Goal: Task Accomplishment & Management: Use online tool/utility

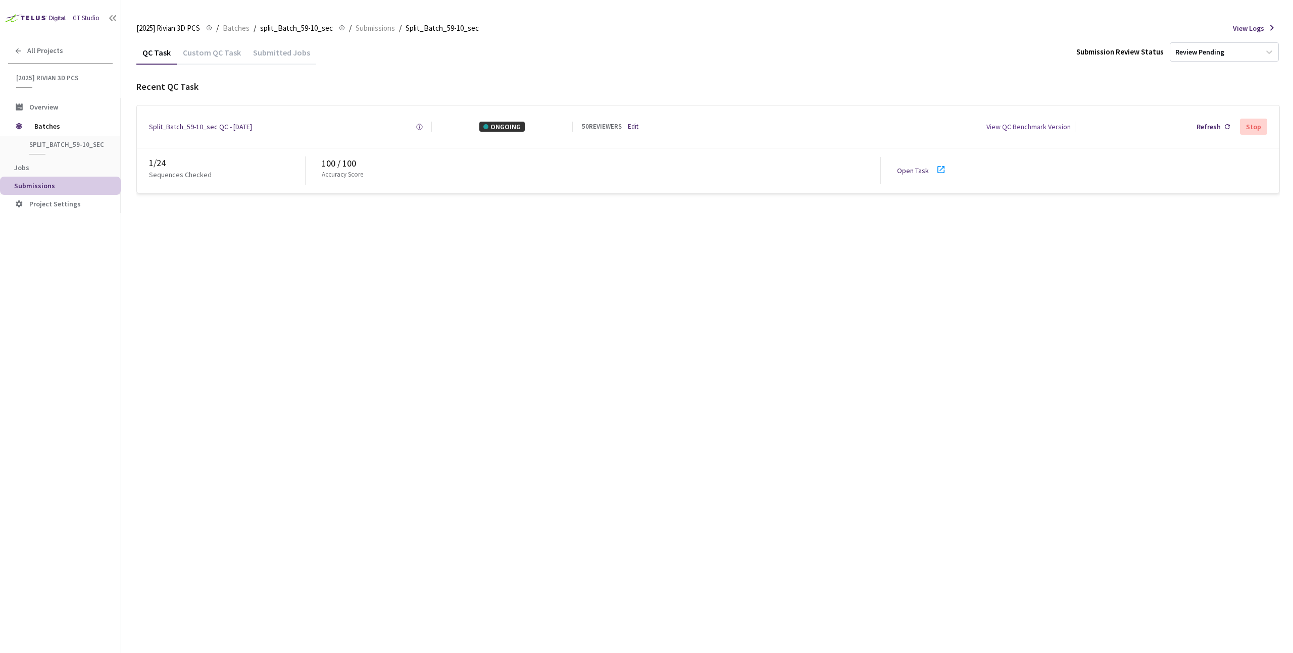
click at [564, 303] on div "QC Task Custom QC Task Submitted Jobs Submission Review Status Review Pending R…" at bounding box center [707, 346] width 1143 height 613
click at [928, 177] on div "Open Task" at bounding box center [925, 171] width 56 height 15
click at [690, 301] on div "QC Task Custom QC Task Submitted Jobs Submission Review Status Review Pending R…" at bounding box center [707, 346] width 1143 height 613
click at [256, 23] on span "Batches" at bounding box center [254, 28] width 27 height 12
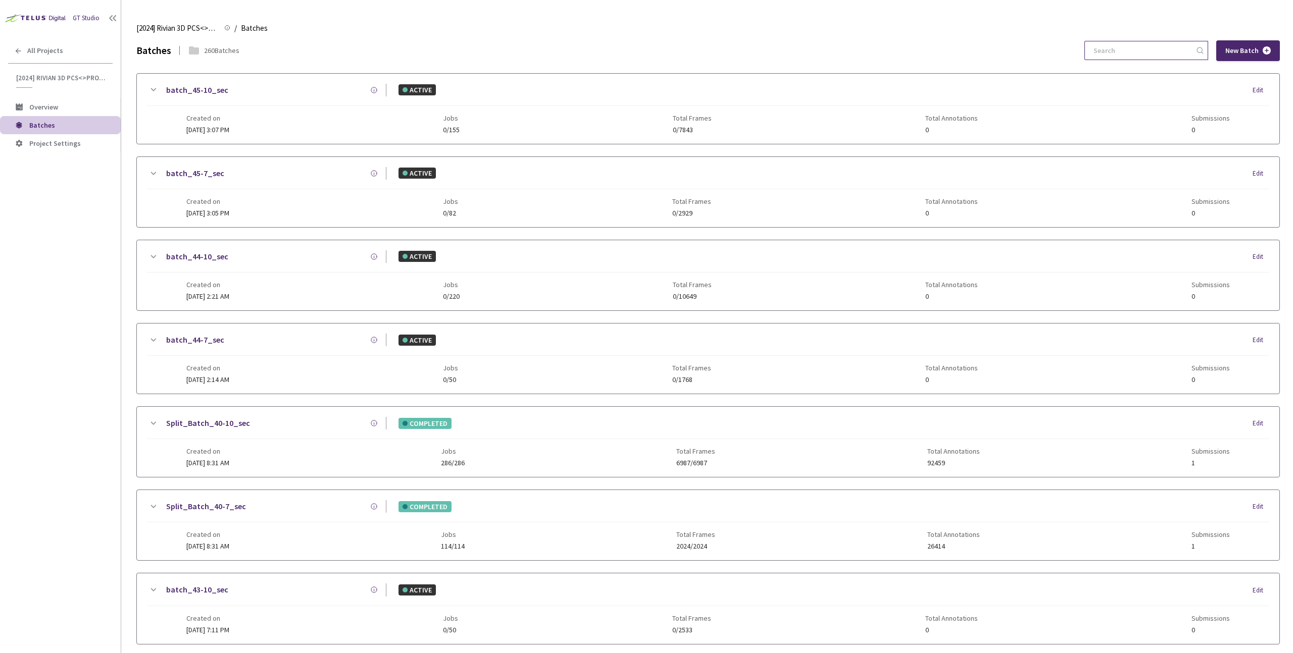
click at [1130, 57] on input at bounding box center [1141, 50] width 108 height 18
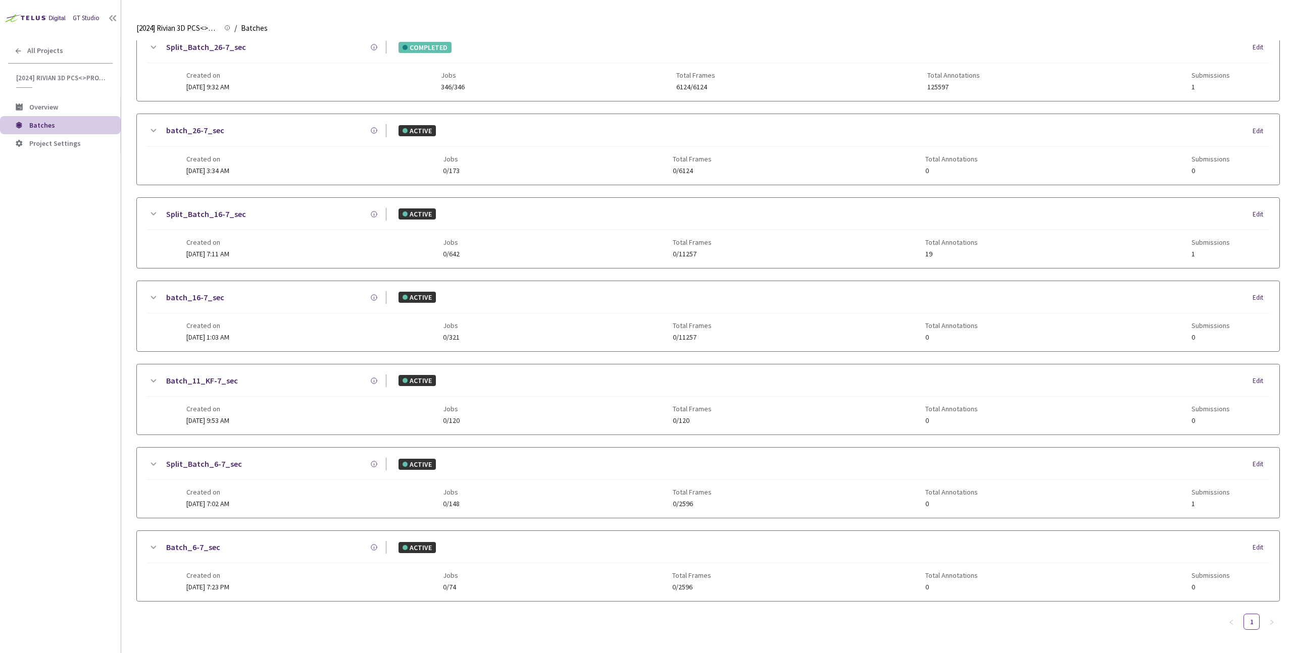
type input "6-7"
click at [329, 484] on div "Created on 24 Aug, 2024 at 7:02 AM Jobs 0/148 Total Frames 0/2596 Total Annotat…" at bounding box center [707, 494] width 1043 height 28
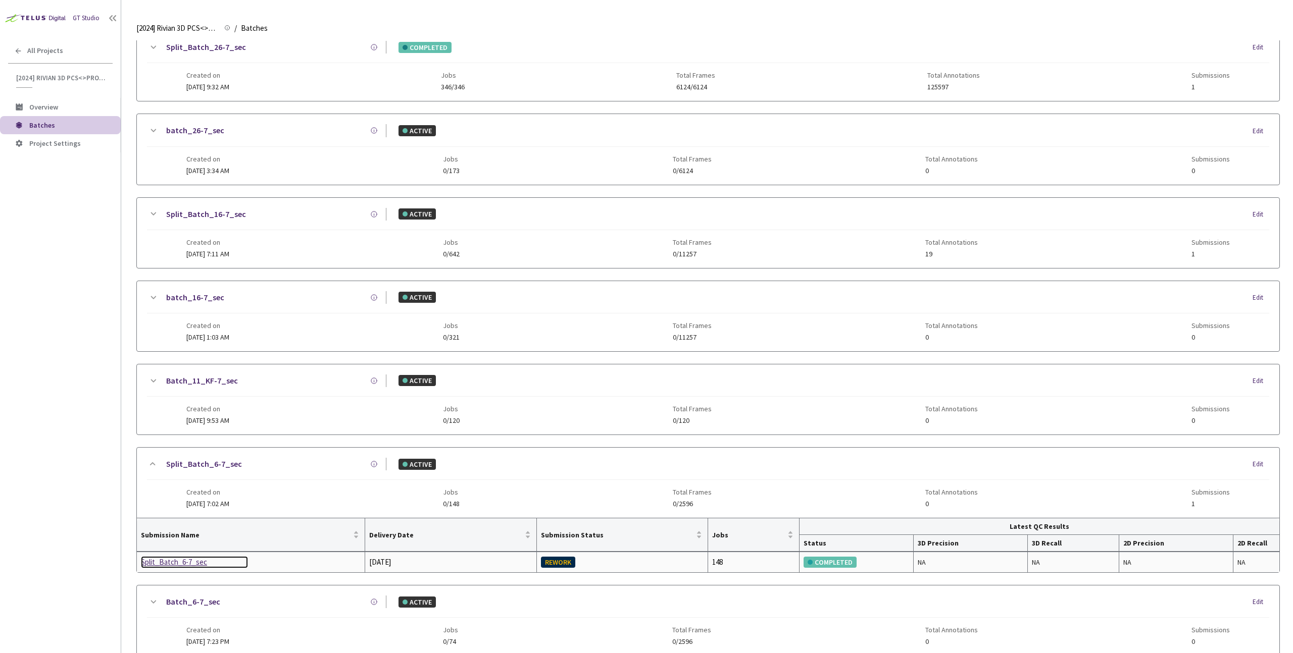
click at [175, 559] on div "Split_Batch_6-7_sec" at bounding box center [194, 562] width 107 height 12
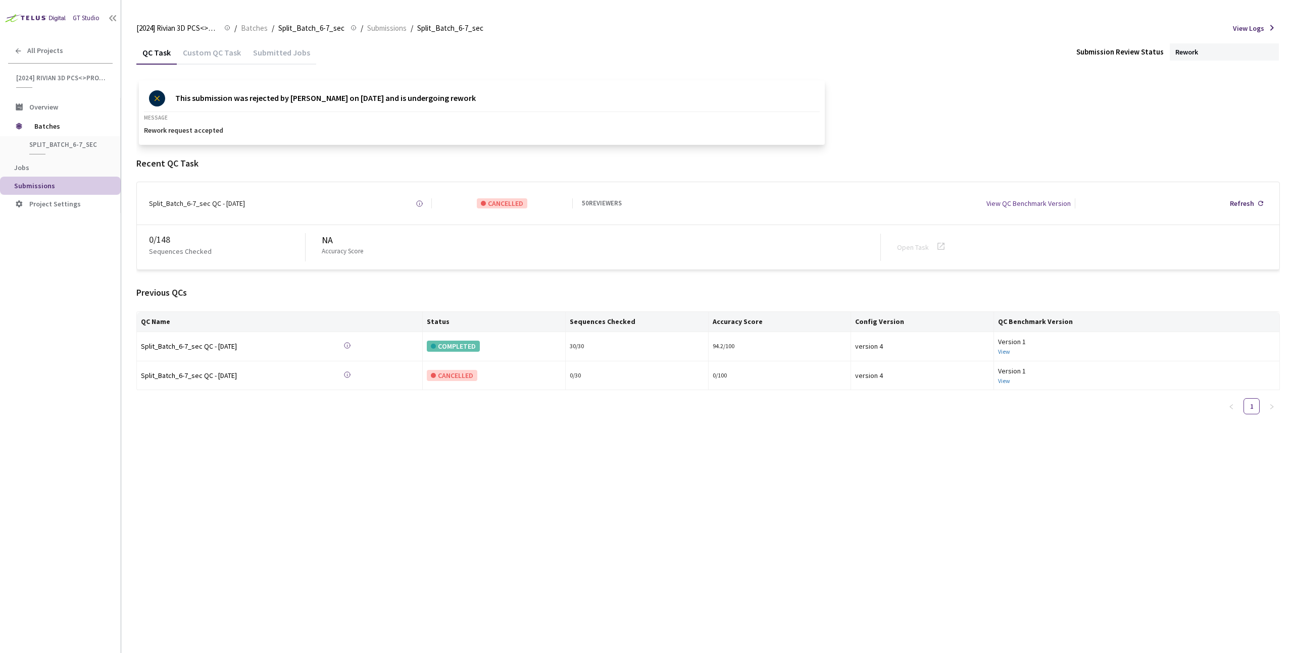
click at [356, 433] on div "QC Task Custom QC Task Submitted Jobs Submission Review Status Rework This subm…" at bounding box center [707, 346] width 1143 height 613
click at [216, 57] on div "Custom QC Task" at bounding box center [212, 55] width 70 height 17
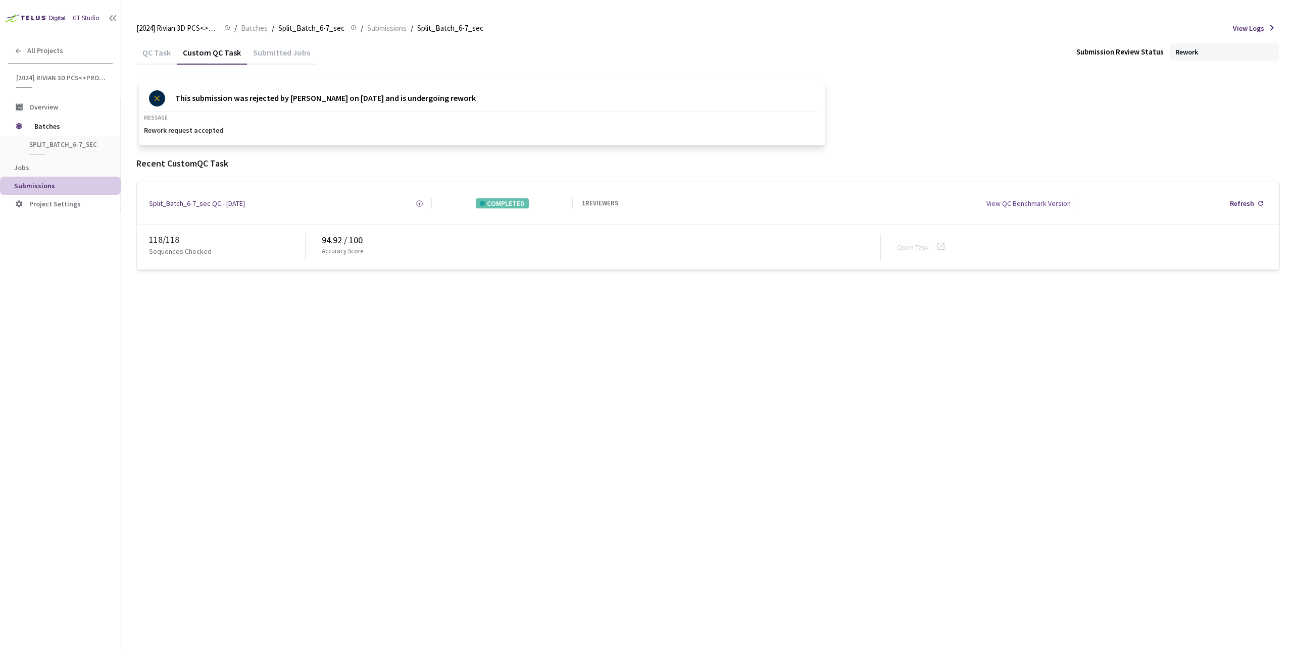
click at [265, 55] on div "Submitted Jobs" at bounding box center [281, 55] width 69 height 17
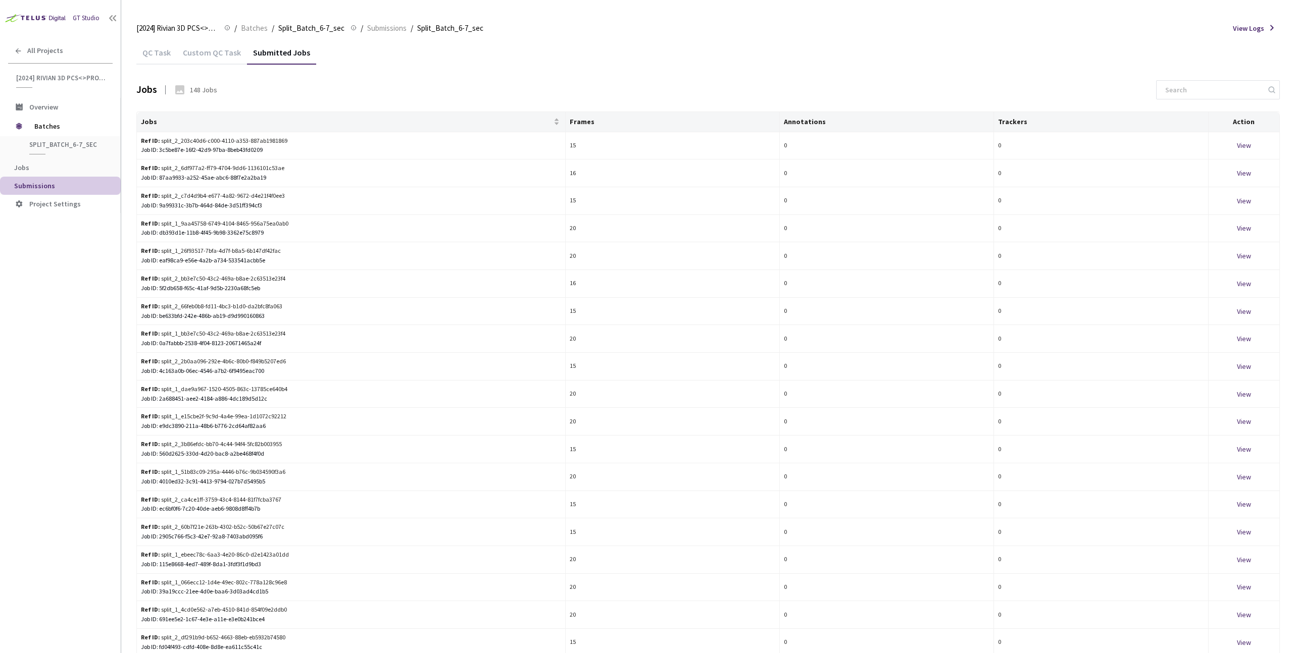
click at [214, 53] on div "Custom QC Task" at bounding box center [212, 55] width 70 height 17
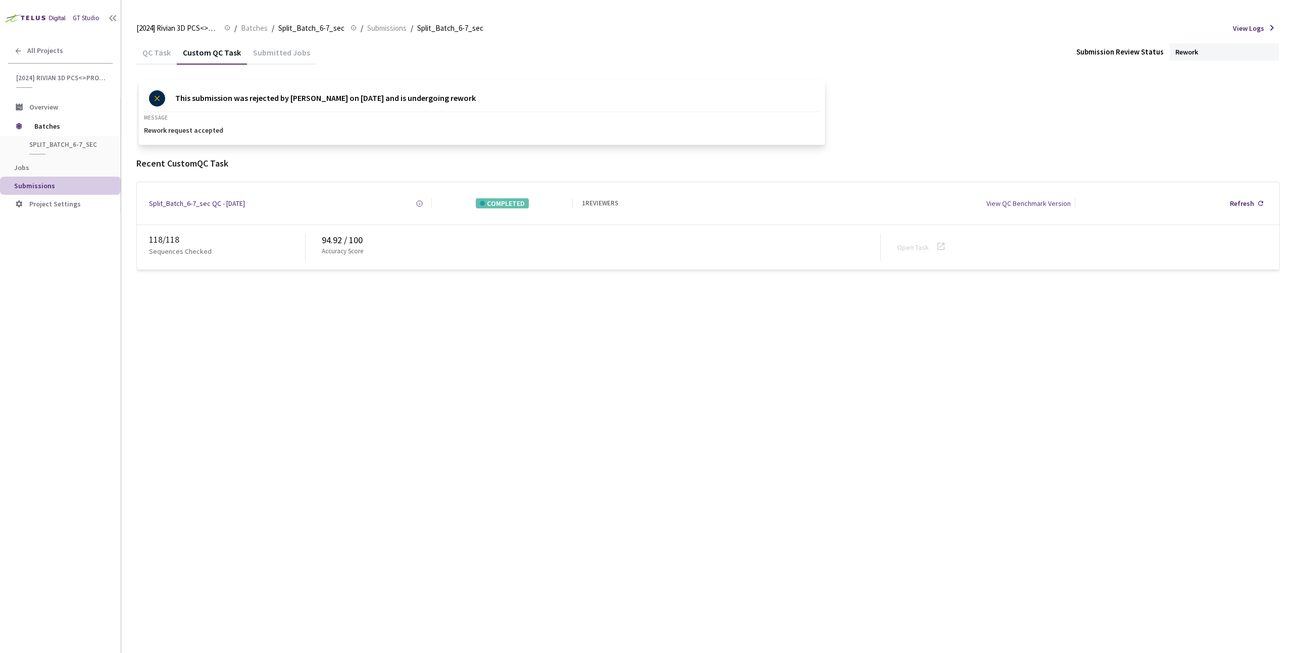
click at [161, 55] on div "QC Task" at bounding box center [156, 55] width 40 height 17
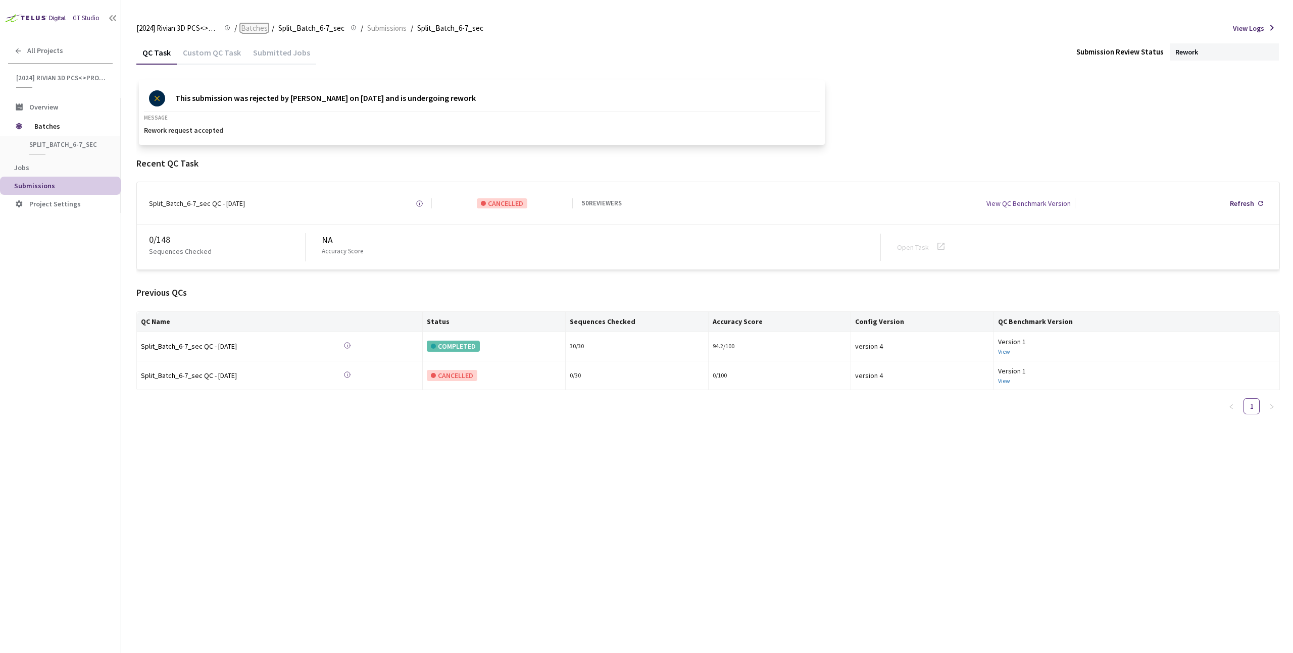
click at [252, 26] on span "Batches" at bounding box center [254, 28] width 27 height 12
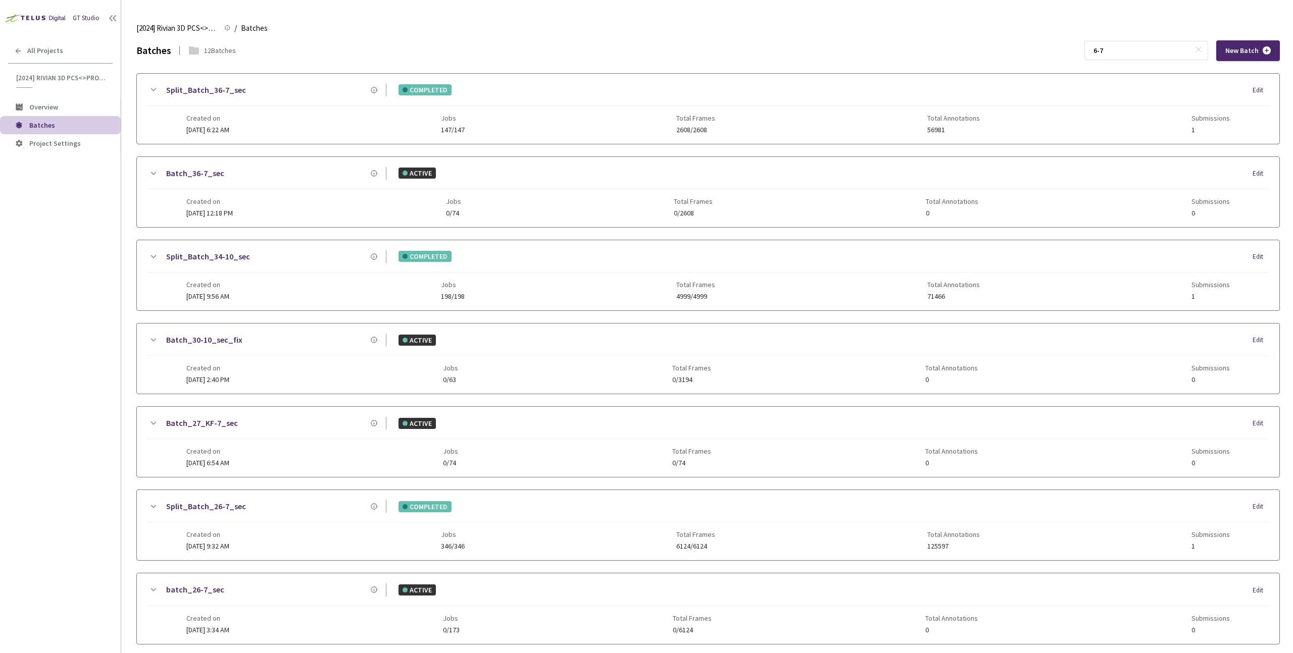
drag, startPoint x: 1119, startPoint y: 52, endPoint x: 1095, endPoint y: 52, distance: 24.2
click at [1095, 52] on div "Batches 12 Batches 6-7 New Batch" at bounding box center [707, 50] width 1143 height 21
type input "7-7"
click at [967, 40] on div "Batches 9 Batches 7-7 New Batch" at bounding box center [707, 50] width 1143 height 21
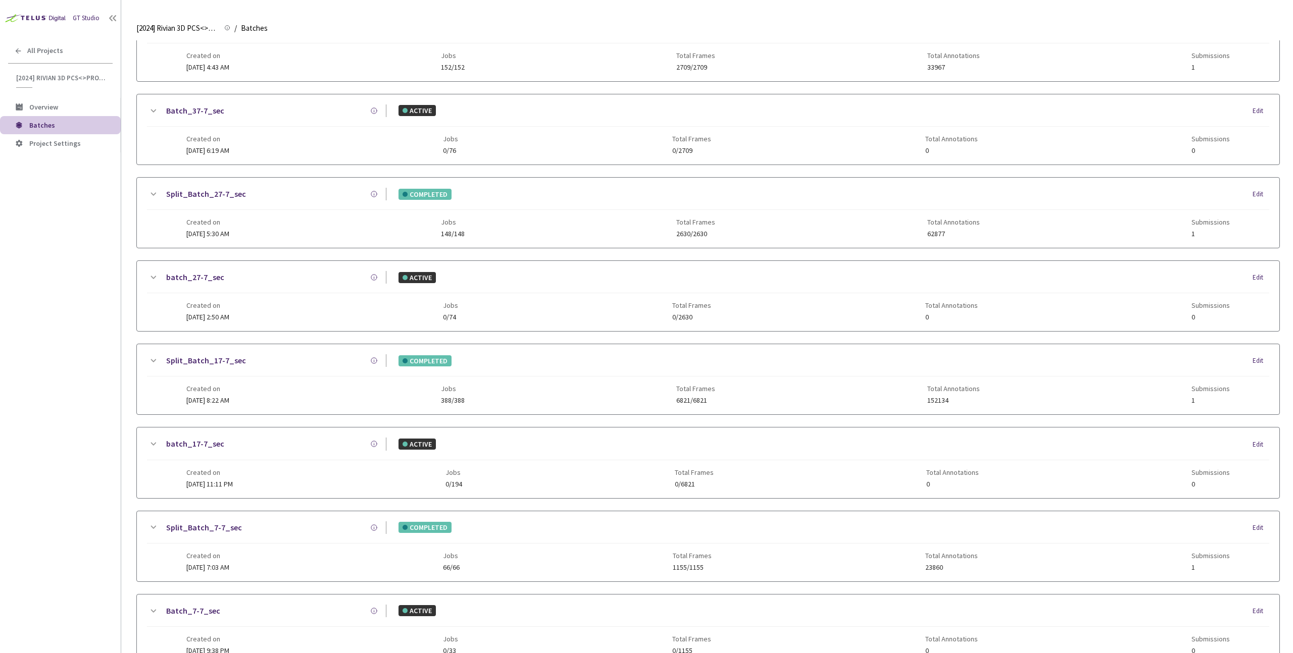
scroll to position [210, 0]
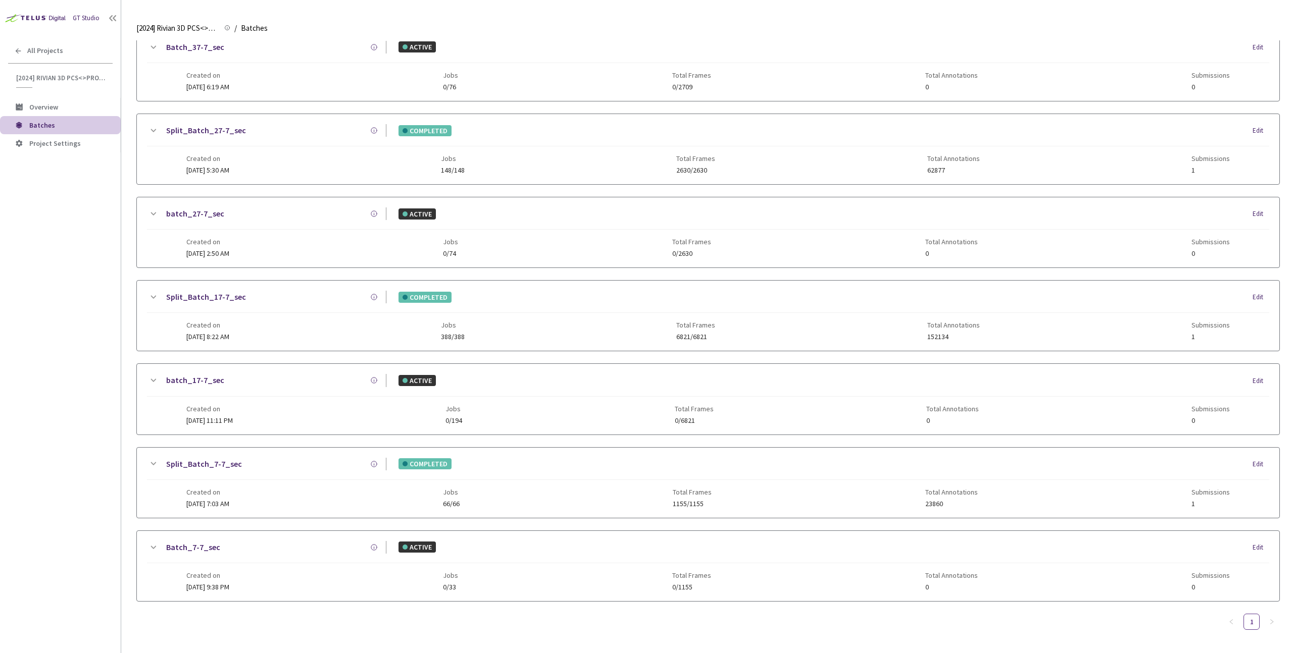
click at [264, 484] on div "Created on 24 Aug, 2024 at 7:03 AM Jobs 66/66 Total Frames 1155/1155 Total Anno…" at bounding box center [707, 494] width 1043 height 28
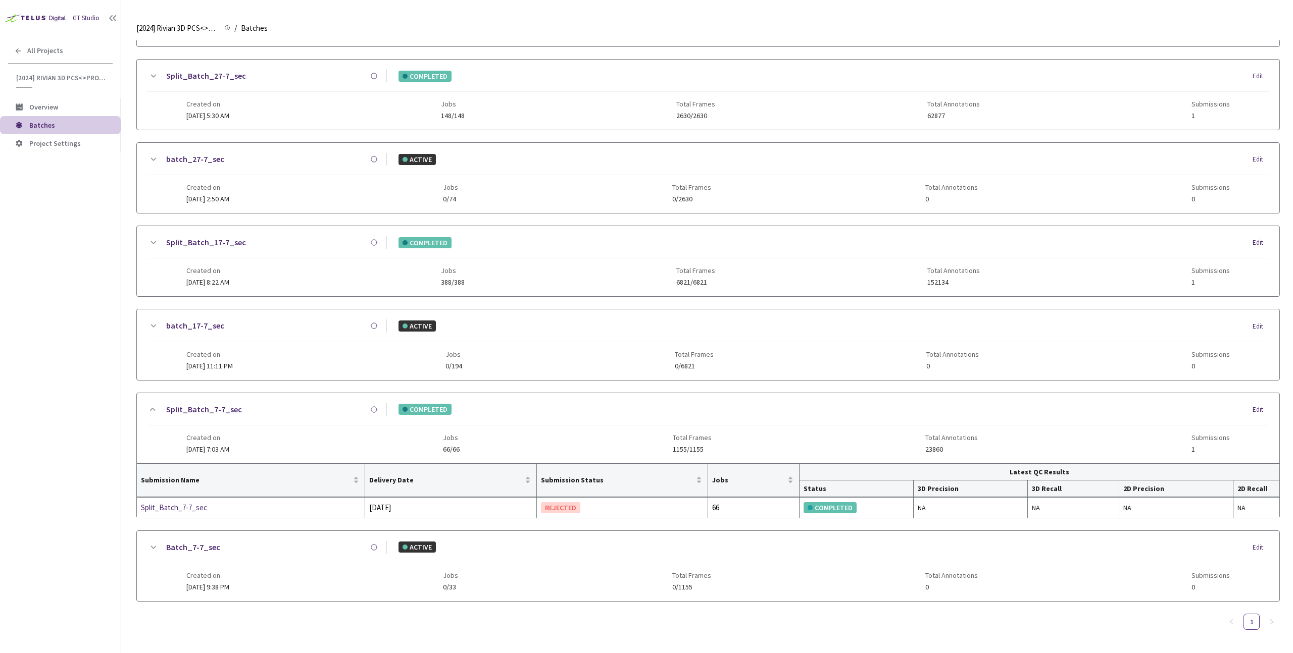
click at [256, 587] on div "Created on 19 Aug, 2024 at 9:38 PM Jobs 0/33 Total Frames 0/1155 Total Annotati…" at bounding box center [707, 577] width 1043 height 28
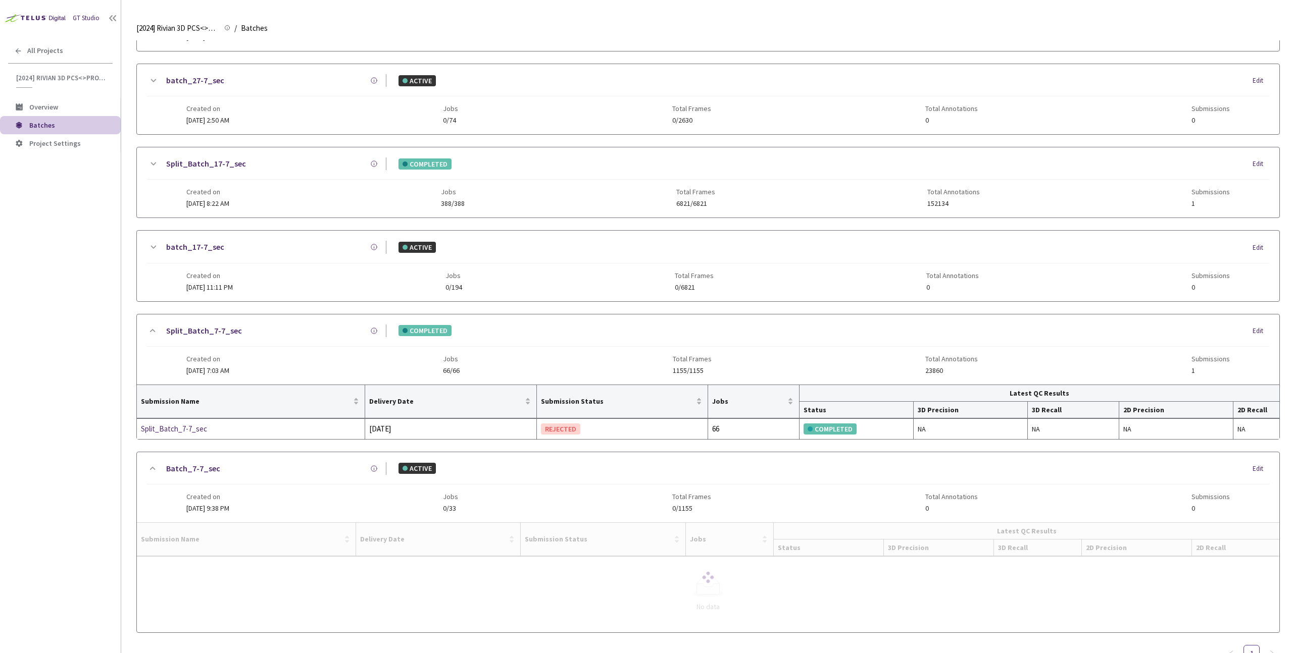
scroll to position [374, 0]
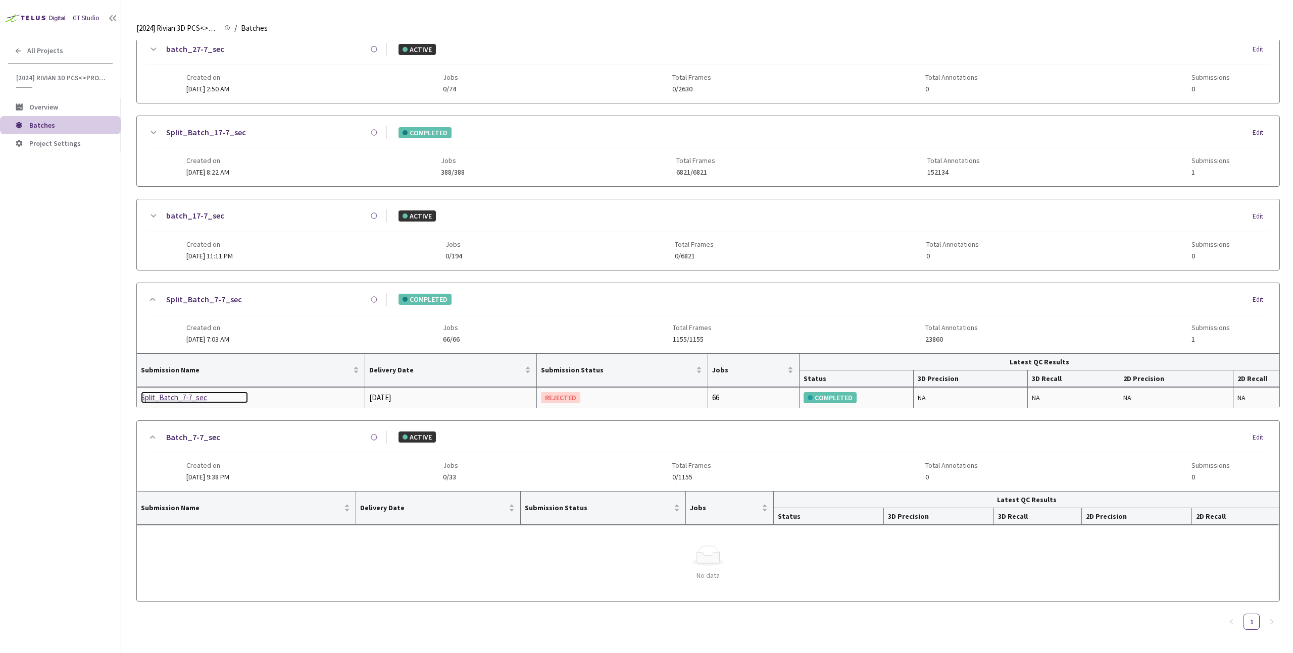
click at [174, 399] on div "Split_Batch_7-7_sec" at bounding box center [194, 398] width 107 height 12
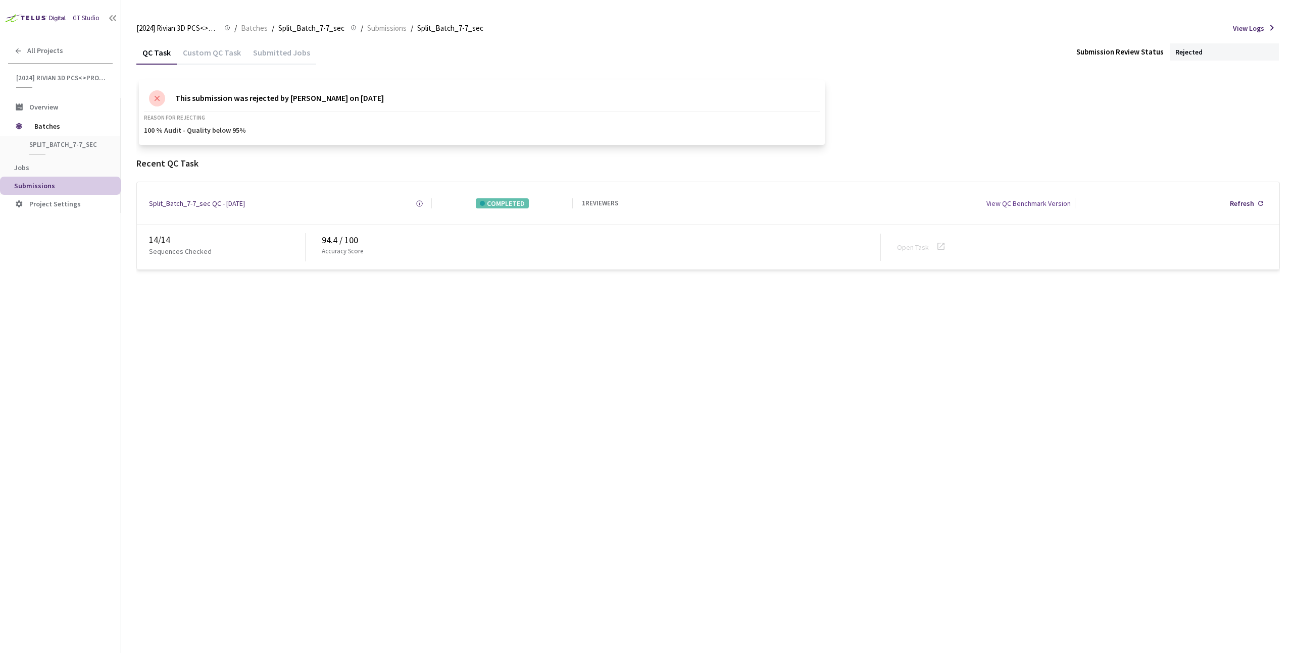
click at [200, 54] on div "Custom QC Task" at bounding box center [212, 55] width 70 height 17
click at [150, 53] on div "QC Task" at bounding box center [156, 55] width 40 height 17
click at [194, 54] on div "Custom QC Task" at bounding box center [212, 55] width 70 height 17
click at [139, 54] on div "QC Task" at bounding box center [156, 55] width 40 height 17
click at [247, 21] on div "[2024] Rivian 3D PCS<>Production [2024] Rivian 3D PCS<>Production / Batches / S…" at bounding box center [707, 28] width 1143 height 24
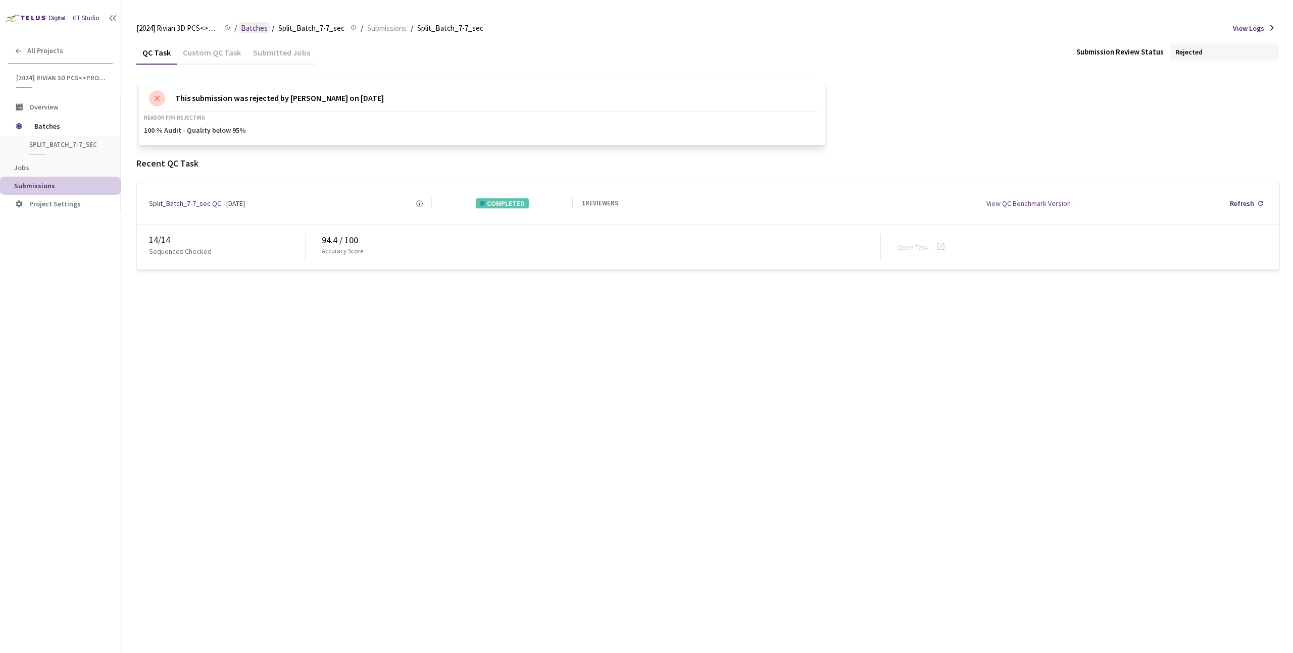
click at [240, 22] on div "[2024] Rivian 3D PCS<>Production [2024] Rivian 3D PCS<>Production / Batches / S…" at bounding box center [707, 28] width 1143 height 24
click at [242, 25] on span "Batches" at bounding box center [254, 28] width 27 height 12
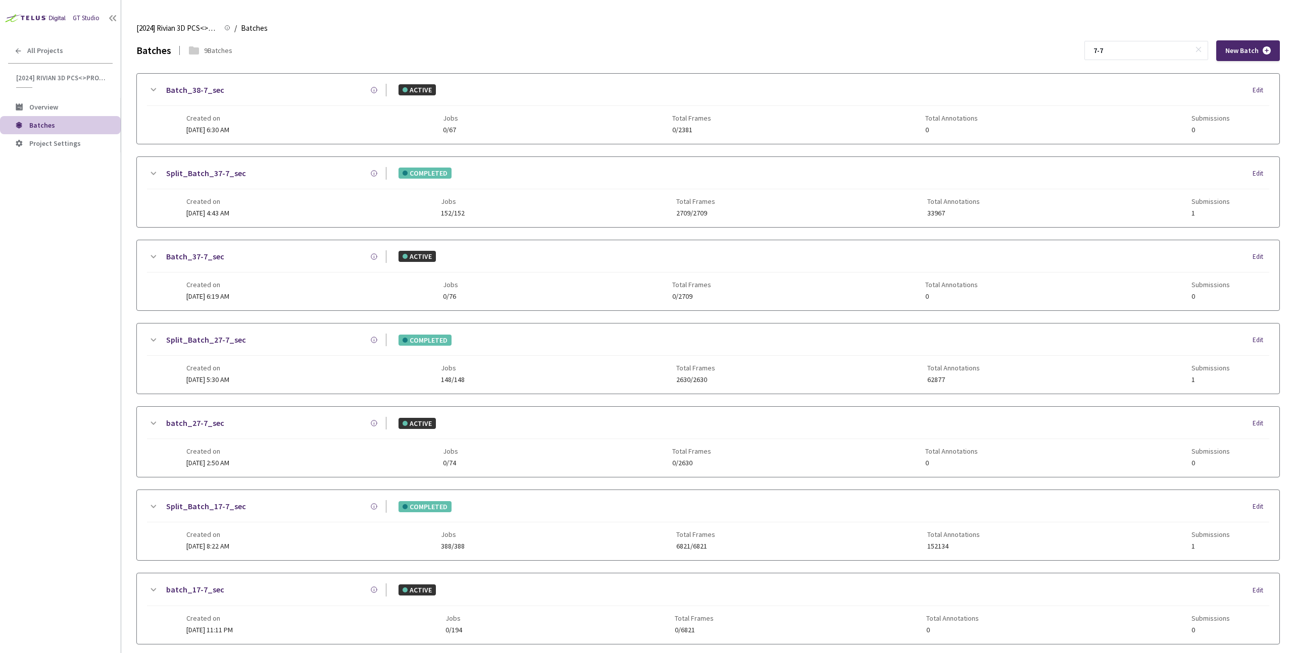
drag, startPoint x: 1145, startPoint y: 52, endPoint x: 1049, endPoint y: 38, distance: 96.9
click at [1049, 38] on div "[2024] Rivian 3D PCS<>Production [2024] Rivian 3D PCS<>Production / Batches Bat…" at bounding box center [707, 334] width 1143 height 637
paste input "9"
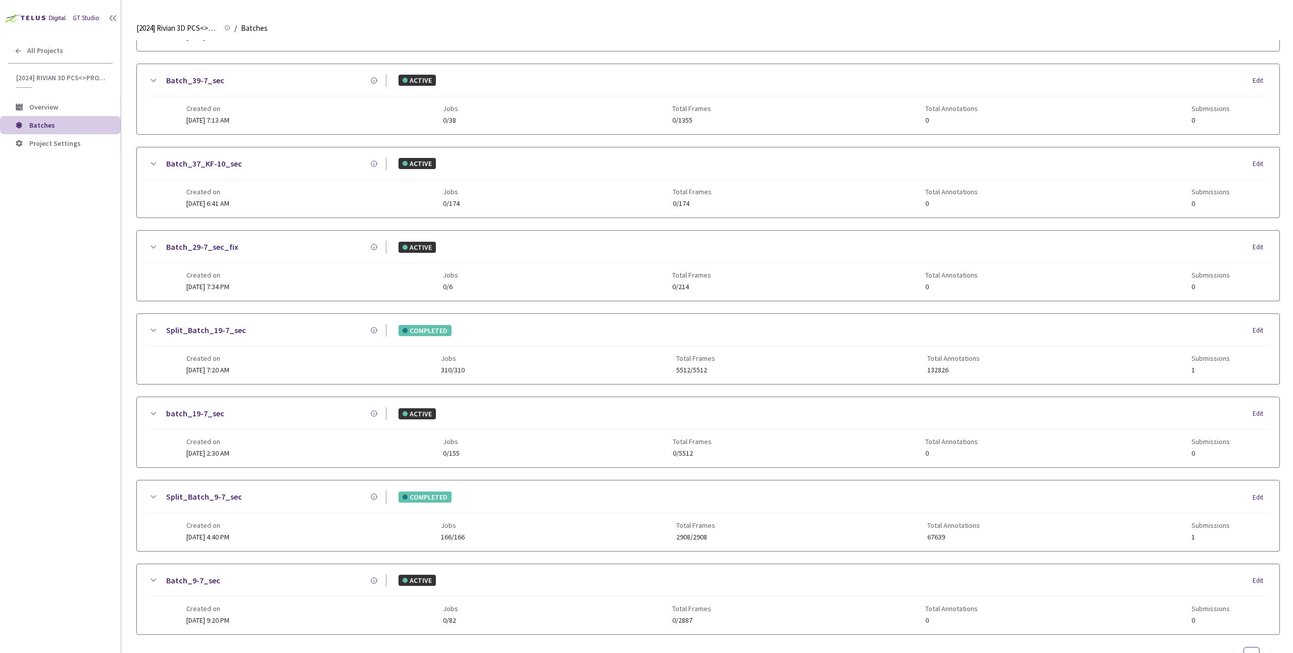
type input "9-7"
click at [280, 530] on div "Created on 12 Sep, 2024 at 4:40 PM Jobs 166/166 Total Frames 2908/2908 Total An…" at bounding box center [707, 527] width 1043 height 28
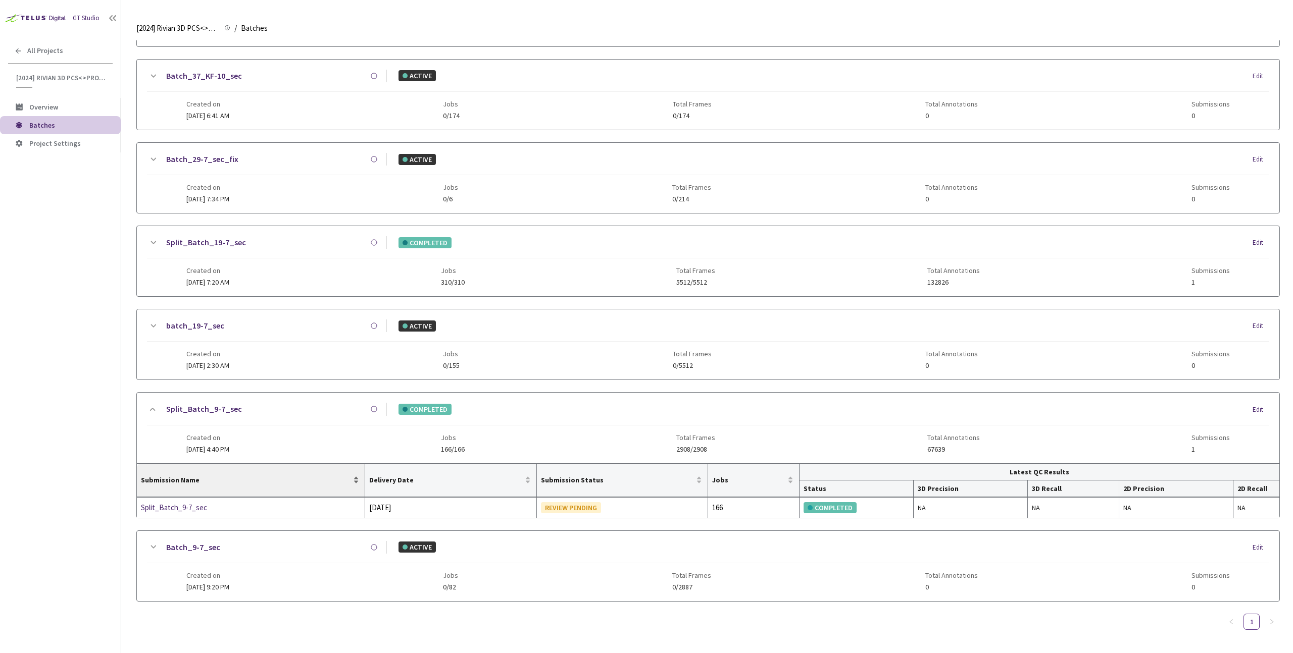
scroll to position [181, 0]
click at [175, 507] on div "Split_Batch_9-7_sec" at bounding box center [194, 508] width 107 height 12
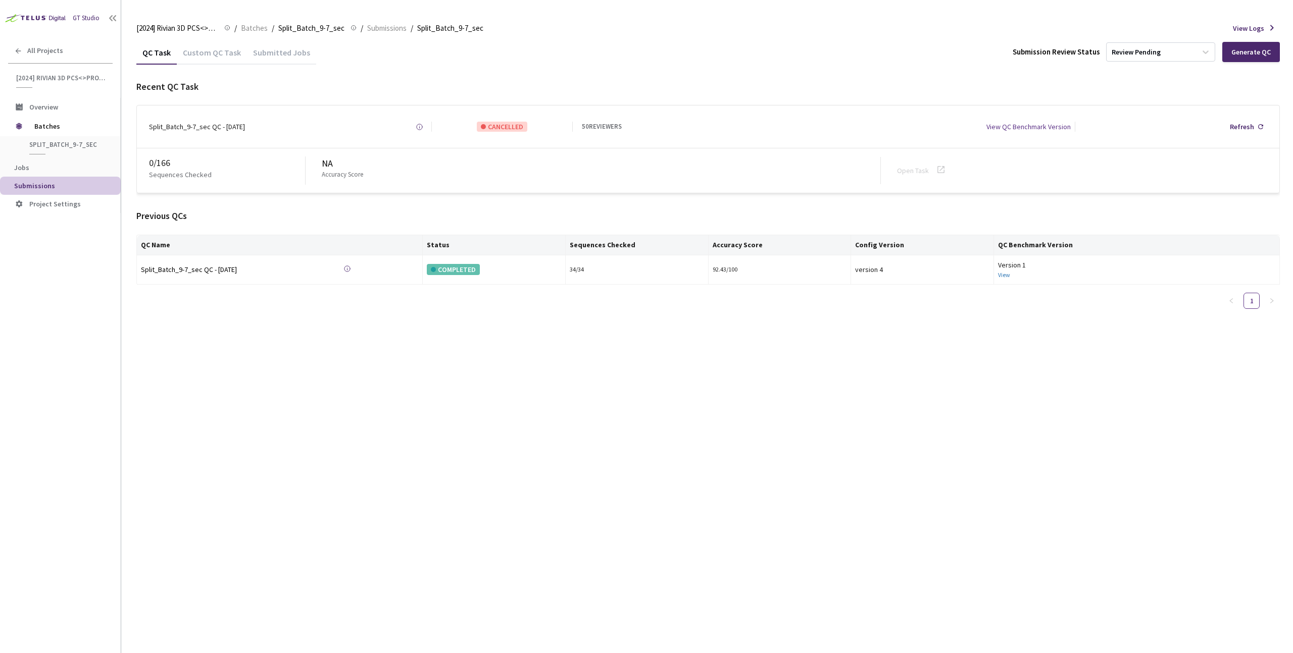
click at [203, 55] on div "Custom QC Task" at bounding box center [212, 55] width 70 height 17
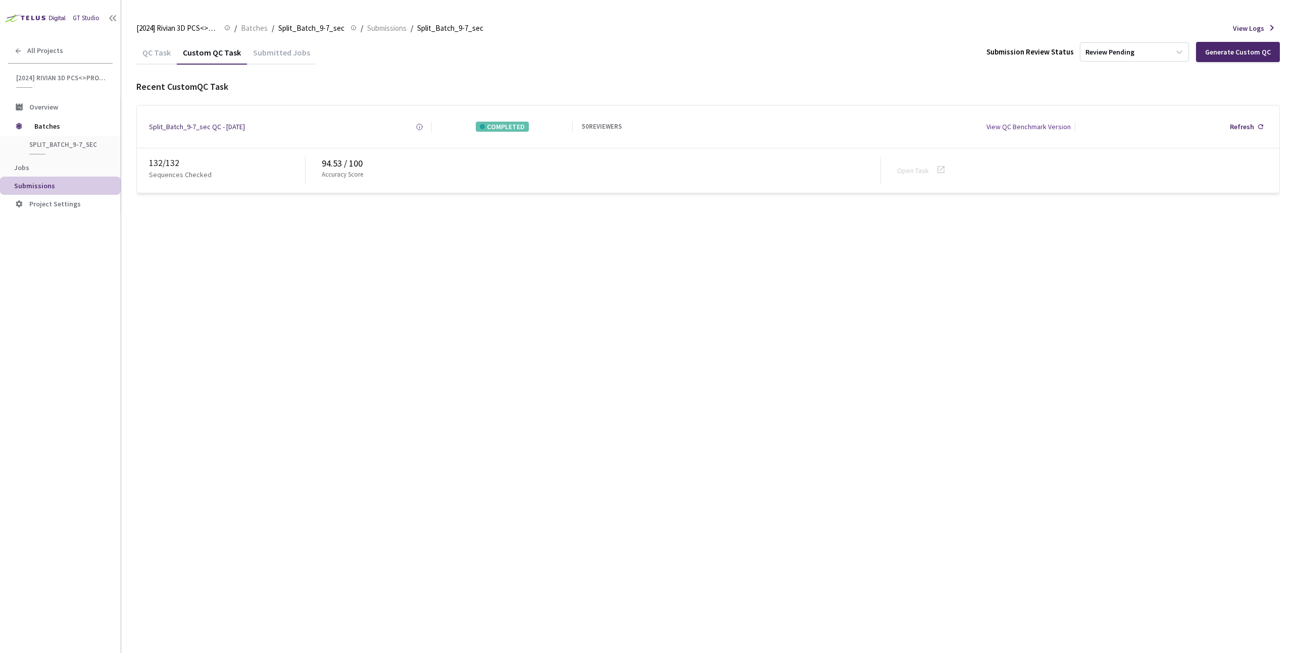
click at [141, 56] on div "QC Task" at bounding box center [156, 55] width 40 height 17
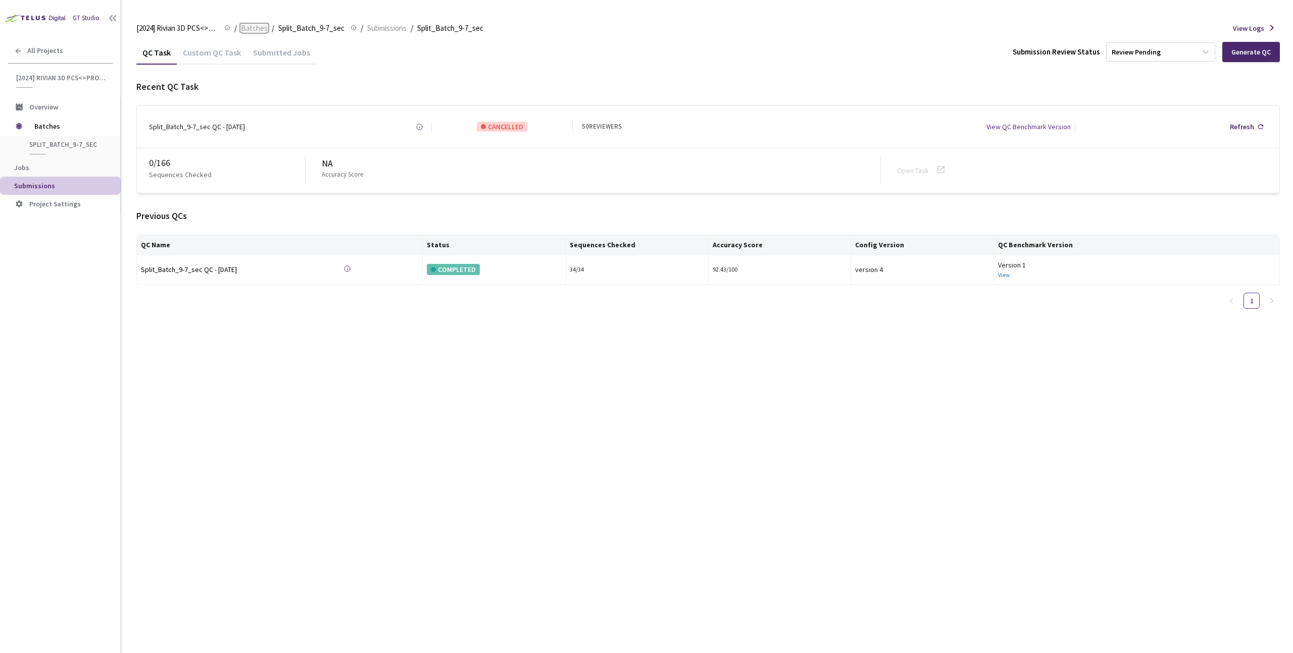
click at [261, 29] on span "Batches" at bounding box center [254, 28] width 27 height 12
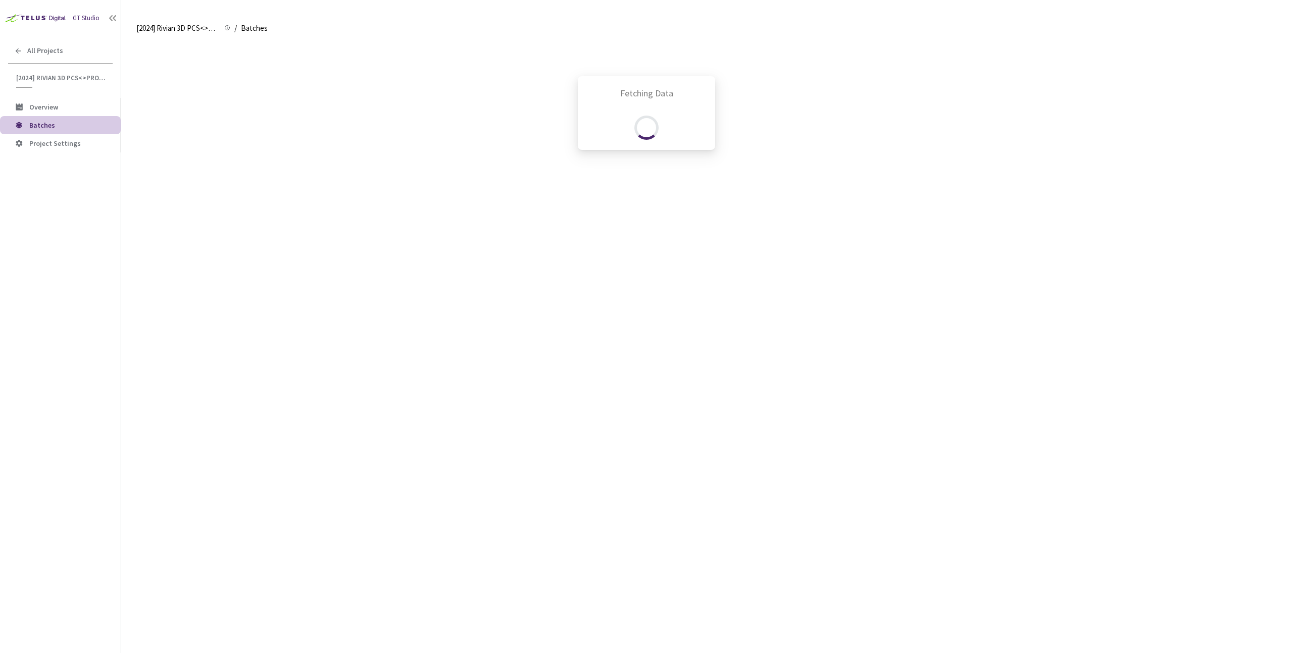
scroll to position [134, 0]
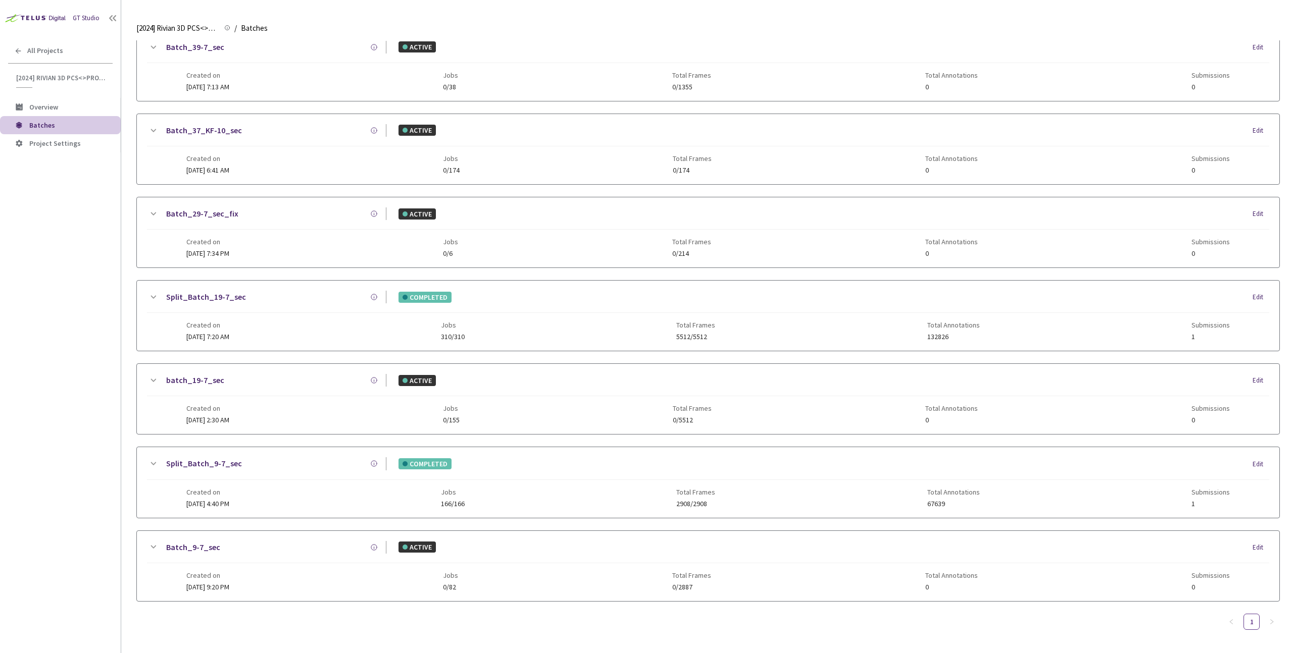
click at [470, 63] on div "Created on 03 Apr, 2025 at 7:13 AM Jobs 0/38 Total Frames 0/1355 Total Annotati…" at bounding box center [707, 77] width 1043 height 28
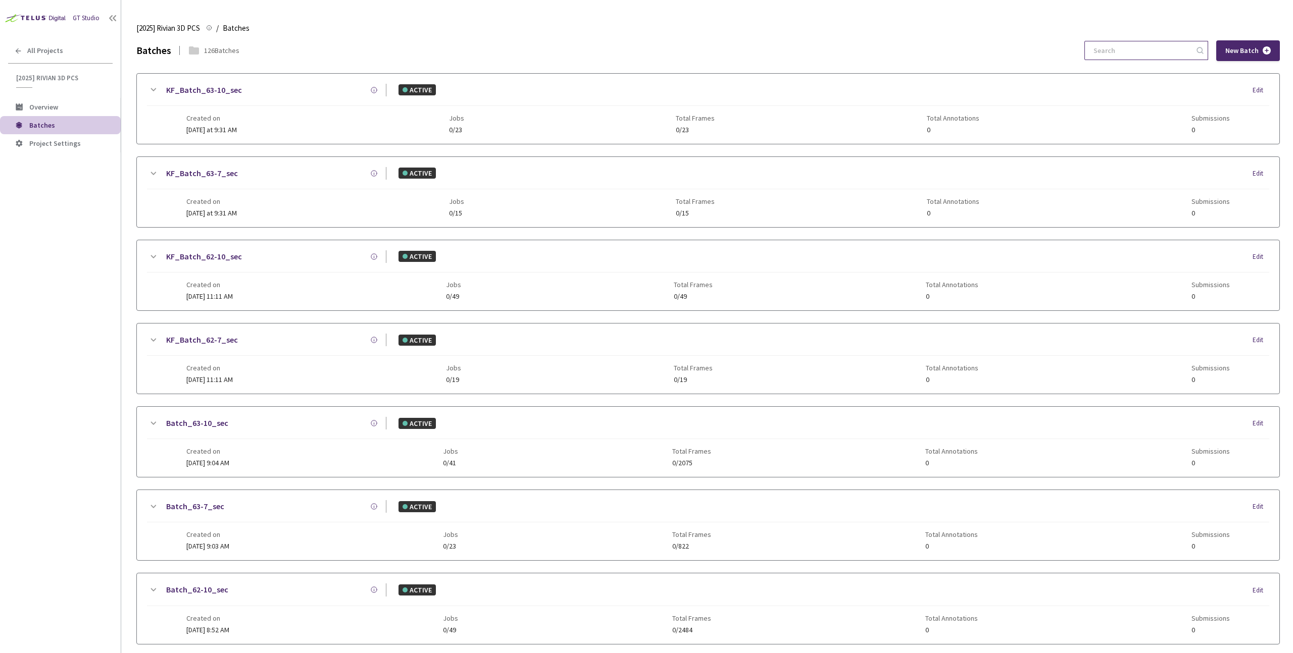
click at [1172, 45] on input at bounding box center [1141, 50] width 108 height 18
paste input "60"
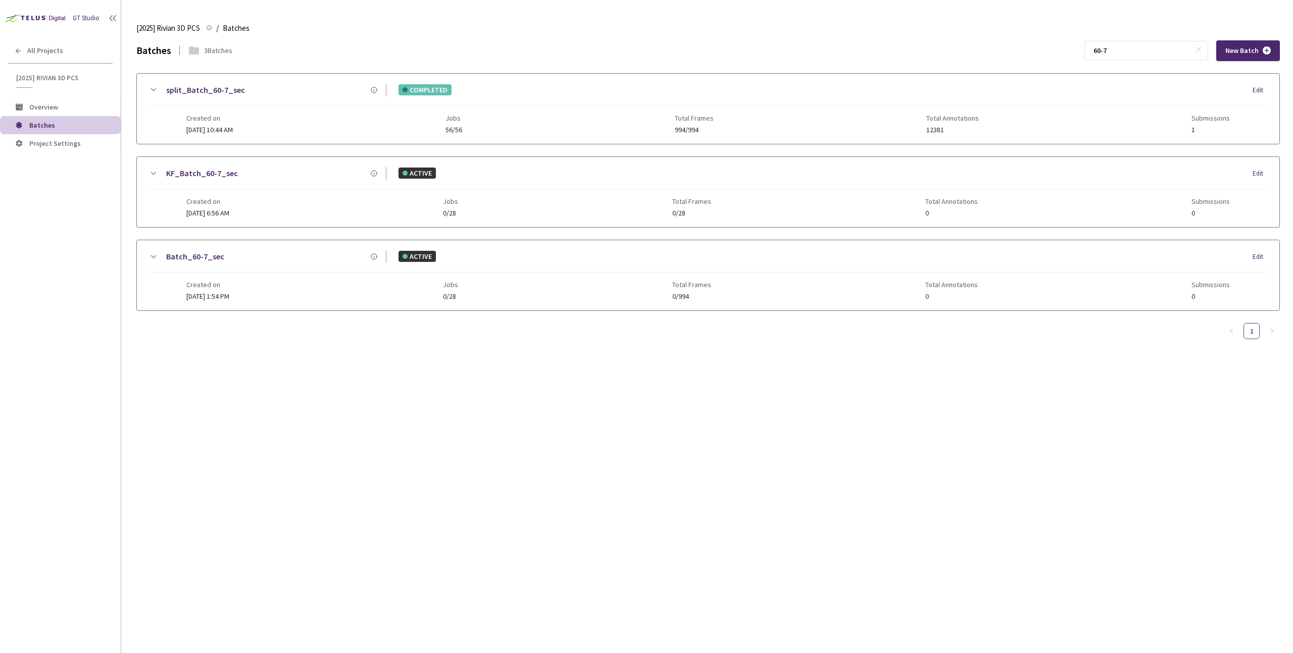
type input "60-7"
click at [296, 118] on div "Created on 25 Aug, 2025 at 10:44 AM Jobs 56/56 Total Frames 994/994 Total Annot…" at bounding box center [707, 120] width 1043 height 28
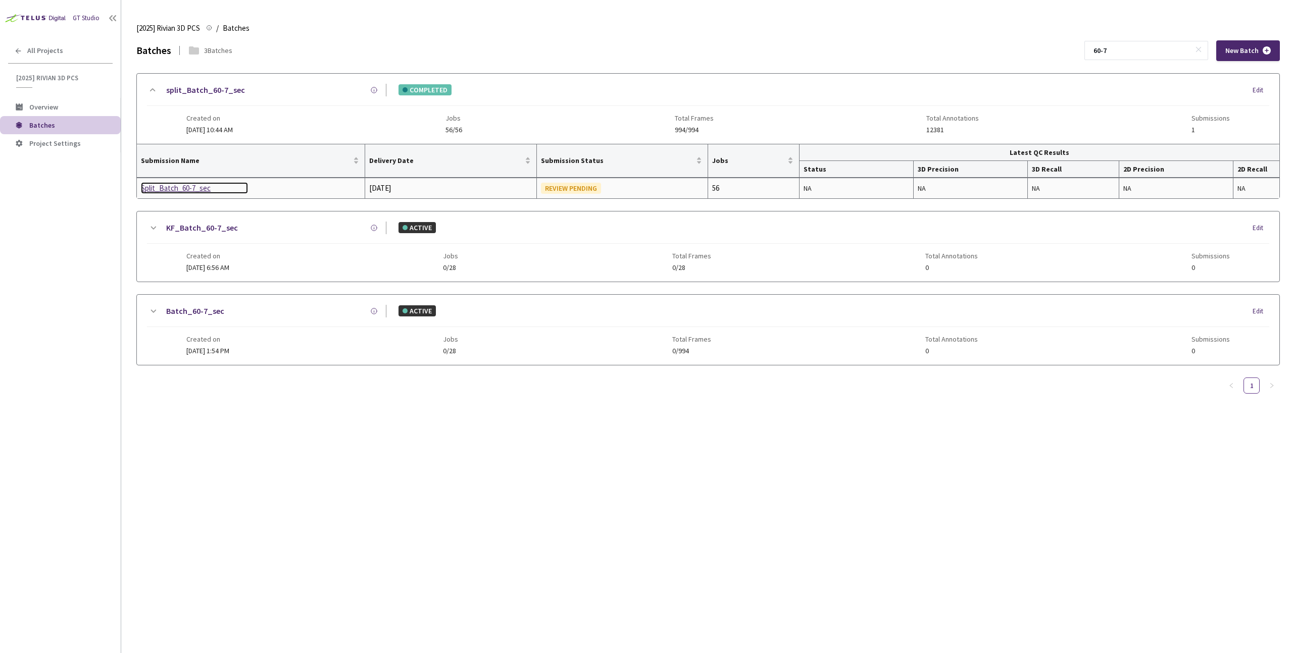
click at [181, 186] on div "Split_Batch_60-7_sec" at bounding box center [194, 188] width 107 height 12
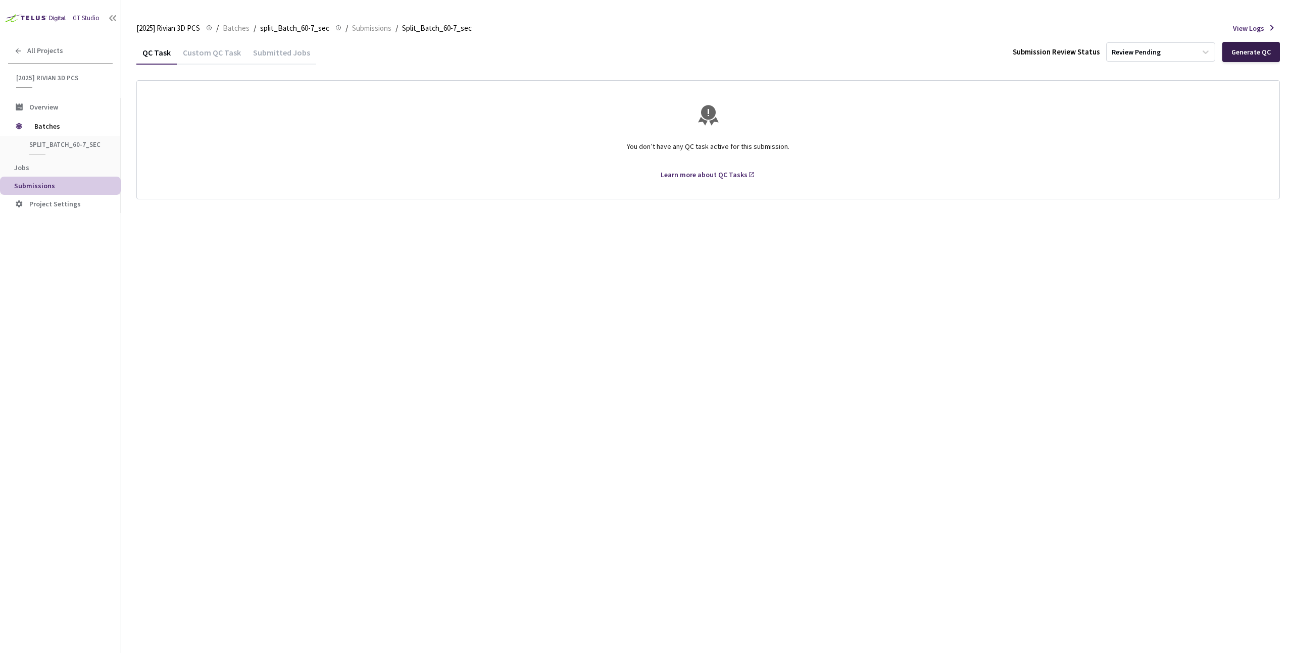
click at [1250, 53] on div "Generate QC" at bounding box center [1250, 52] width 39 height 8
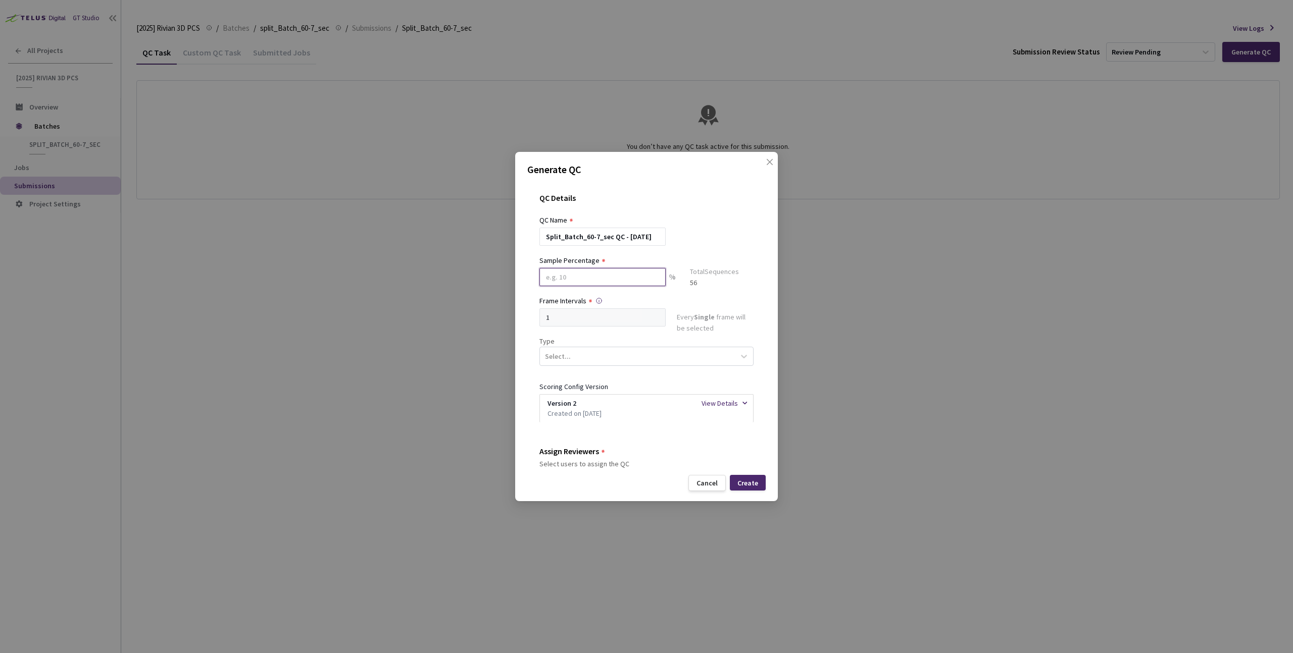
click at [605, 274] on input at bounding box center [602, 277] width 126 height 18
type input "20"
click at [579, 357] on div "Select..." at bounding box center [637, 360] width 195 height 17
type input "se"
click at [574, 383] on div "Segmentation 3D" at bounding box center [642, 385] width 206 height 18
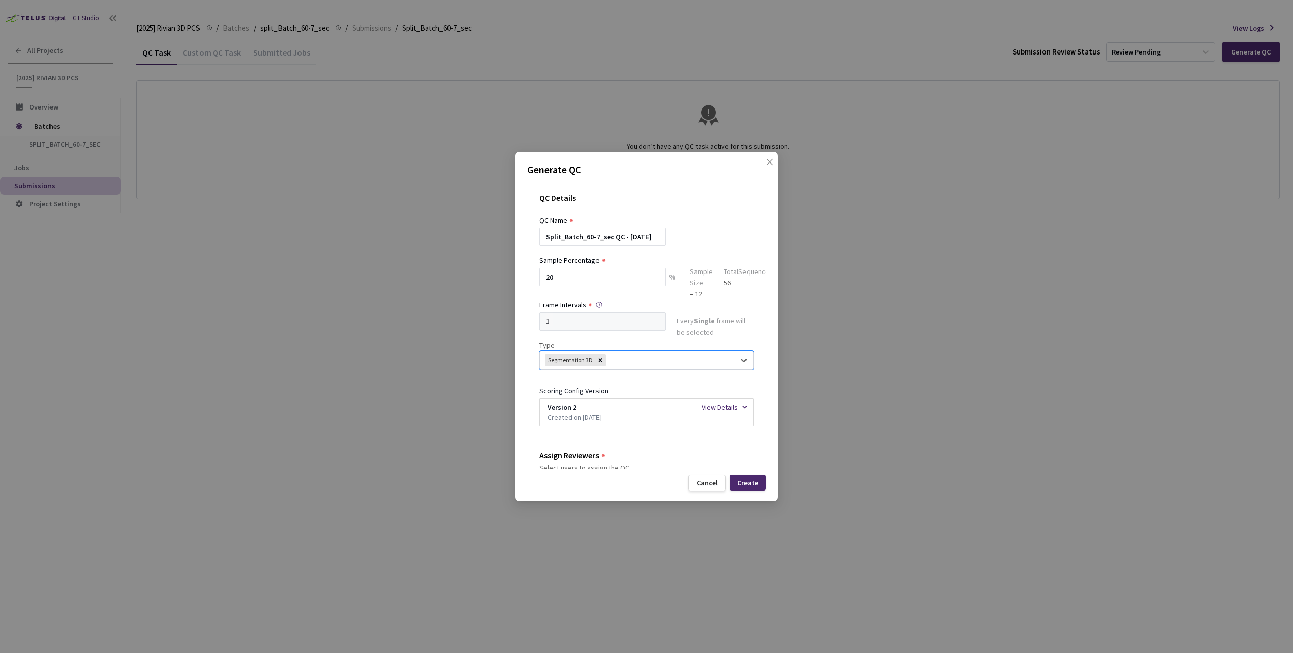
drag, startPoint x: 521, startPoint y: 397, endPoint x: 528, endPoint y: 395, distance: 7.2
click at [523, 396] on div "Generate QC QC Details QC Name Split_Batch_60-7_sec QC - 03 Sep, 2025 Sample Pe…" at bounding box center [646, 326] width 263 height 349
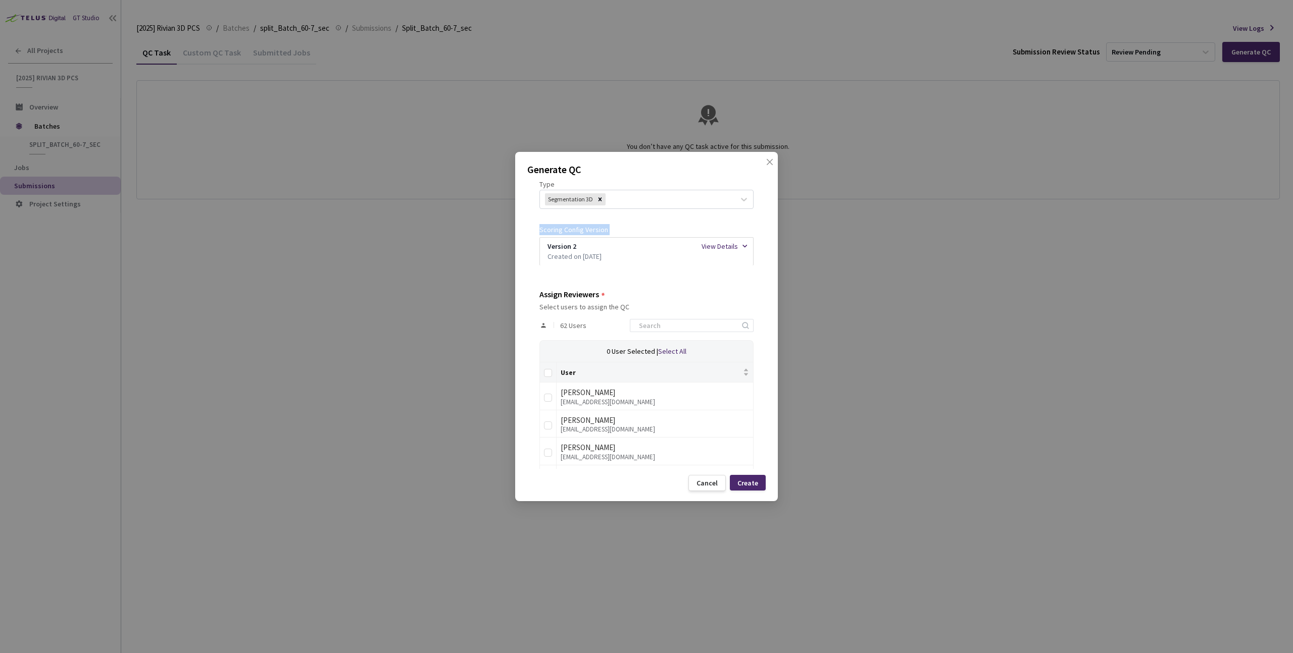
scroll to position [169, 0]
click at [665, 321] on input at bounding box center [687, 318] width 108 height 12
type input "rivian"
click at [549, 362] on input "Select all" at bounding box center [548, 365] width 8 height 8
checkbox input "true"
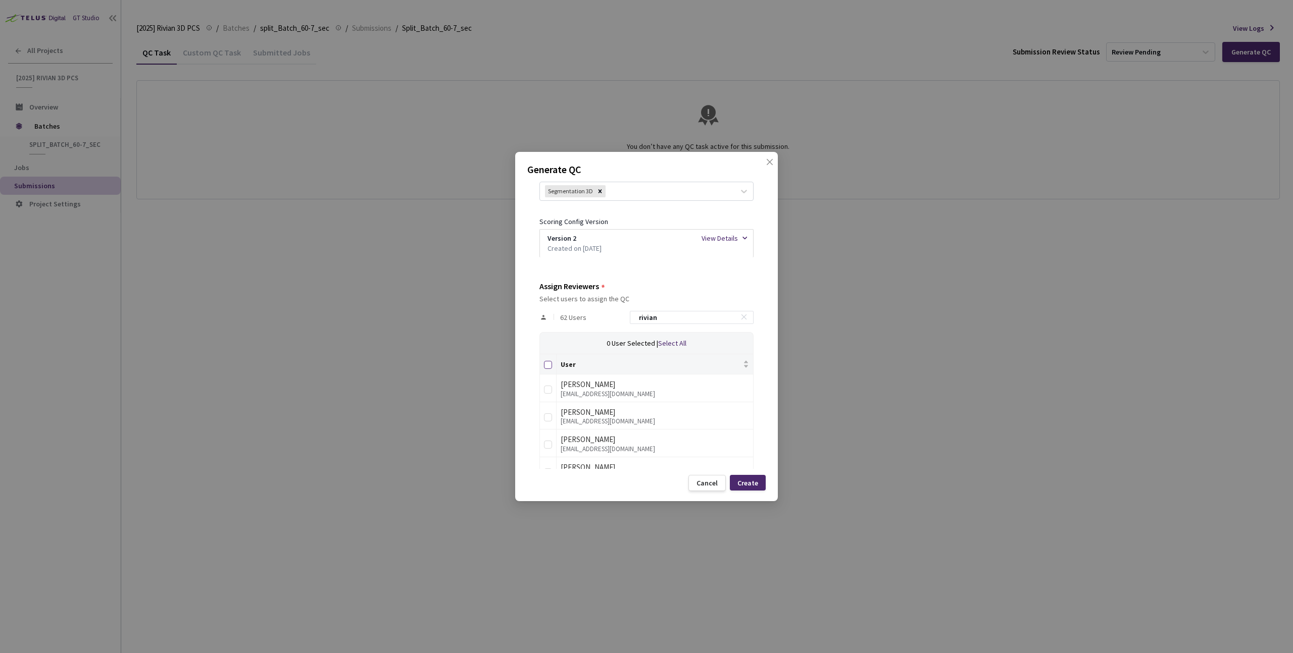
checkbox input "true"
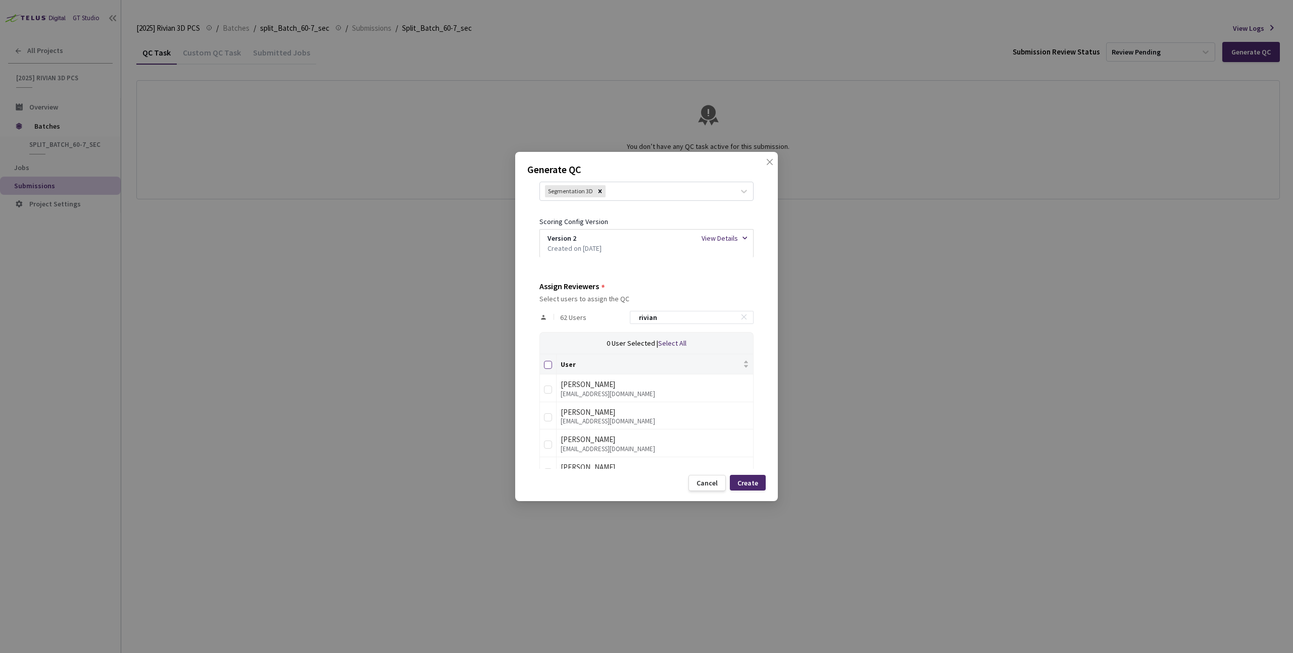
checkbox input "true"
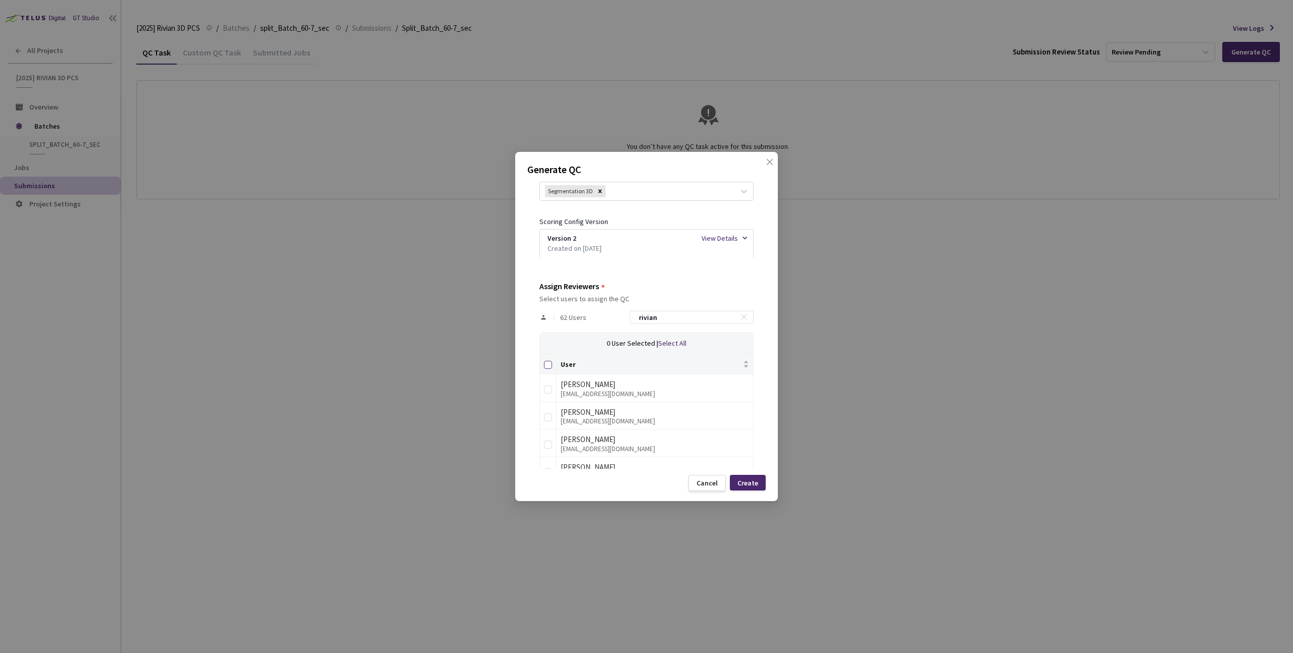
checkbox input "true"
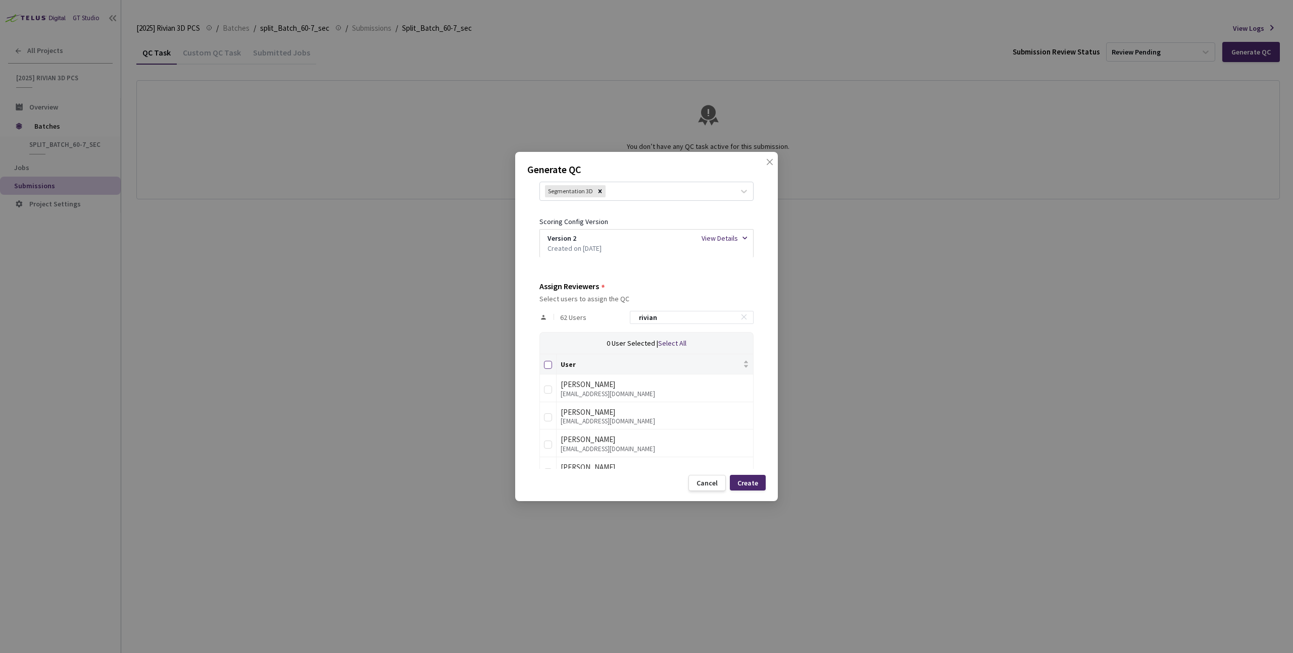
checkbox input "true"
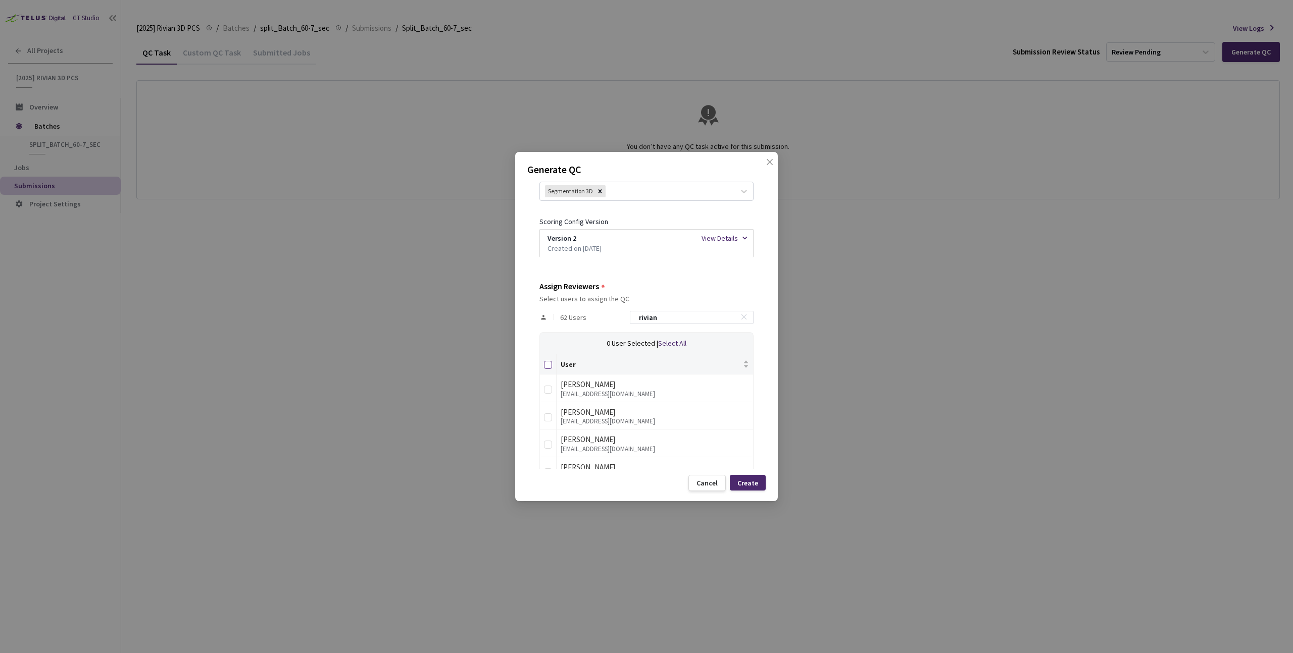
checkbox input "true"
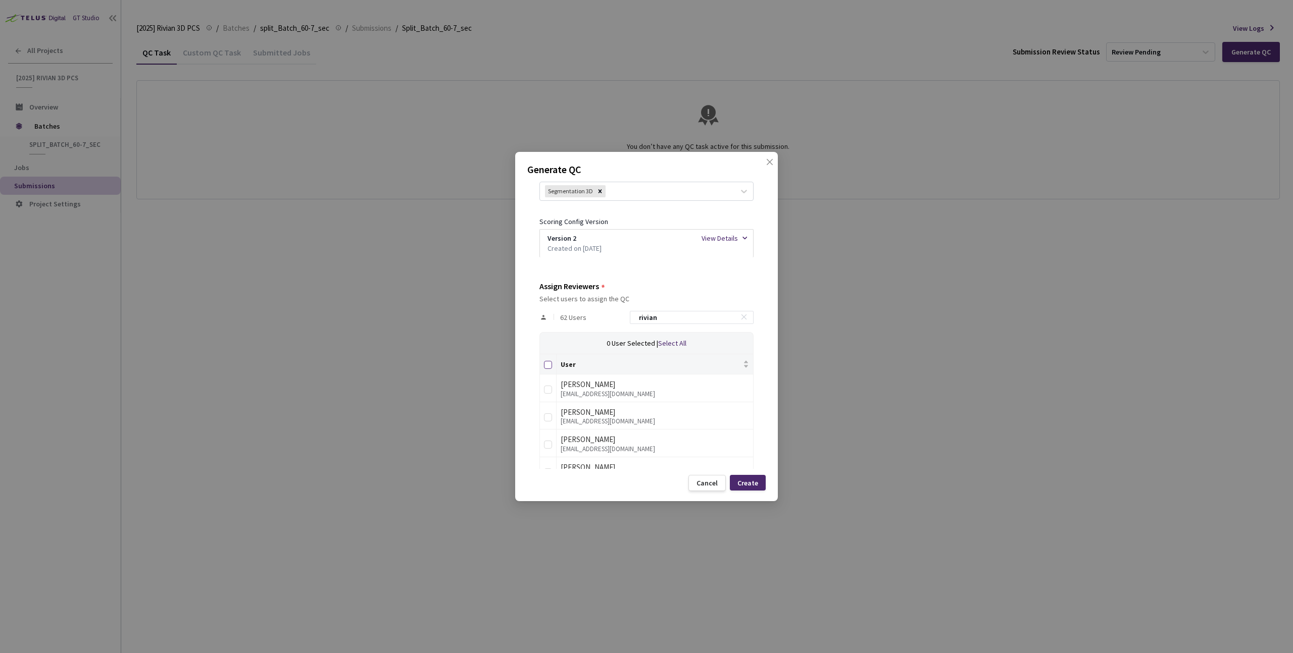
checkbox input "true"
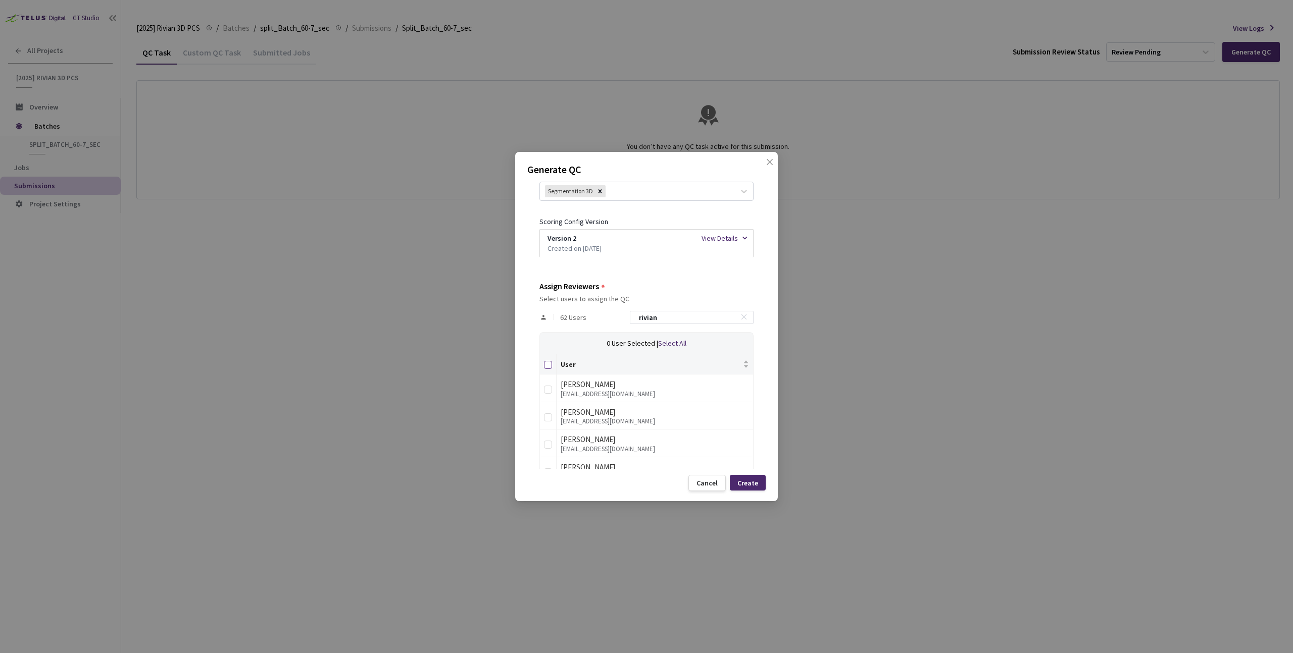
checkbox input "true"
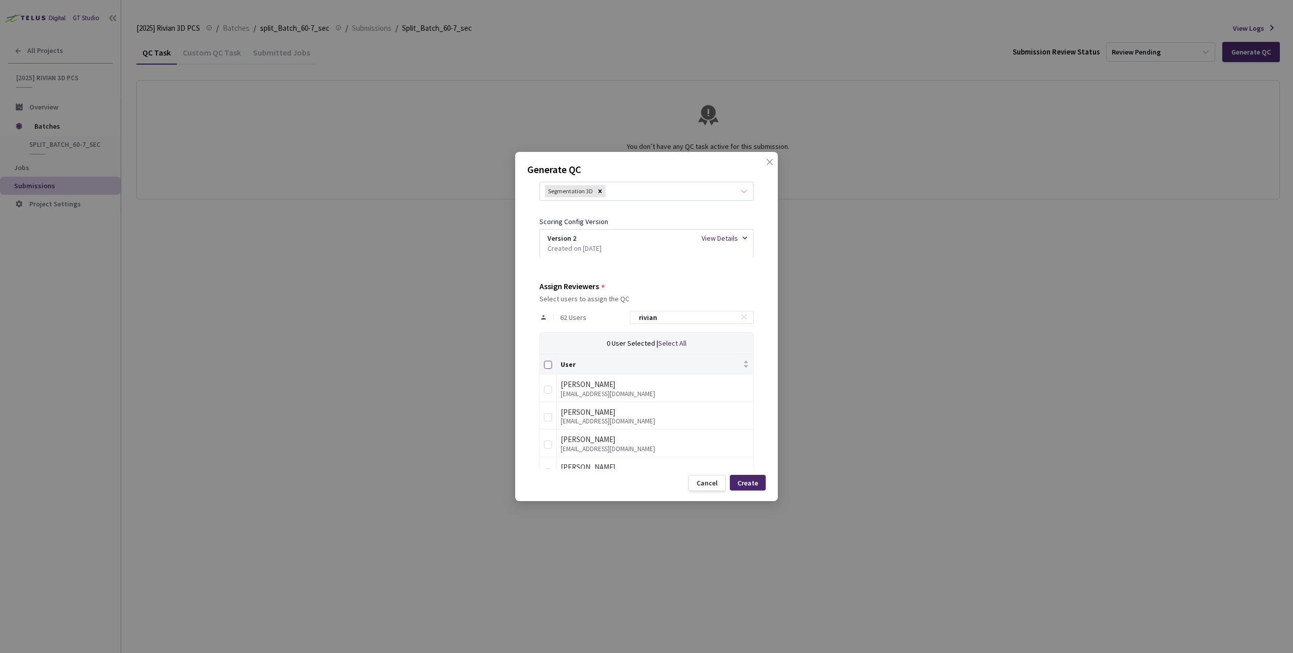
checkbox input "true"
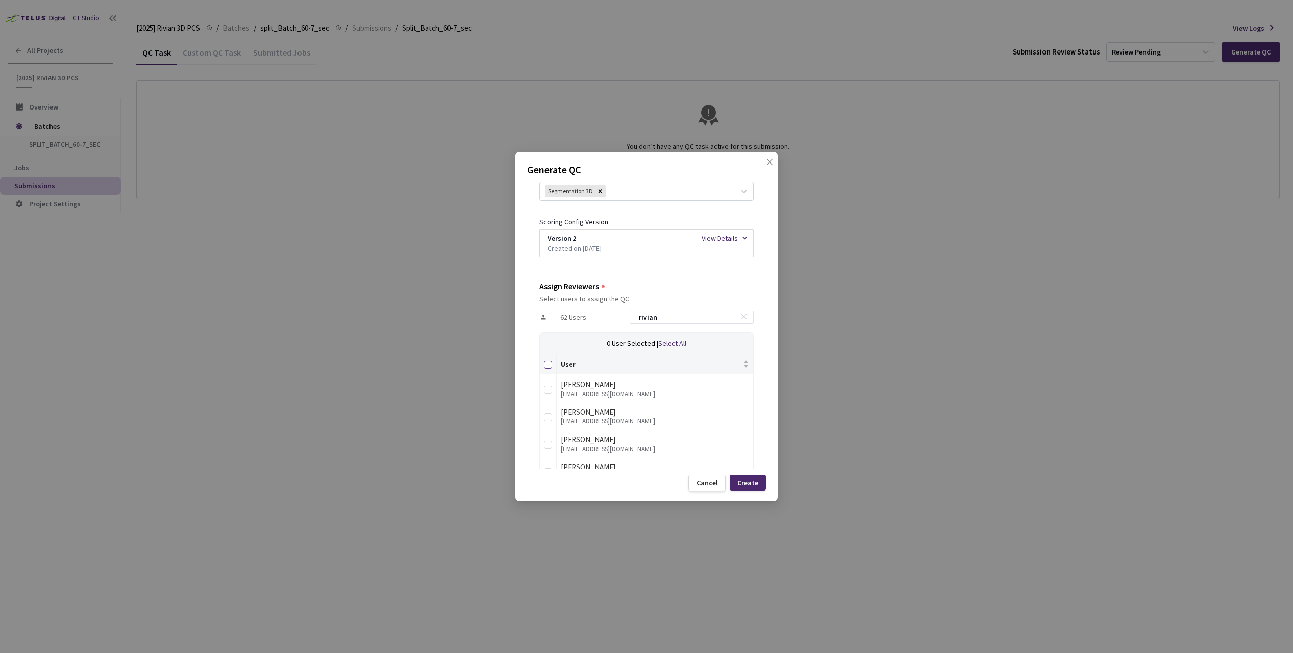
checkbox input "true"
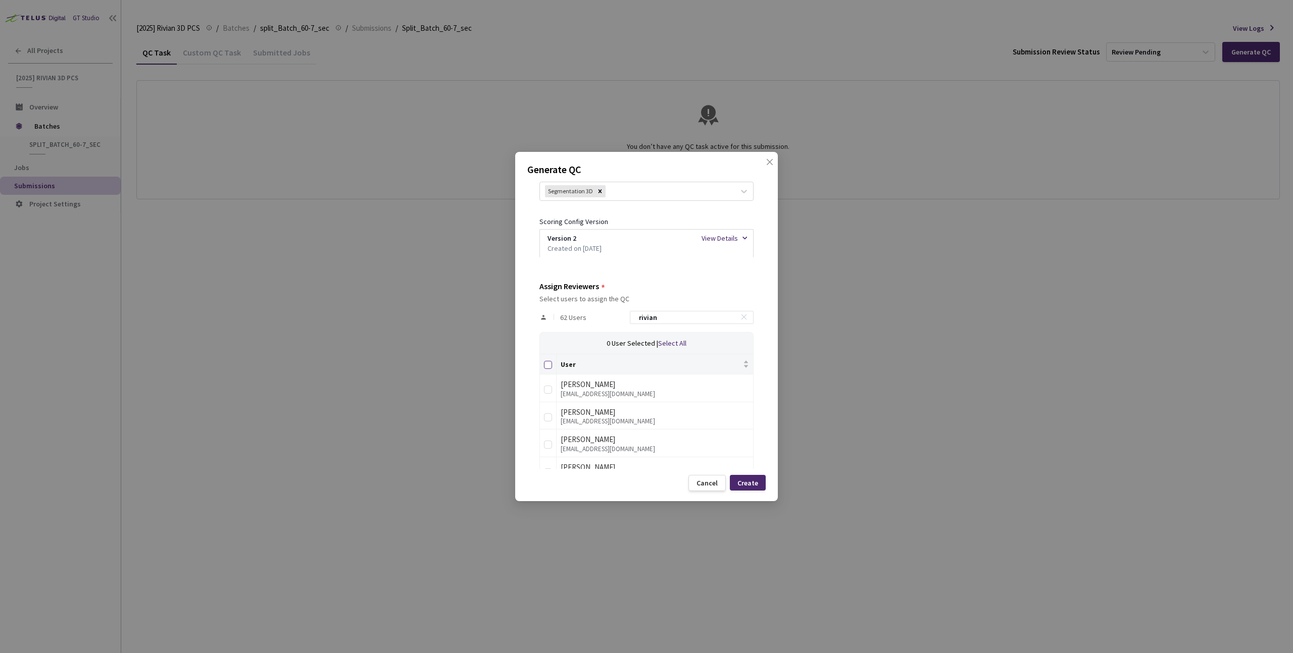
checkbox input "true"
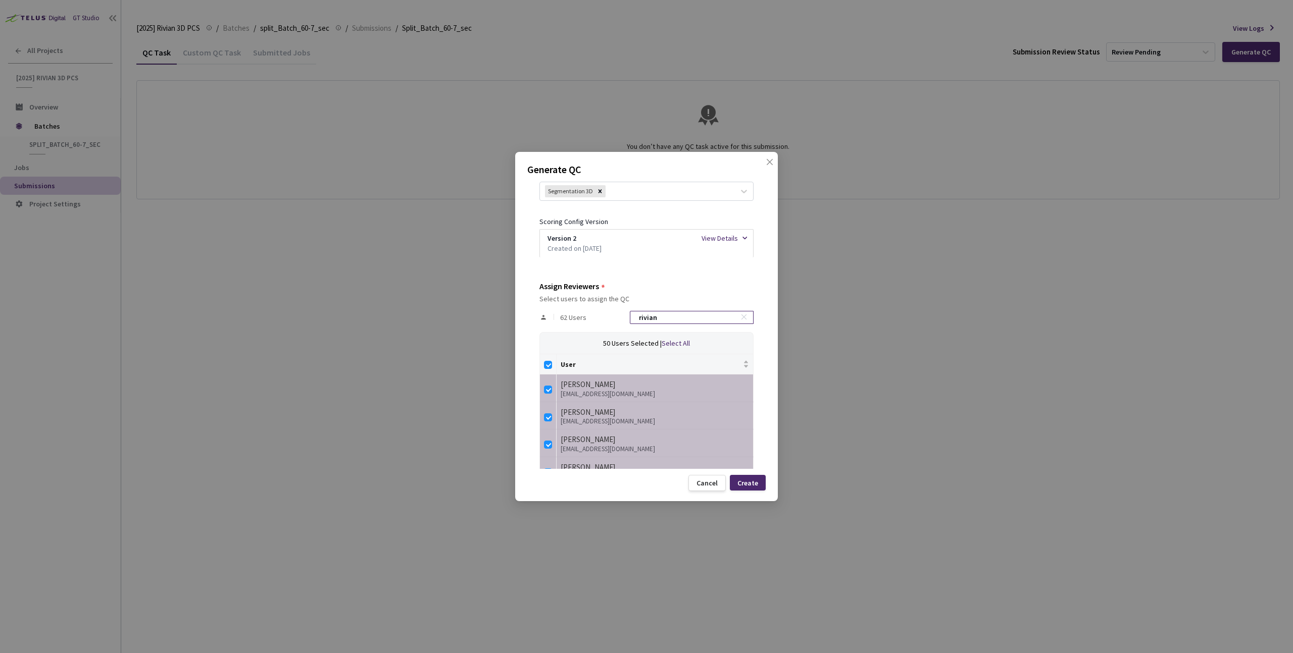
click at [680, 320] on input "rivian" at bounding box center [687, 318] width 108 height 12
checkbox input "false"
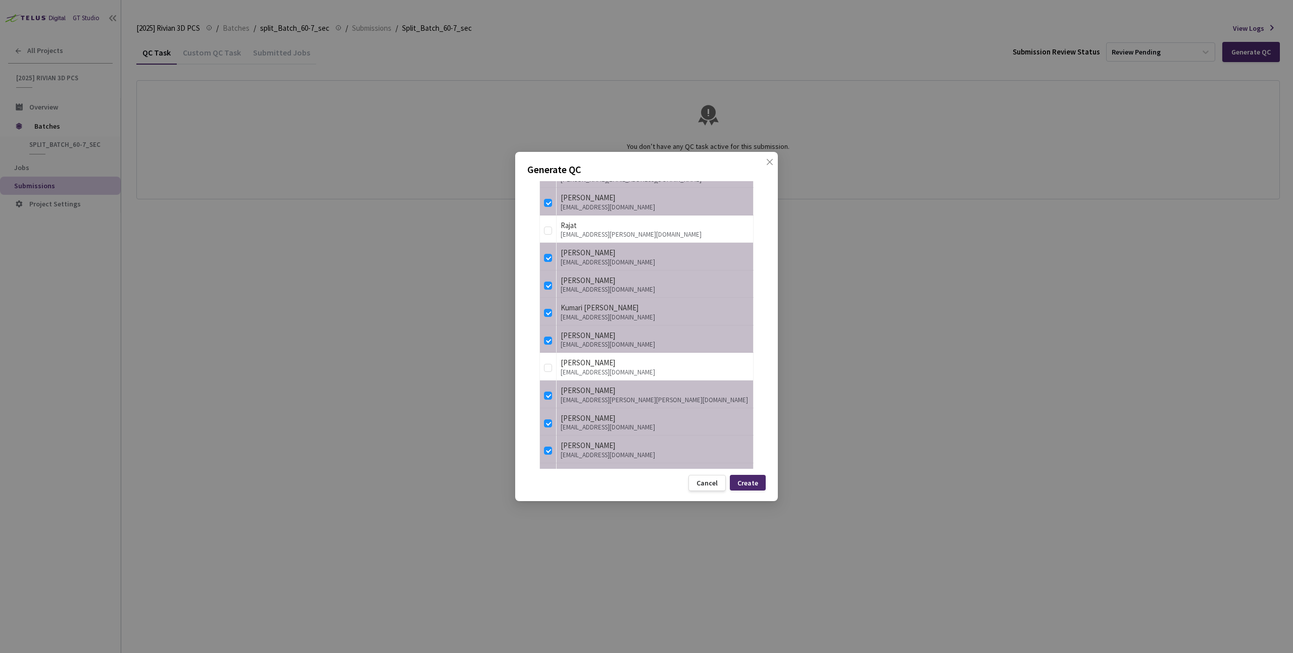
scroll to position [1795, 0]
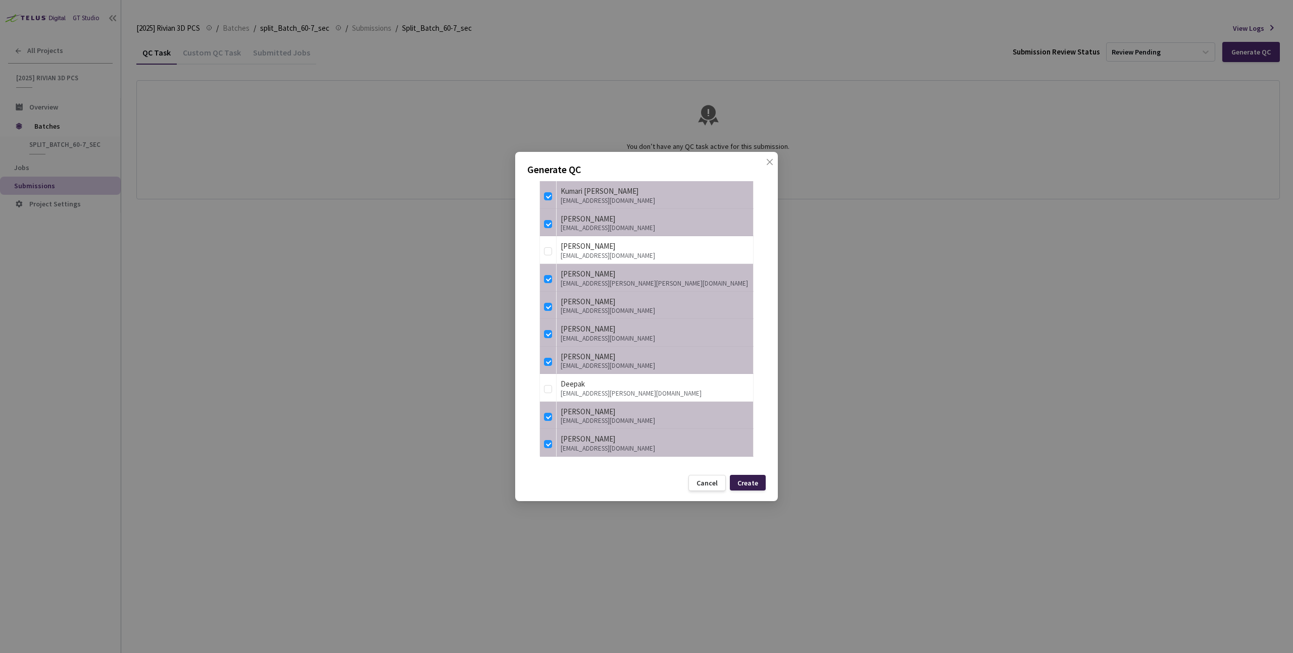
click at [749, 482] on div "Create" at bounding box center [747, 483] width 21 height 8
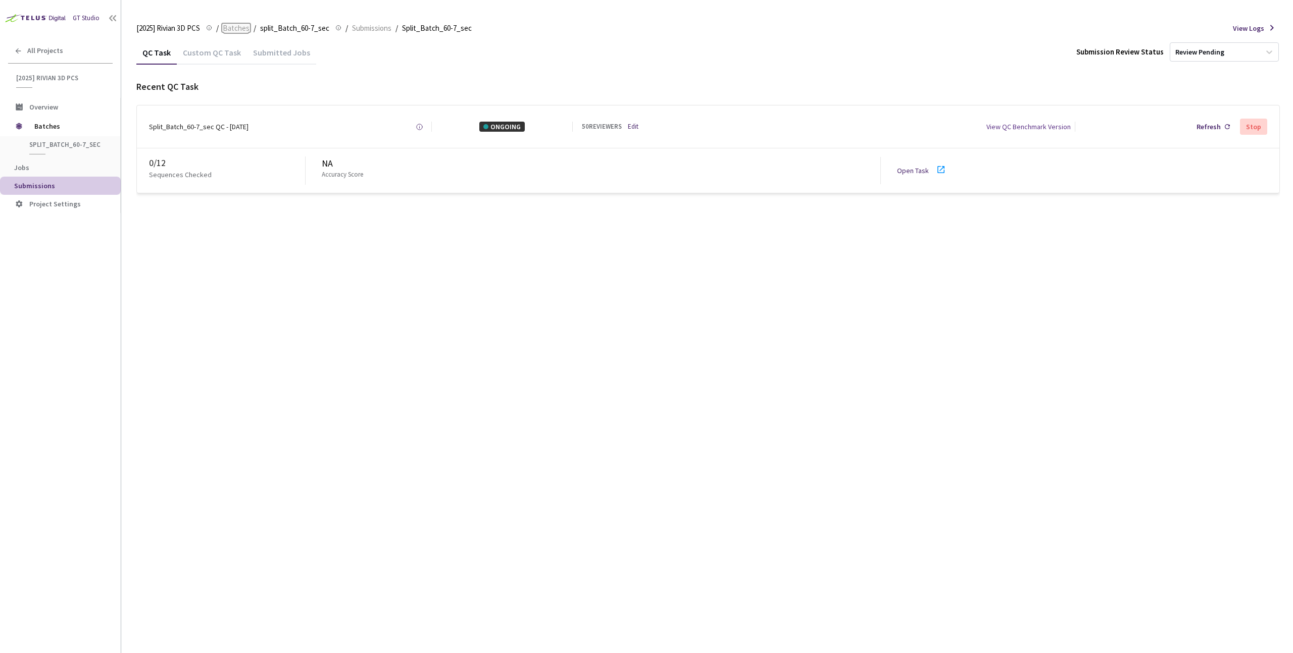
click at [242, 26] on span "Batches" at bounding box center [236, 28] width 27 height 12
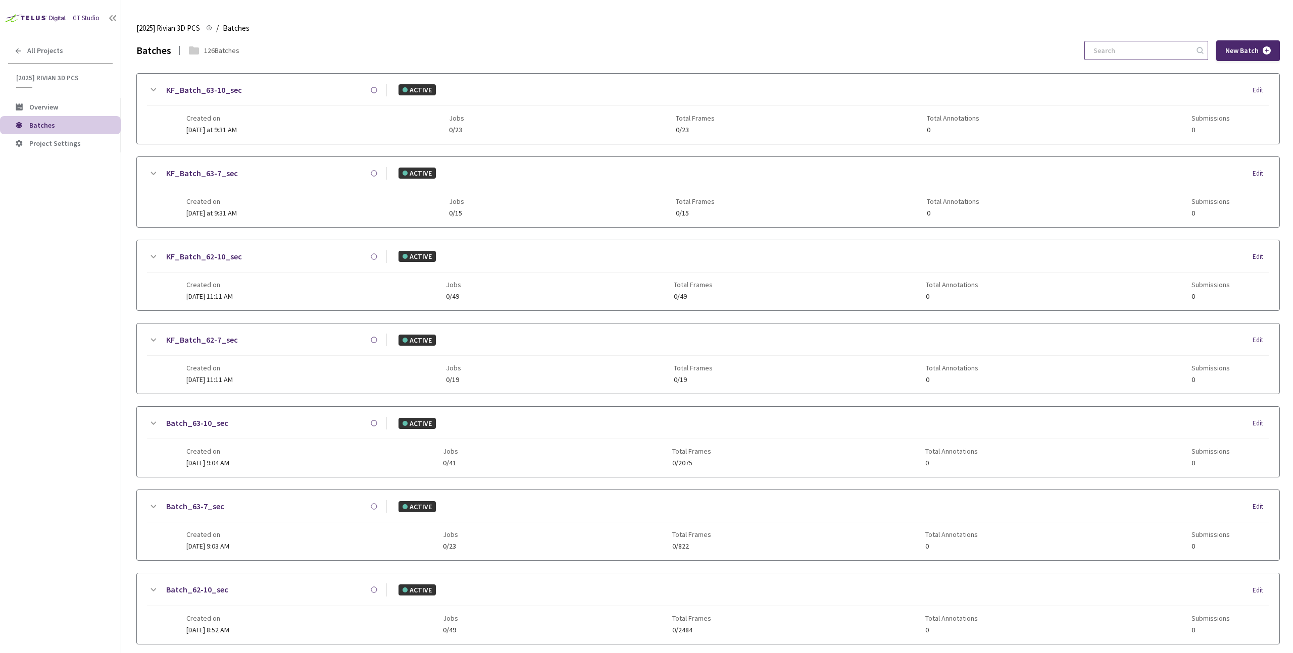
click at [1144, 52] on input at bounding box center [1141, 50] width 108 height 18
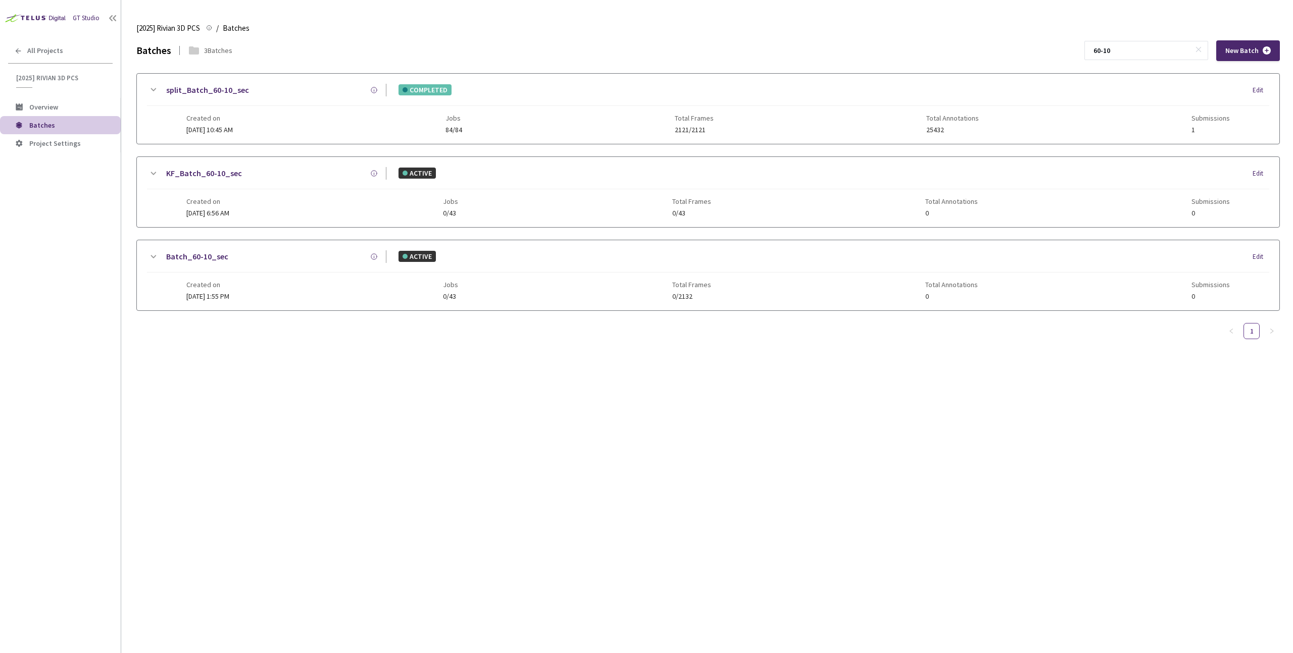
type input "60-10"
click at [335, 106] on div "Created on 25 Aug, 2025 at 10:45 AM Jobs 84/84 Total Frames 2121/2121 Total Ann…" at bounding box center [707, 120] width 1043 height 28
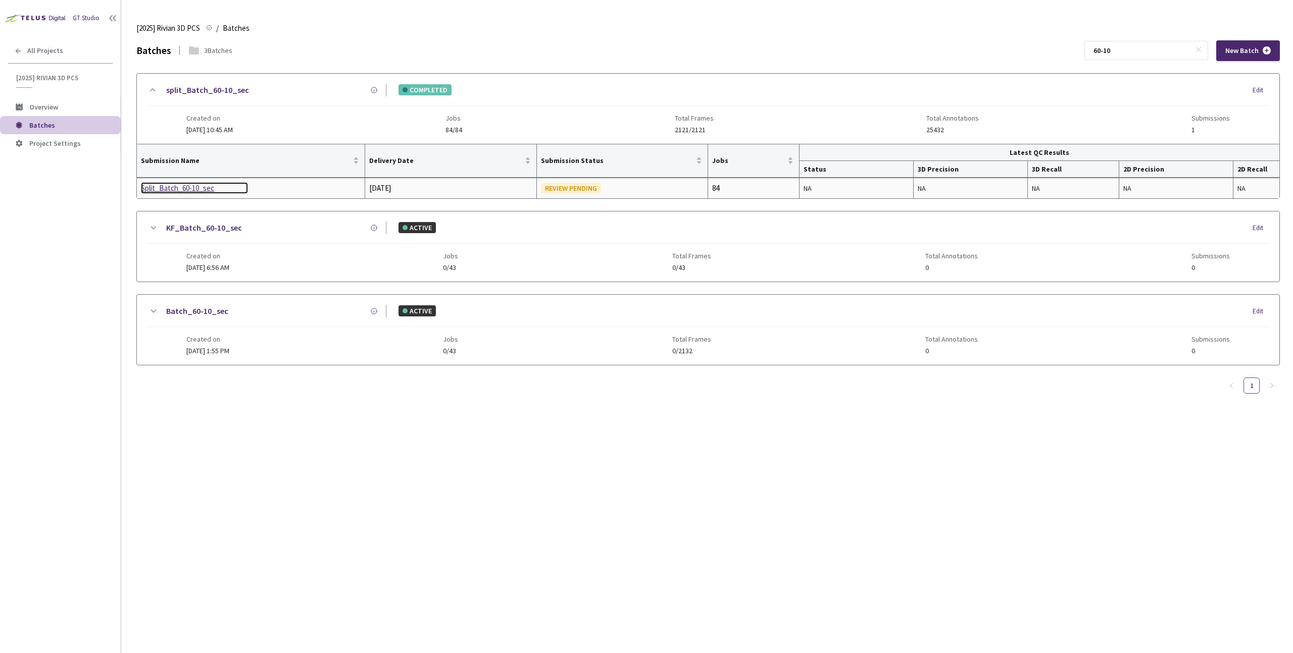
click at [173, 189] on div "Split_Batch_60-10_sec" at bounding box center [194, 188] width 107 height 12
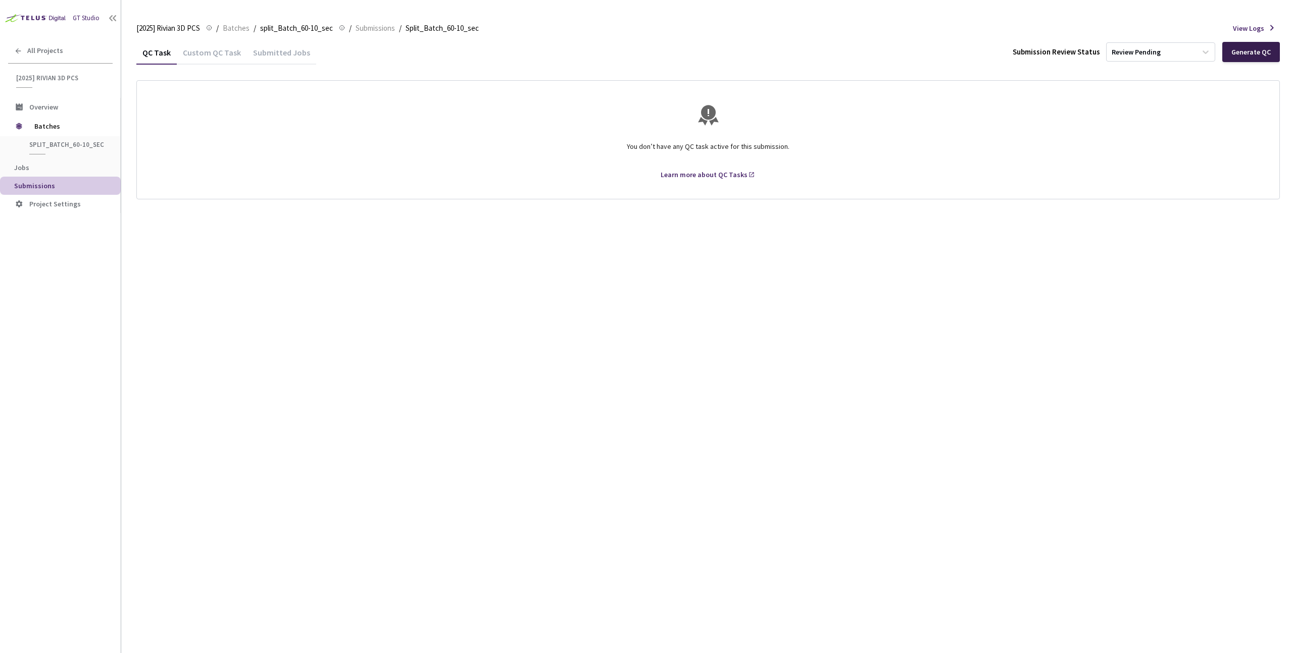
click at [1242, 53] on div "Generate QC" at bounding box center [1250, 52] width 39 height 8
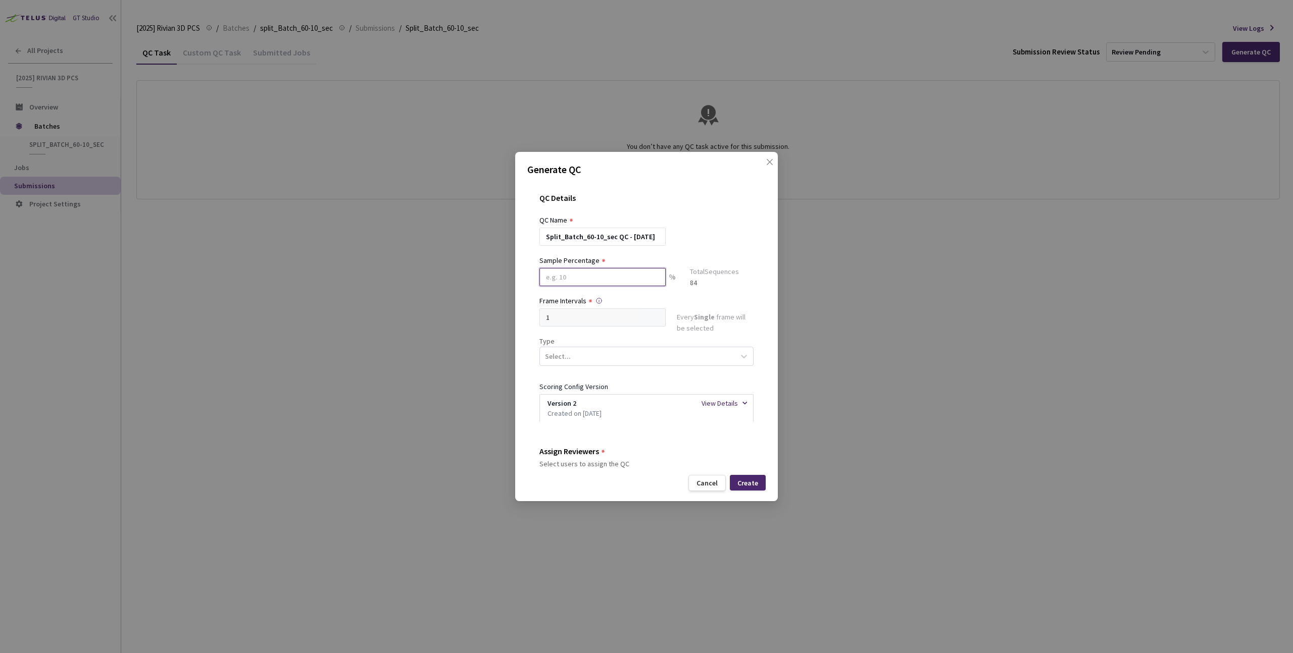
click at [572, 281] on input at bounding box center [602, 277] width 126 height 18
type input "20"
click at [722, 204] on div "QC Details" at bounding box center [646, 203] width 214 height 21
click at [596, 359] on div "Select..." at bounding box center [637, 360] width 195 height 17
click at [581, 457] on div "Segmentation 3D" at bounding box center [642, 456] width 206 height 18
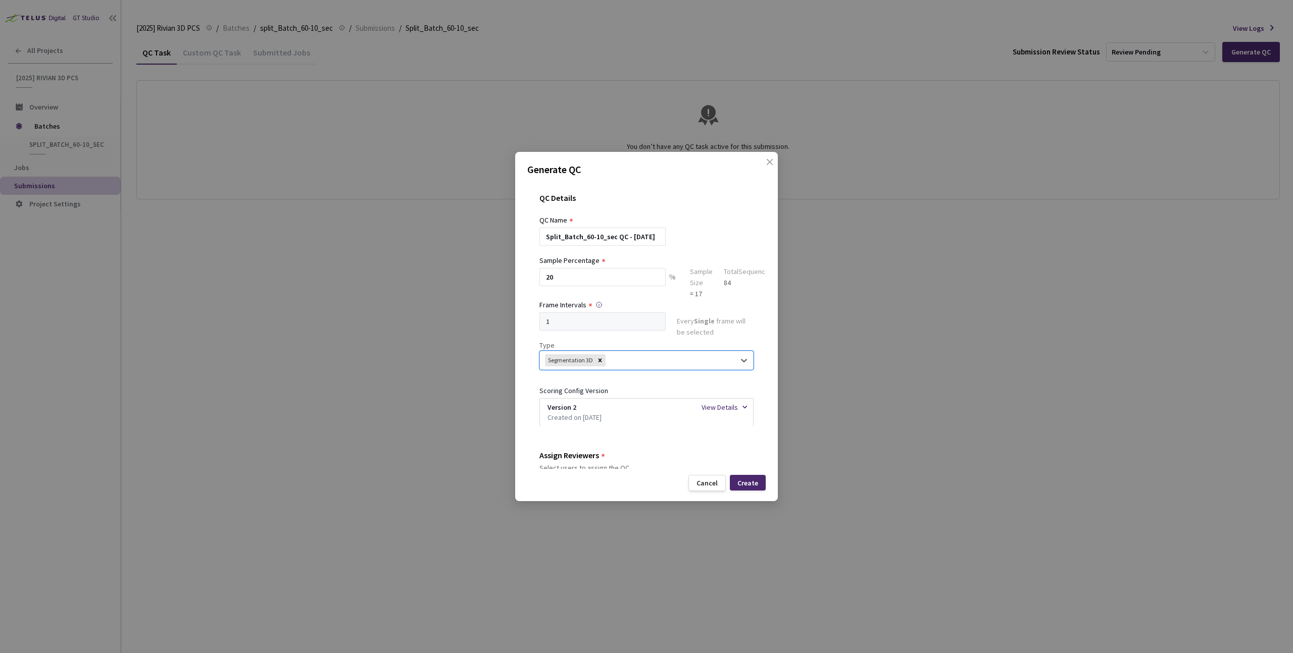
click at [526, 371] on div "Generate QC QC Details QC Name Split_Batch_60-10_sec QC - 03 Sep, 2025 Sample P…" at bounding box center [646, 326] width 263 height 349
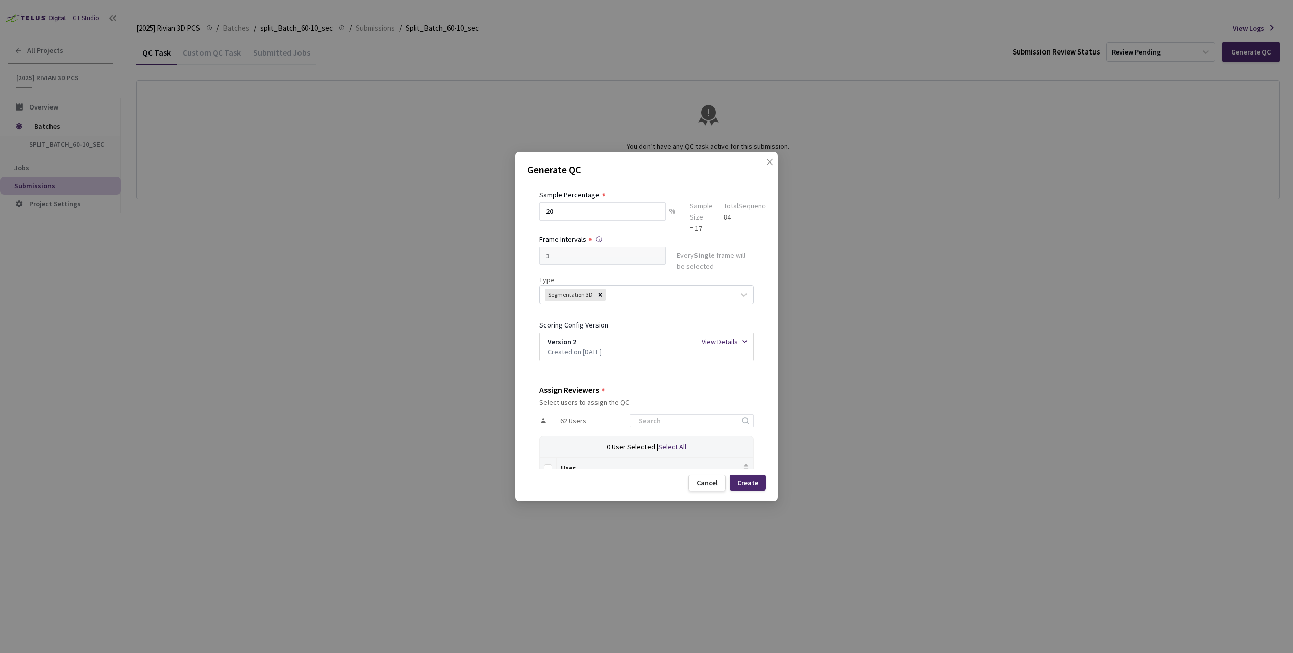
scroll to position [66, 0]
click at [679, 424] on input at bounding box center [687, 421] width 108 height 12
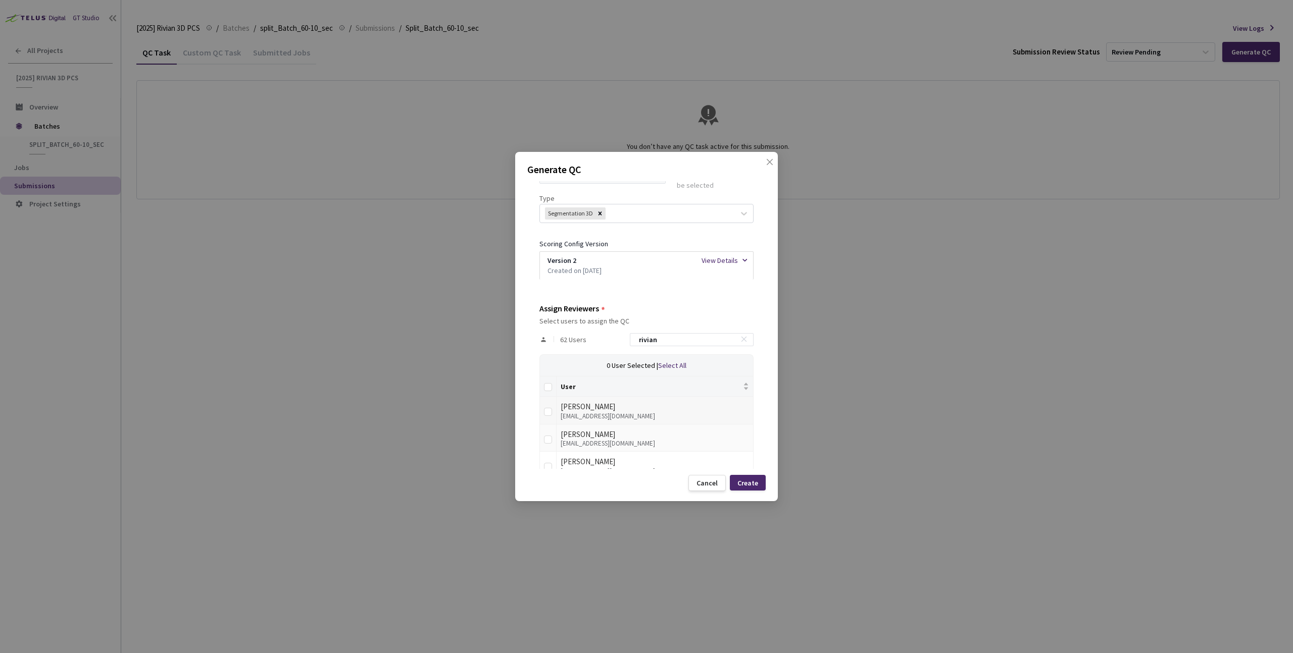
scroll to position [205, 0]
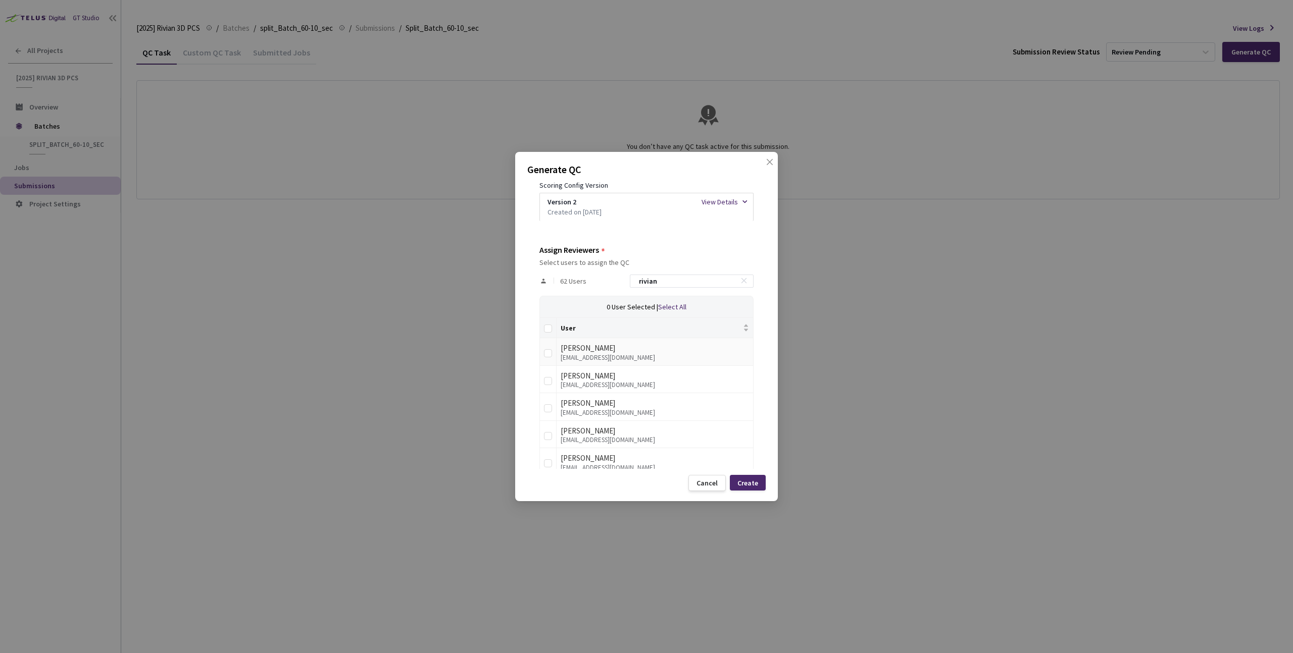
type input "rivian"
click at [549, 337] on th at bounding box center [548, 328] width 17 height 20
click at [546, 328] on input "Select all" at bounding box center [548, 329] width 8 height 8
checkbox input "true"
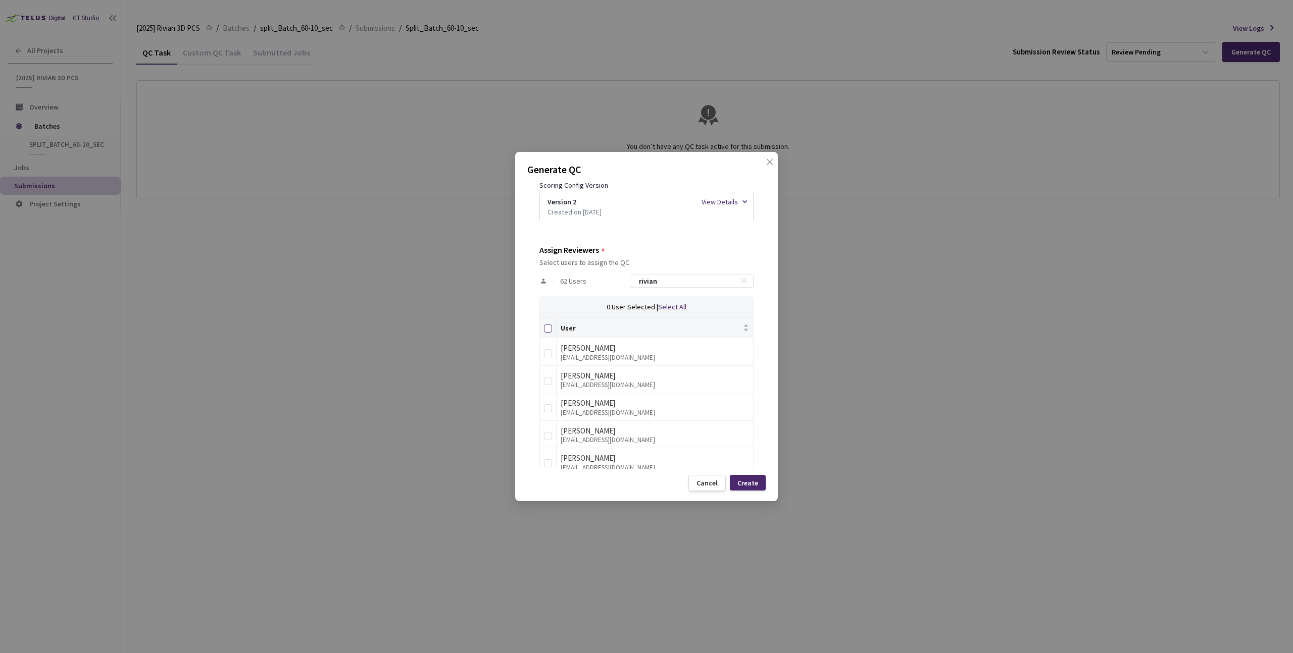
checkbox input "true"
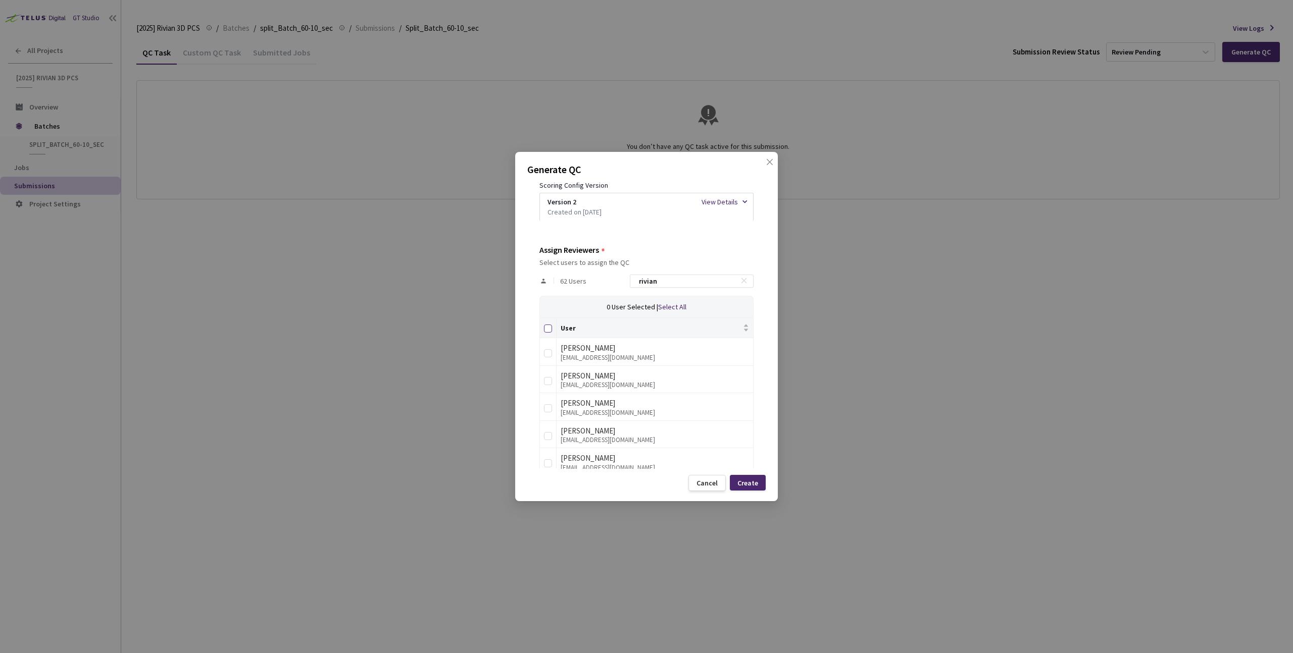
checkbox input "true"
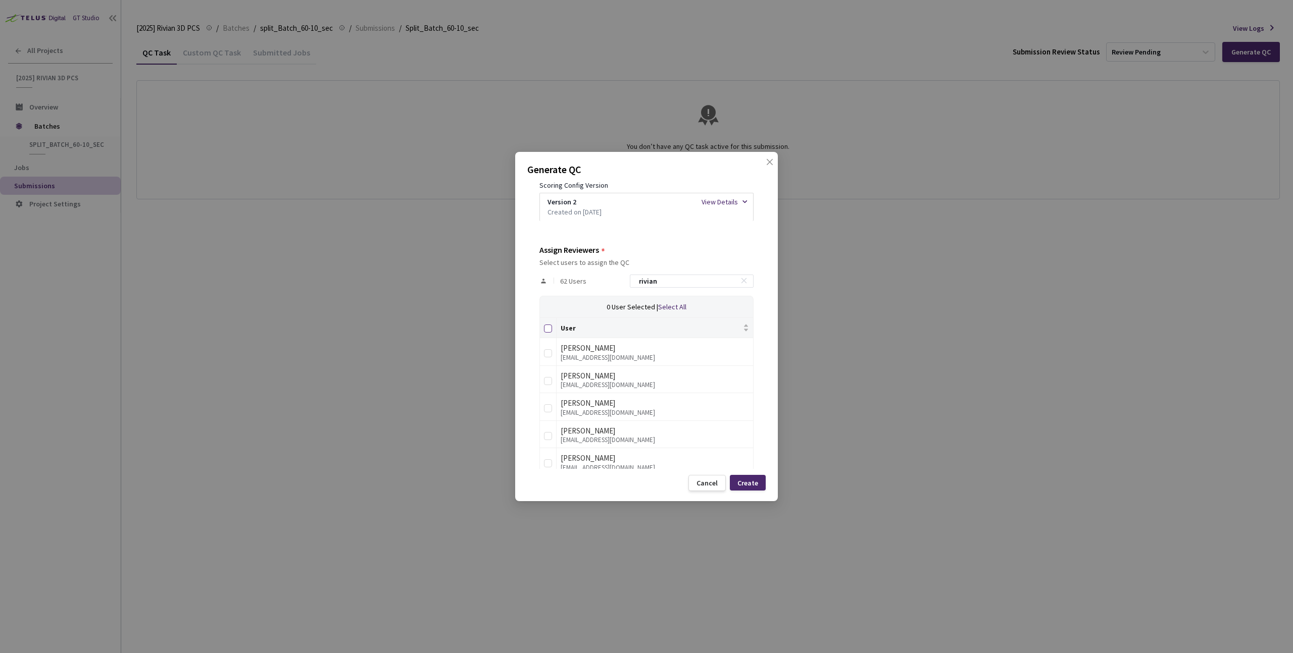
checkbox input "true"
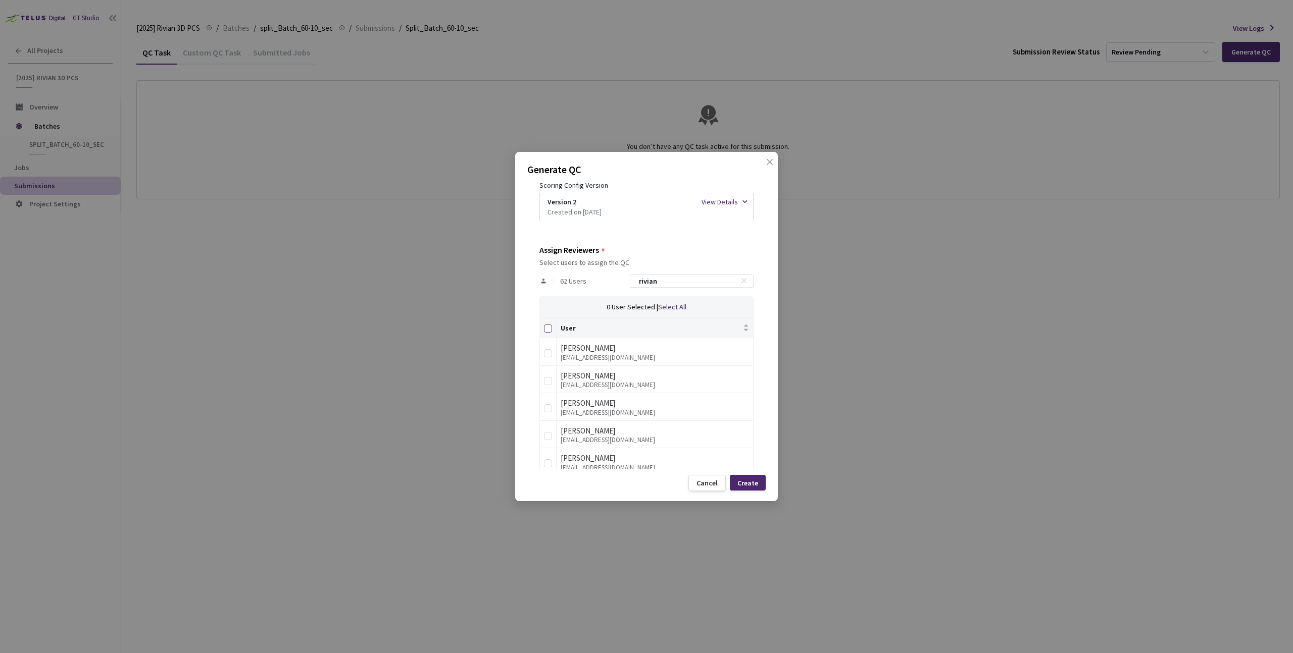
checkbox input "true"
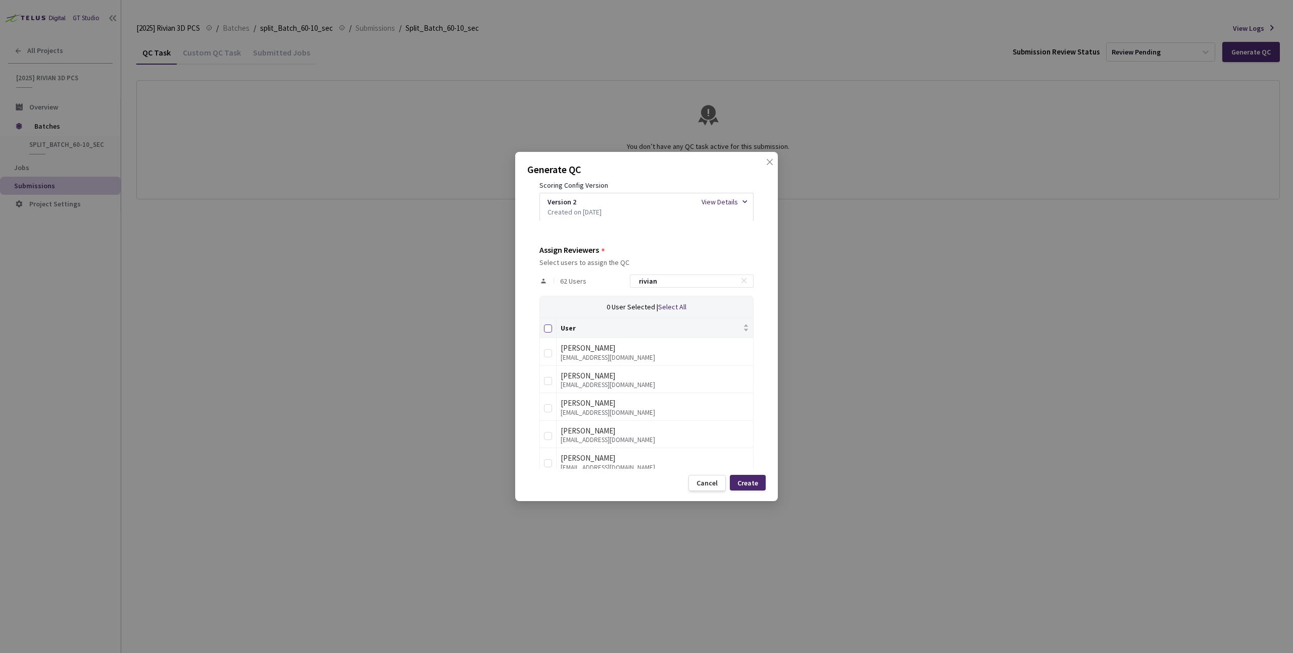
checkbox input "true"
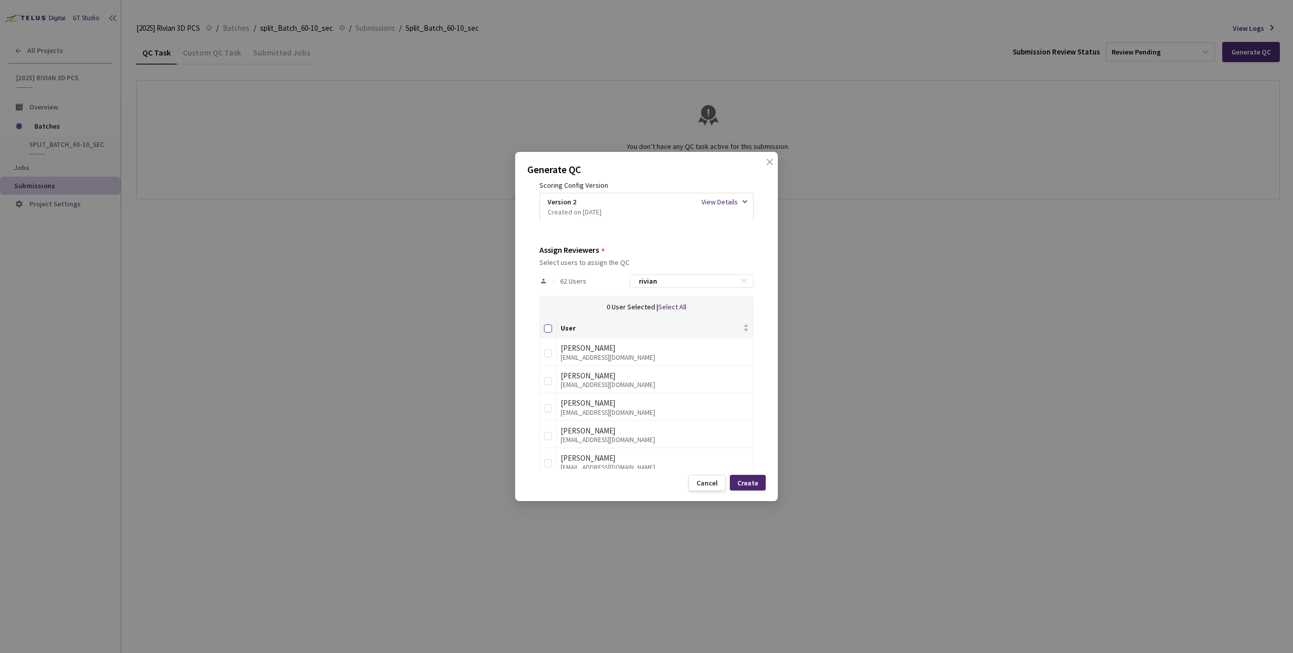
checkbox input "true"
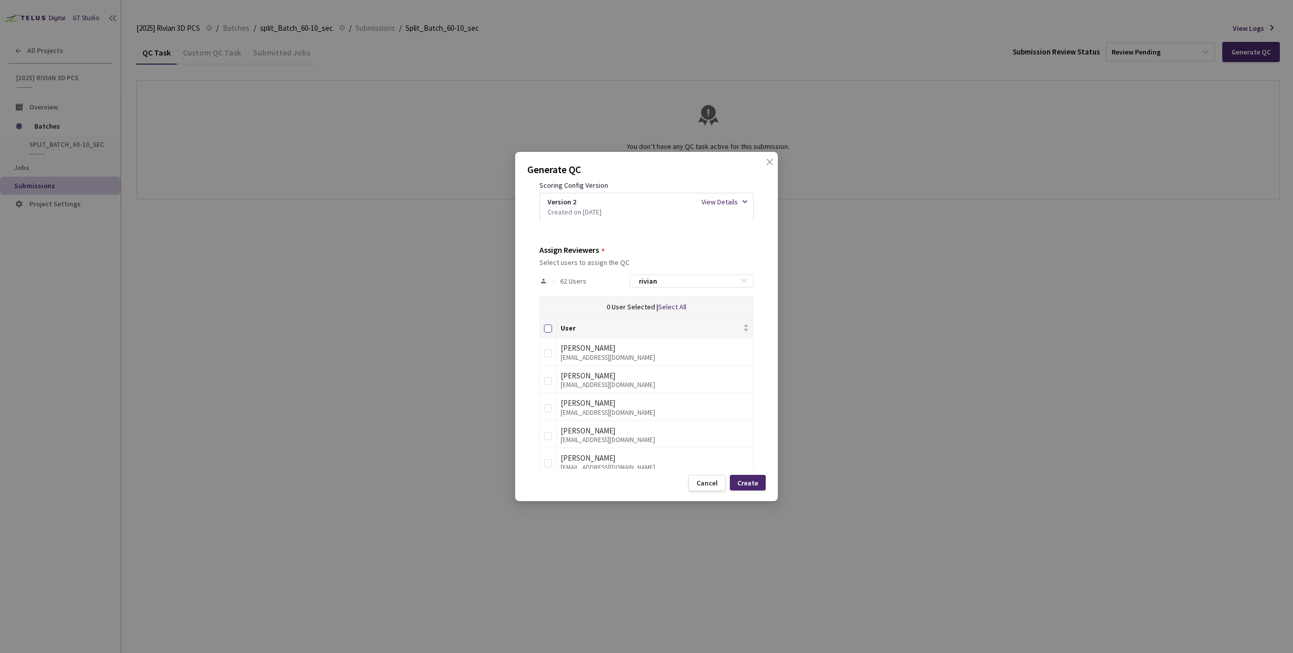
checkbox input "true"
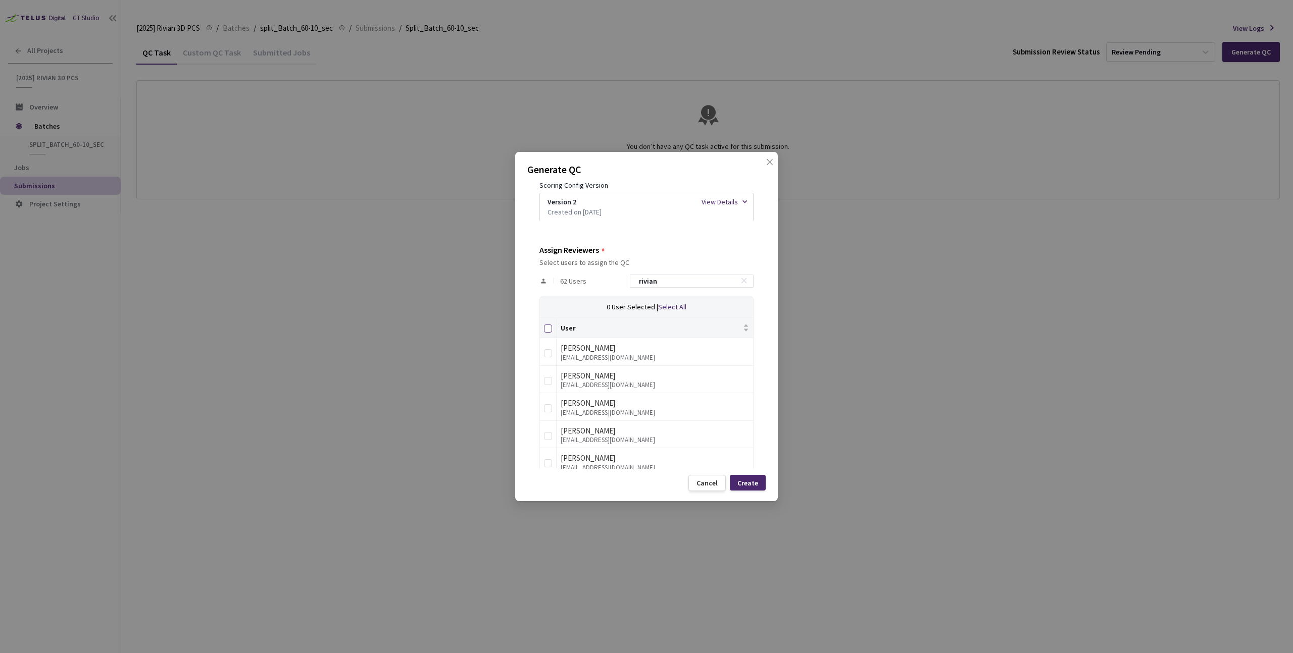
checkbox input "true"
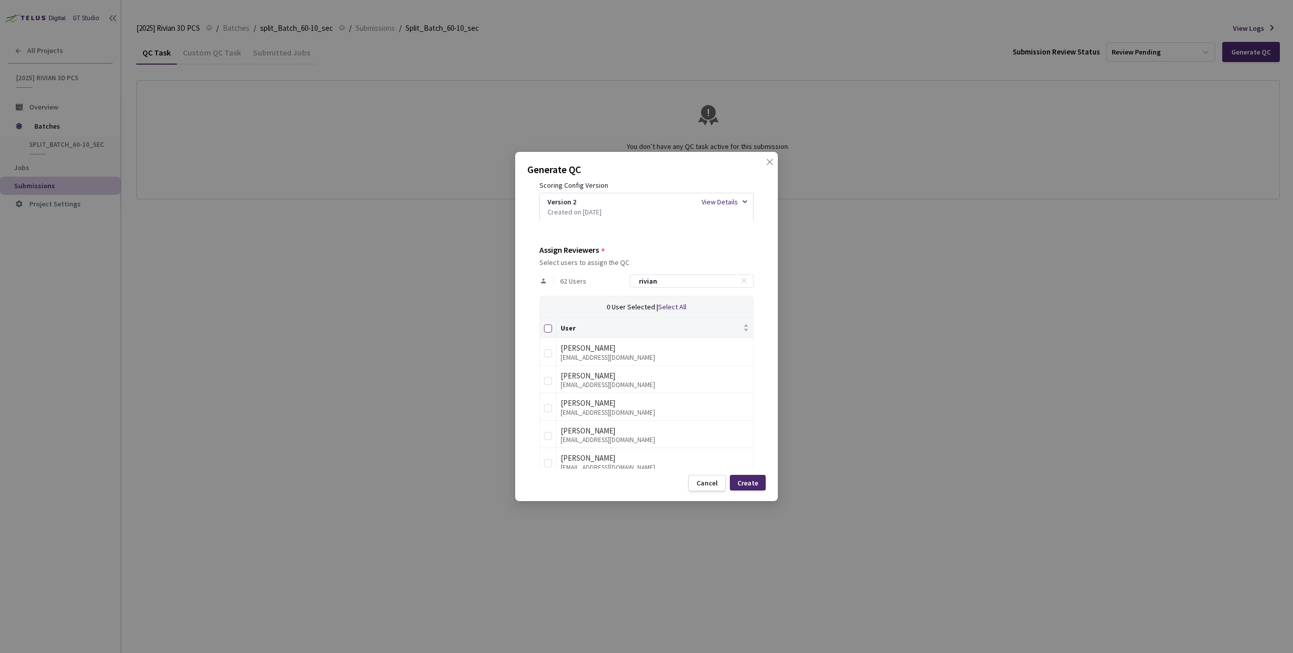
checkbox input "true"
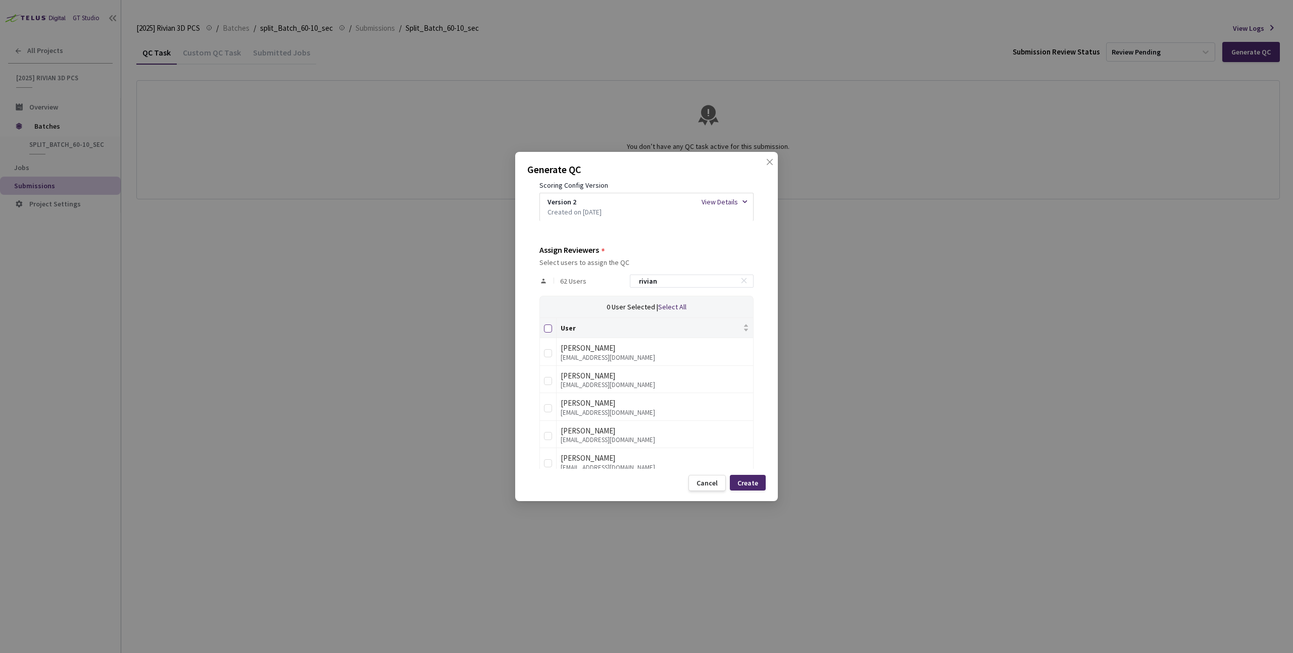
checkbox input "true"
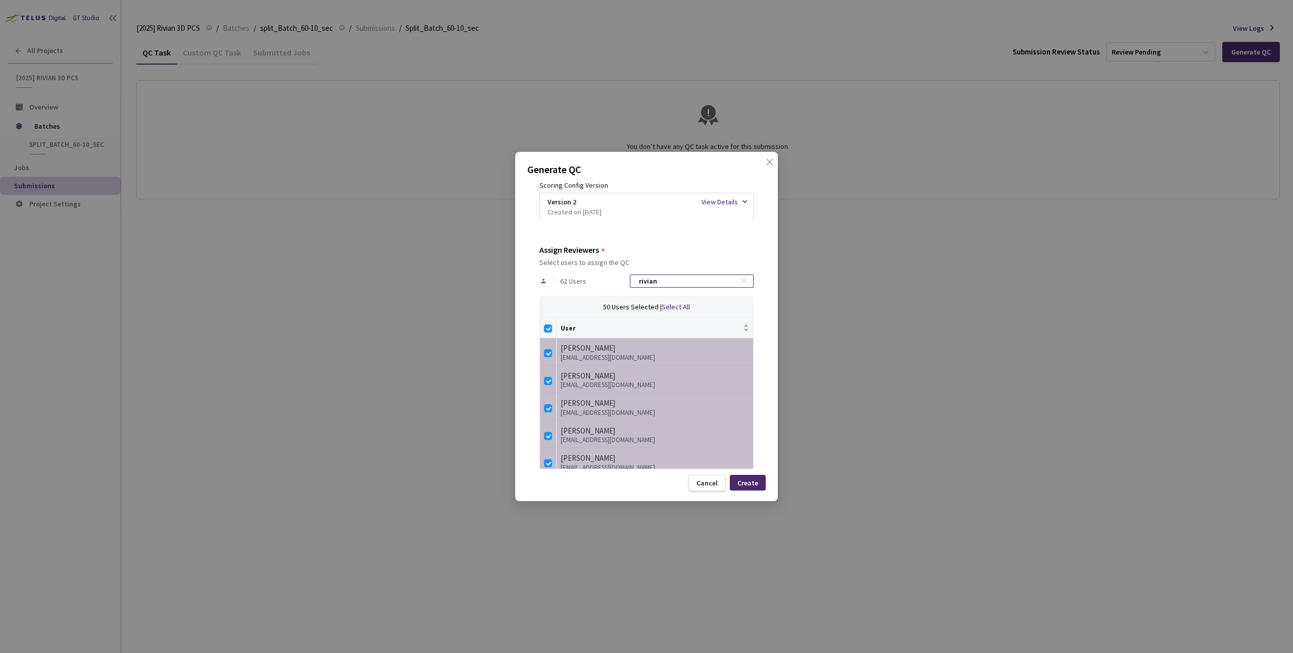
click at [676, 280] on input "rivian" at bounding box center [687, 281] width 108 height 12
checkbox input "false"
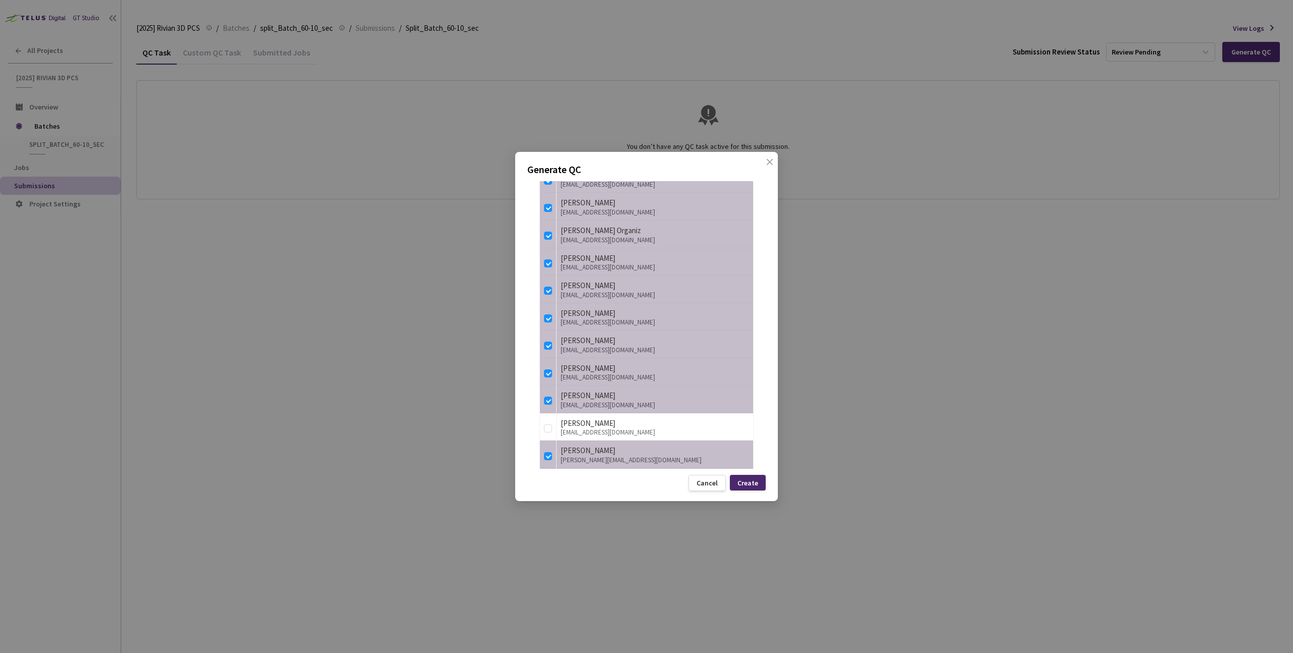
scroll to position [1795, 0]
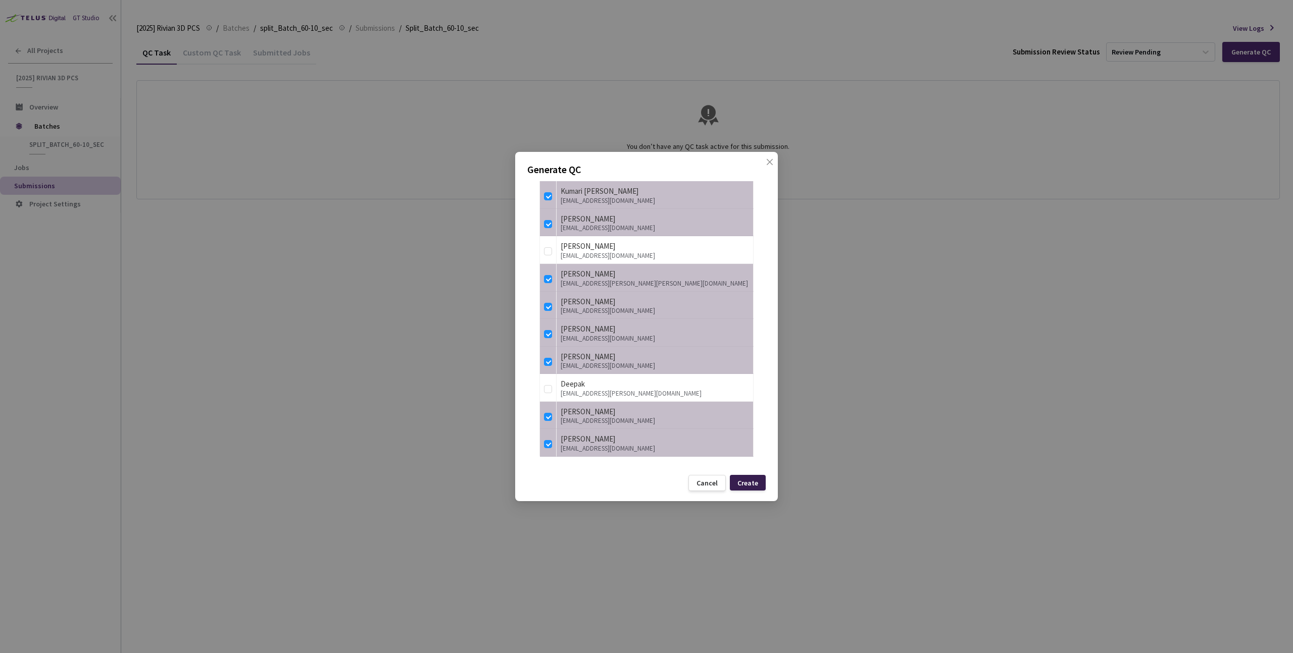
click at [754, 481] on div "Create" at bounding box center [747, 483] width 21 height 8
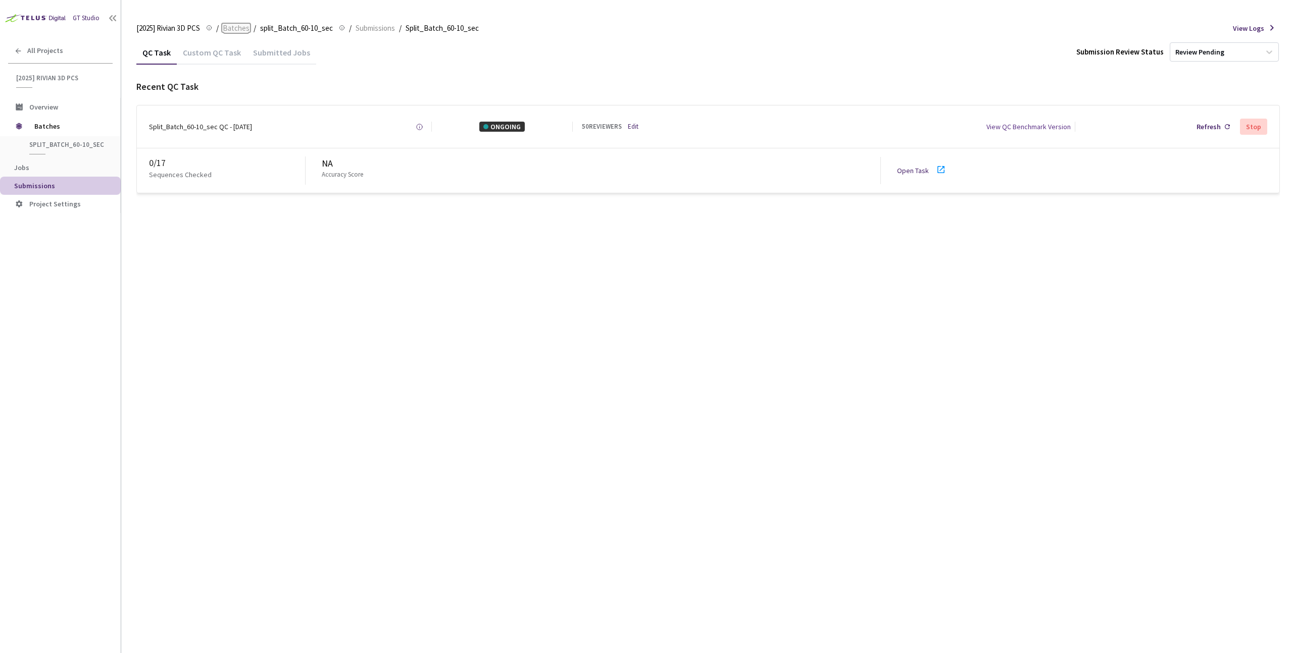
click at [233, 30] on span "Batches" at bounding box center [236, 28] width 27 height 12
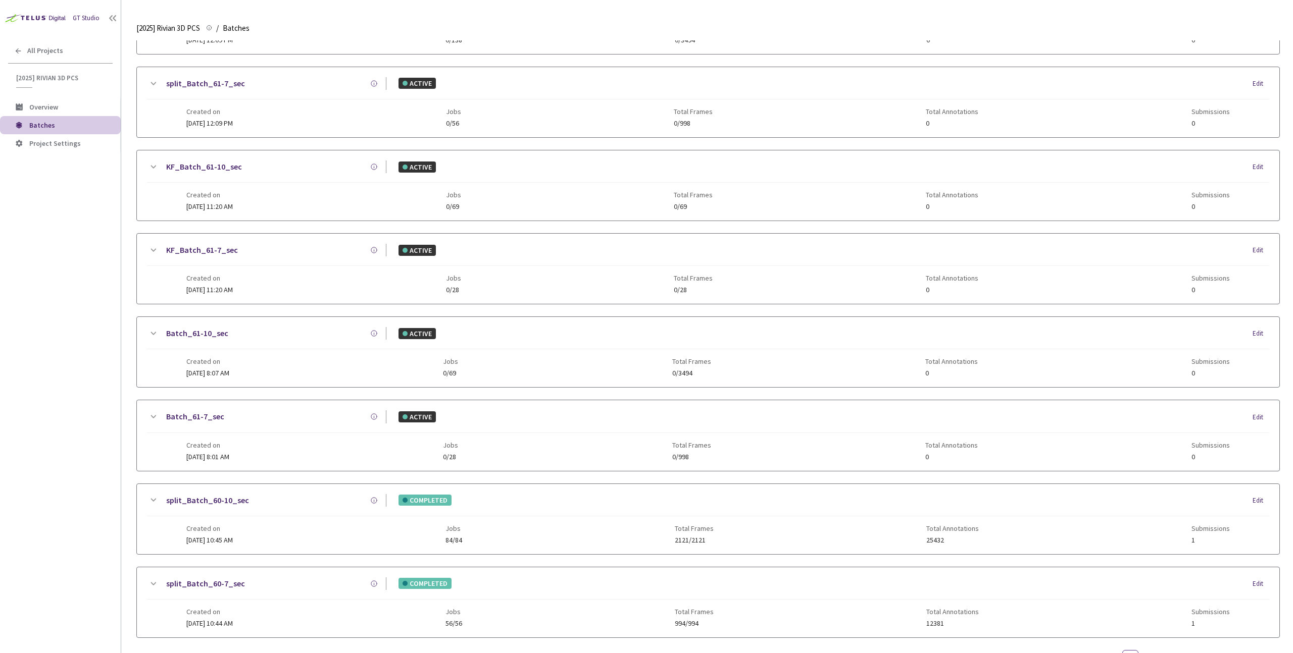
scroll to position [801, 0]
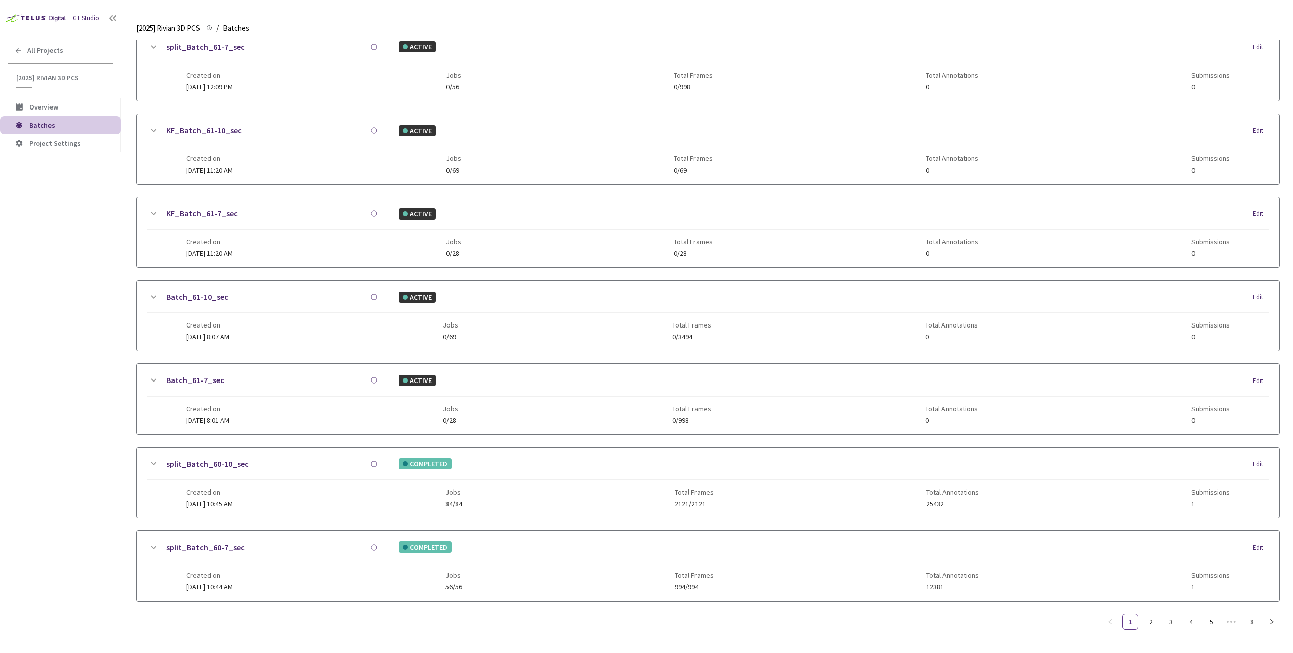
click at [269, 546] on div "split_Batch_60-7_sec COMPLETED Edit" at bounding box center [708, 552] width 1122 height 22
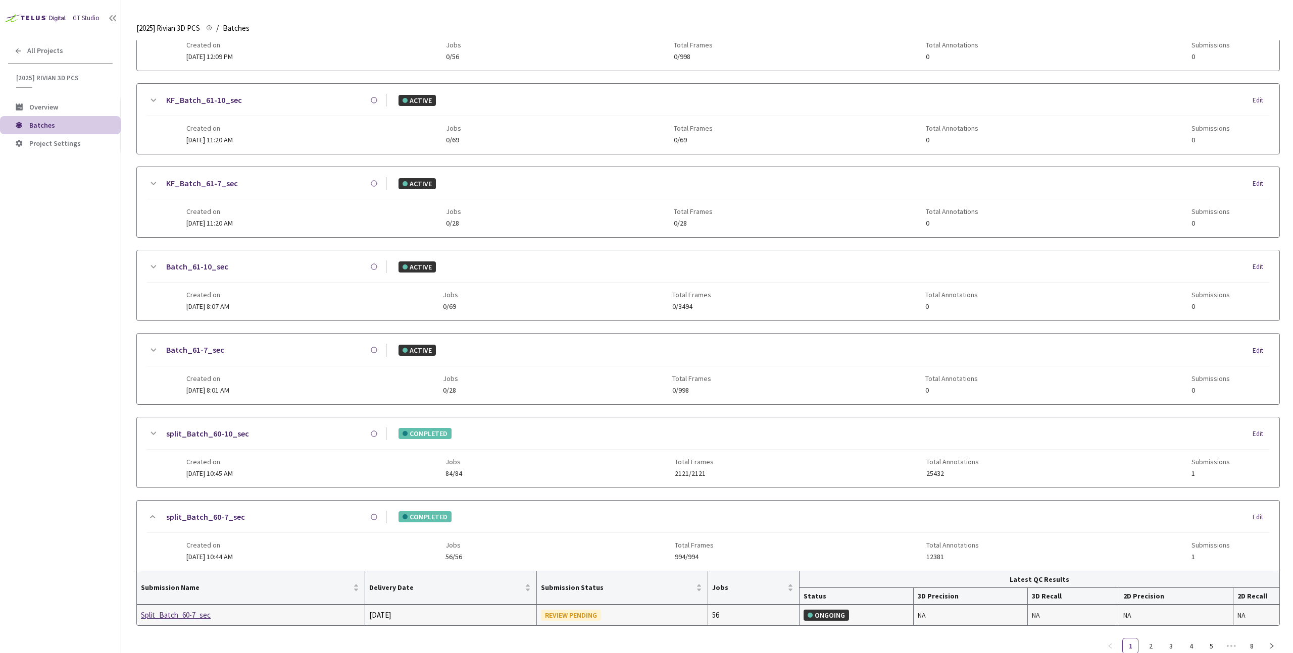
scroll to position [848, 0]
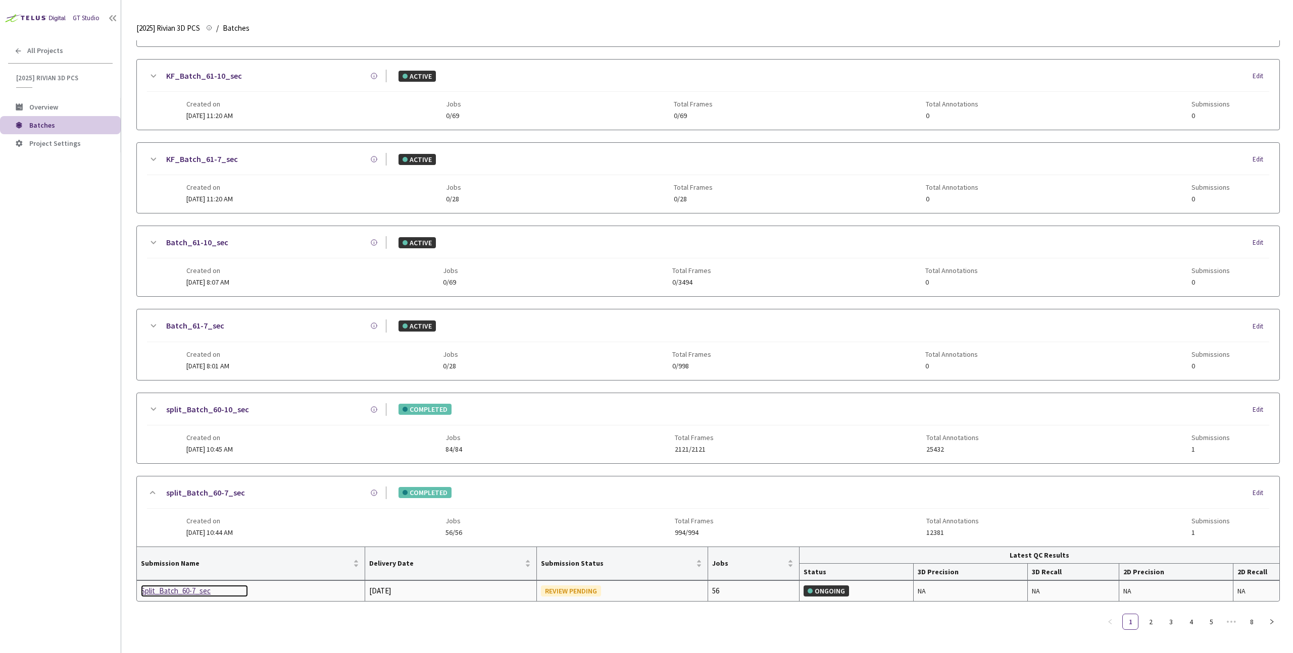
click at [176, 596] on div "Split_Batch_60-7_sec" at bounding box center [194, 591] width 107 height 12
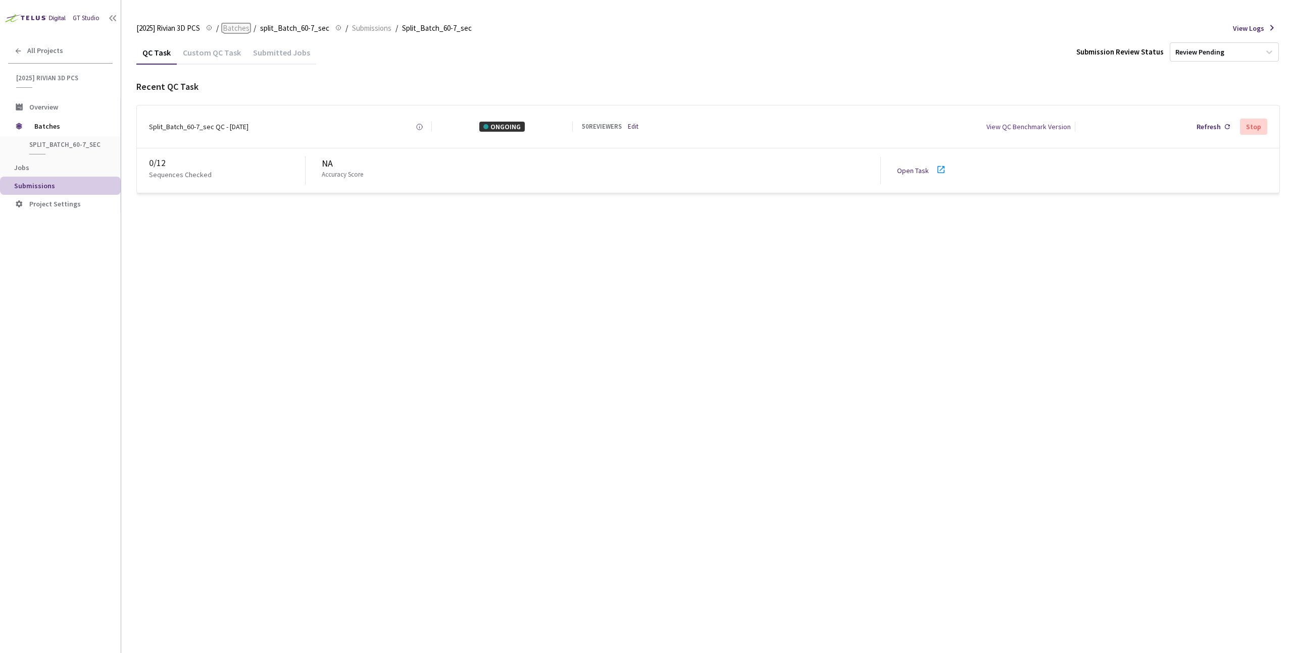
click at [236, 27] on span "Batches" at bounding box center [236, 28] width 27 height 12
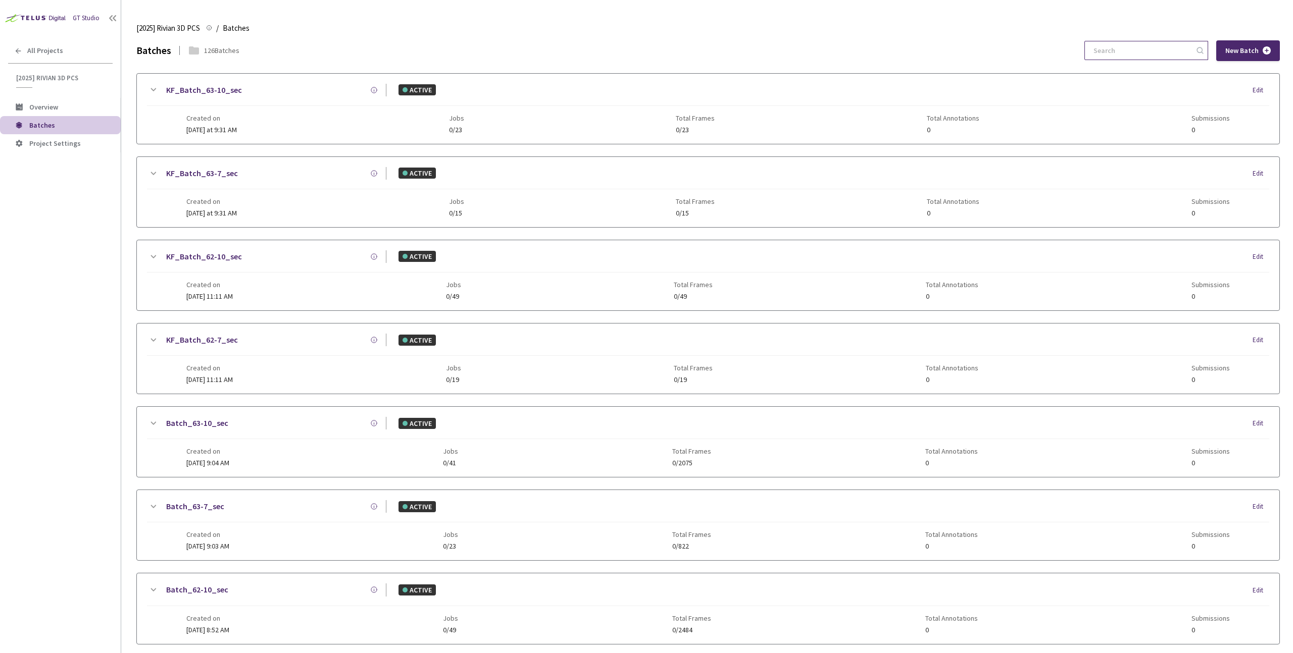
click at [1142, 51] on input at bounding box center [1141, 50] width 108 height 18
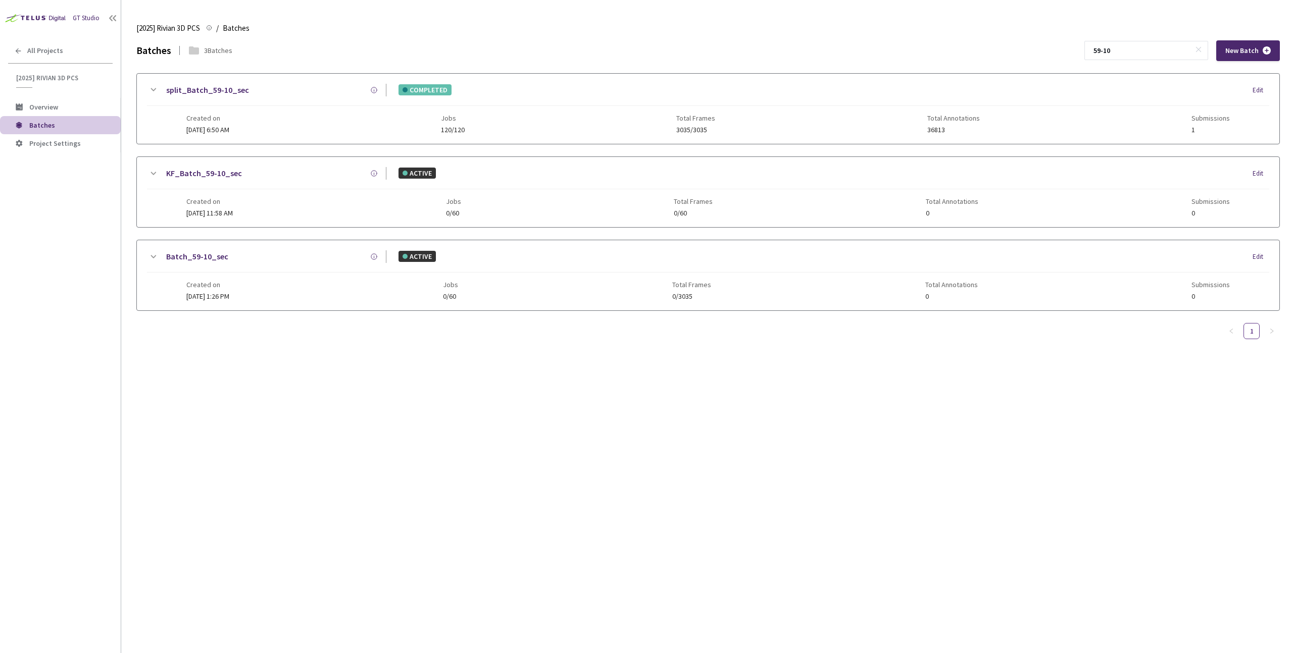
type input "59-10"
click at [650, 355] on div "Batches 3 Batches 59-10 New Batch split_Batch_59-10_sec COMPLETED Edit Created …" at bounding box center [707, 201] width 1143 height 322
click at [523, 99] on div "split_Batch_59-10_sec COMPLETED Edit" at bounding box center [708, 95] width 1122 height 22
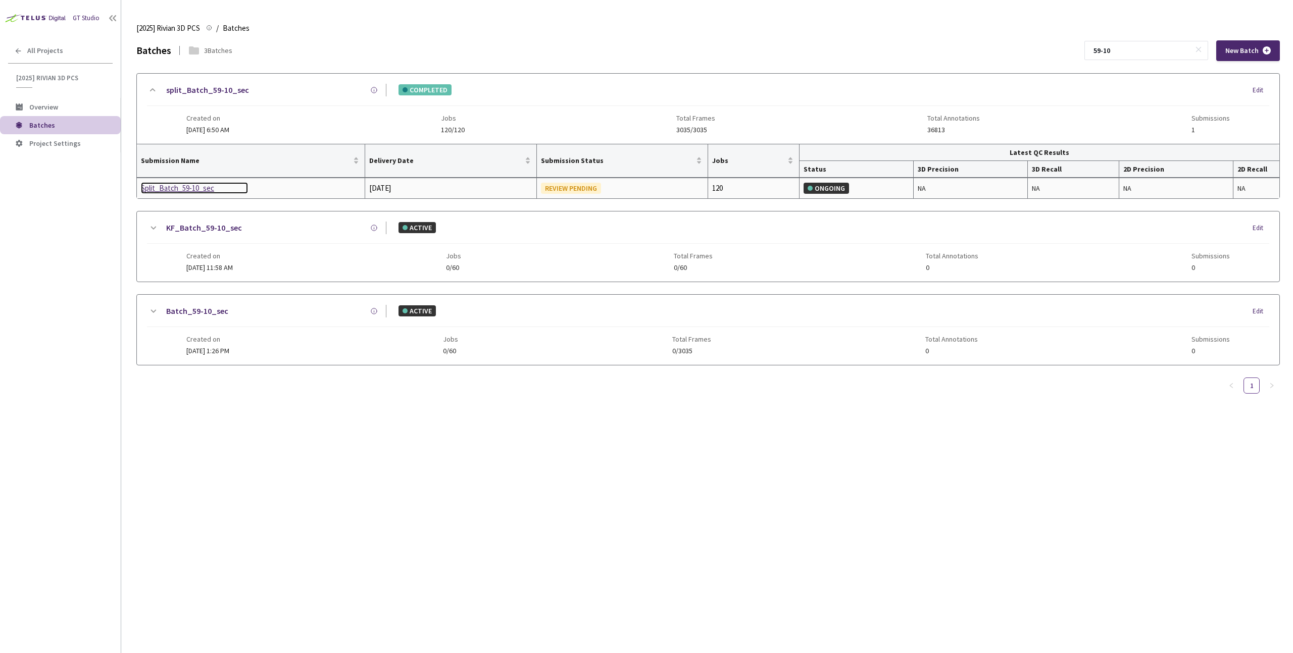
click at [163, 190] on div "Split_Batch_59-10_sec" at bounding box center [194, 188] width 107 height 12
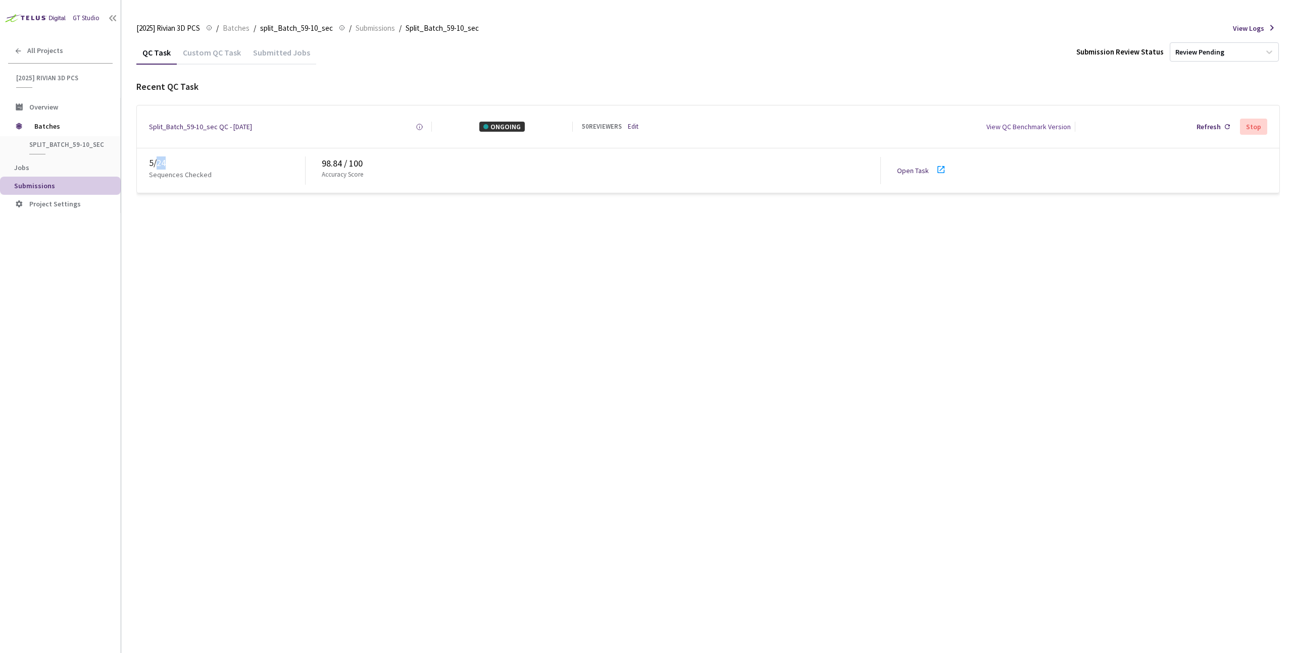
drag, startPoint x: 157, startPoint y: 163, endPoint x: 171, endPoint y: 163, distance: 14.6
click at [171, 163] on div "5 / 24" at bounding box center [227, 163] width 156 height 13
copy div "24"
click at [480, 210] on div "QC Task Custom QC Task Submitted Jobs Submission Review Status Review Pending R…" at bounding box center [707, 346] width 1143 height 613
click at [245, 25] on span "Batches" at bounding box center [236, 28] width 27 height 12
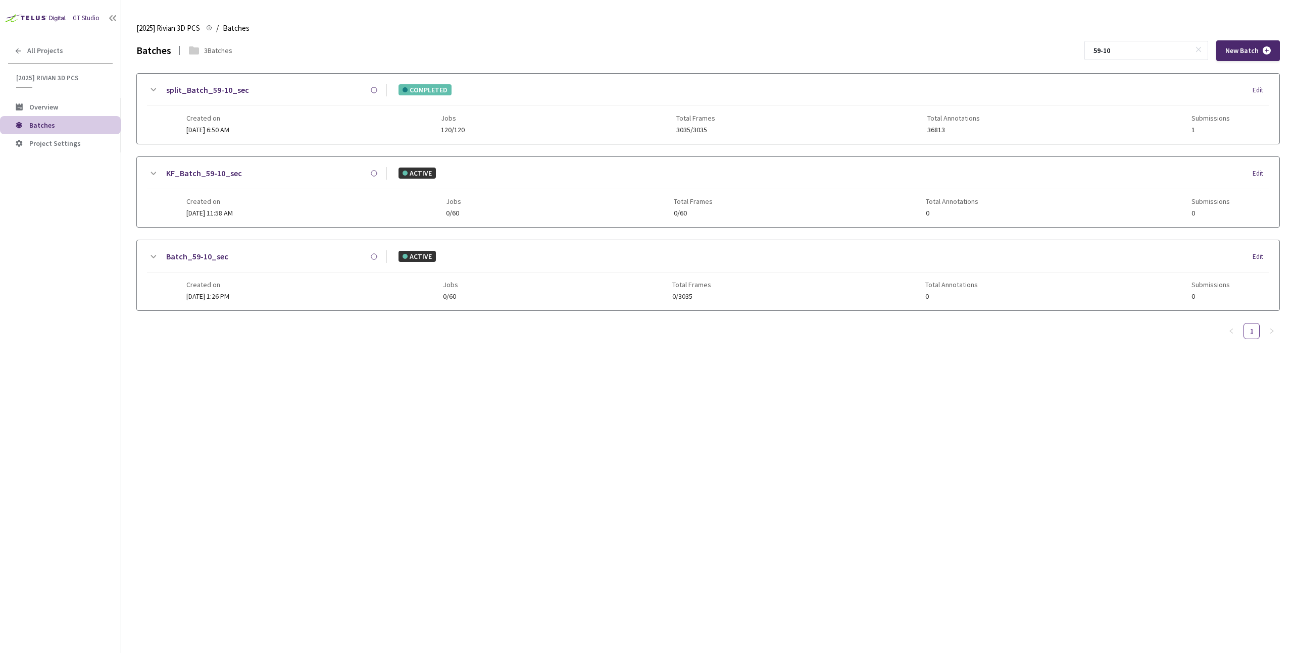
drag, startPoint x: 1123, startPoint y: 49, endPoint x: 1095, endPoint y: 49, distance: 28.8
click at [1095, 49] on div "Batches 3 Batches 59-10 New Batch" at bounding box center [707, 50] width 1143 height 21
type input "60-10"
click at [438, 495] on div "Batches 3 Batches 60-10 New Batch split_Batch_60-10_sec COMPLETED Edit Created …" at bounding box center [707, 346] width 1143 height 613
click at [274, 99] on div "split_Batch_60-10_sec COMPLETED Edit" at bounding box center [708, 95] width 1122 height 22
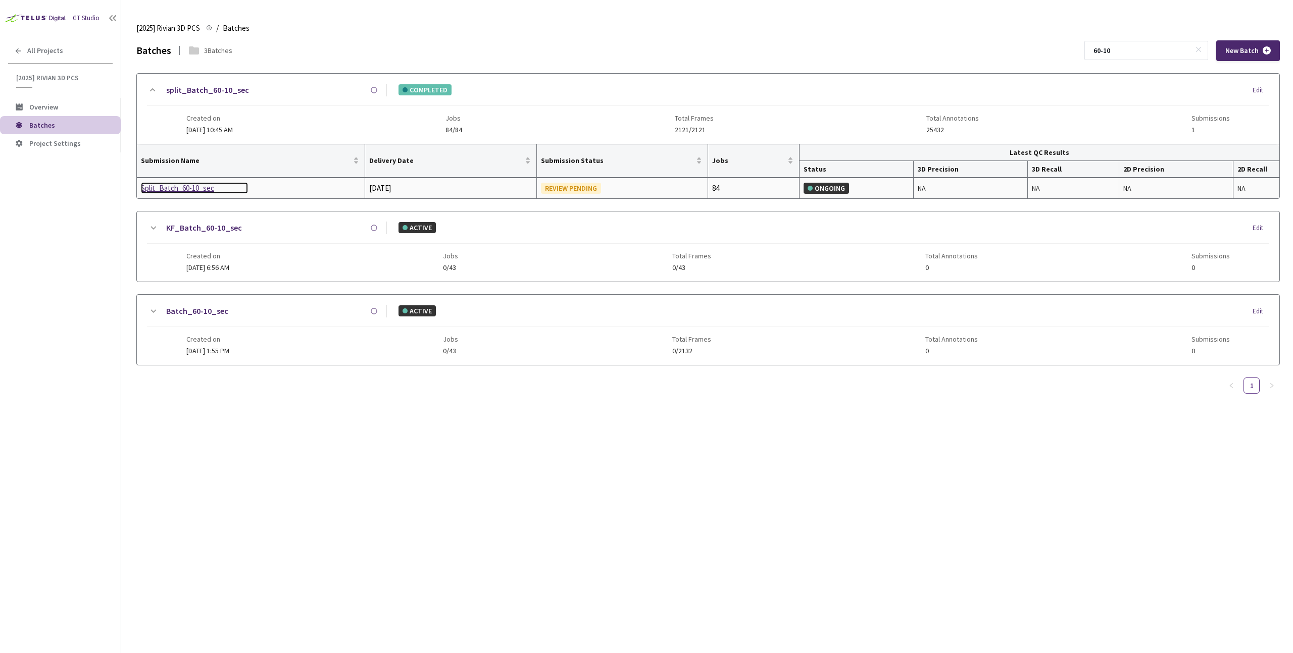
click at [176, 187] on div "Split_Batch_60-10_sec" at bounding box center [194, 188] width 107 height 12
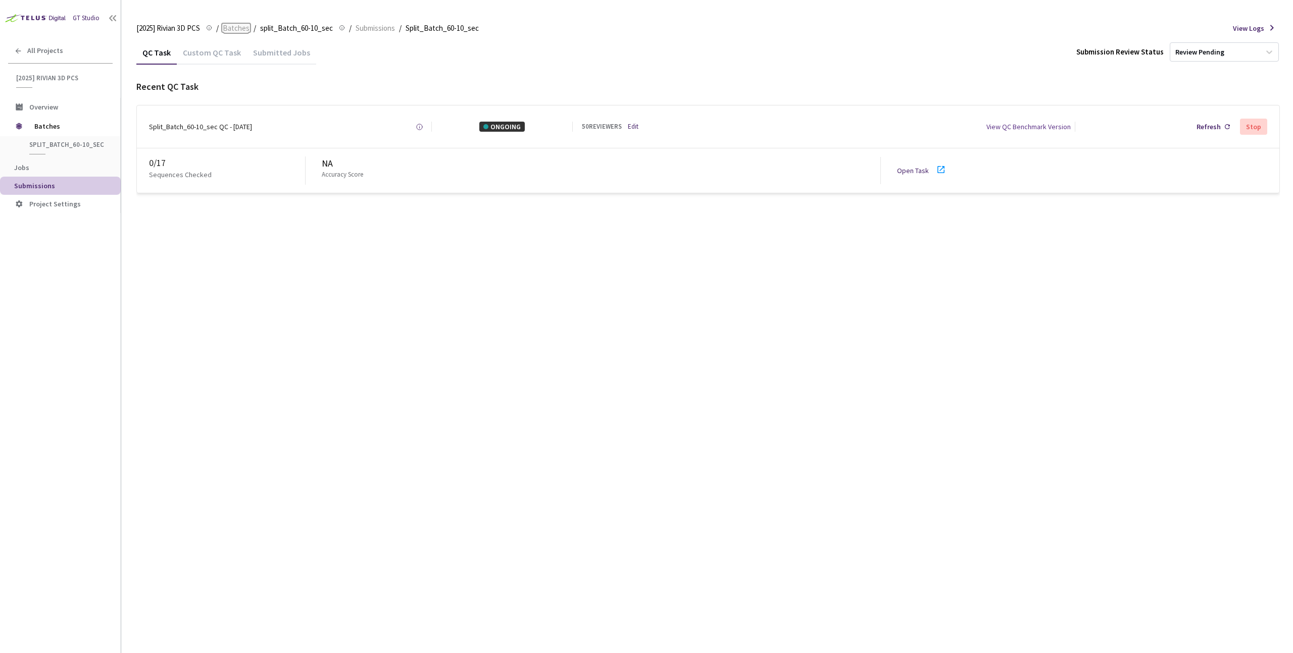
click at [243, 22] on span "Batches" at bounding box center [236, 28] width 27 height 12
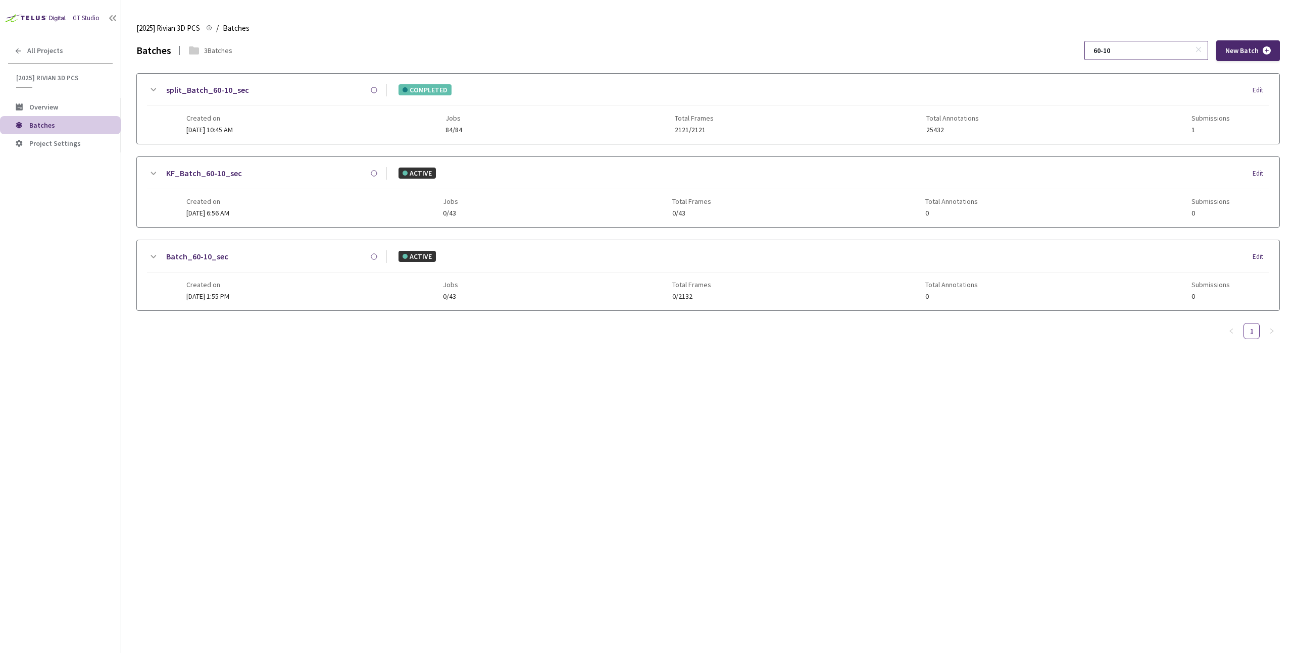
click at [1159, 54] on input "60-10" at bounding box center [1141, 50] width 108 height 18
type input "60-7"
click at [306, 125] on div "Created on 25 Aug, 2025 at 10:44 AM Jobs 56/56 Total Frames 994/994 Total Annot…" at bounding box center [707, 120] width 1043 height 28
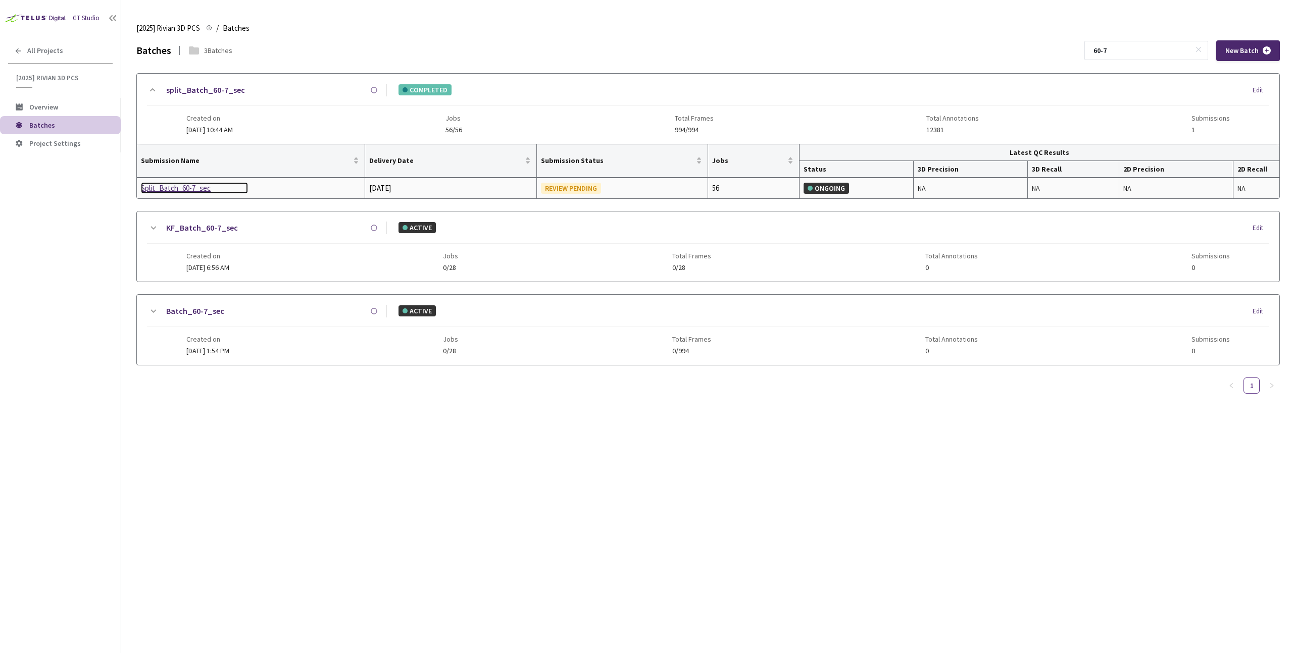
click at [174, 184] on div "Split_Batch_60-7_sec" at bounding box center [194, 188] width 107 height 12
